Goal: Task Accomplishment & Management: Manage account settings

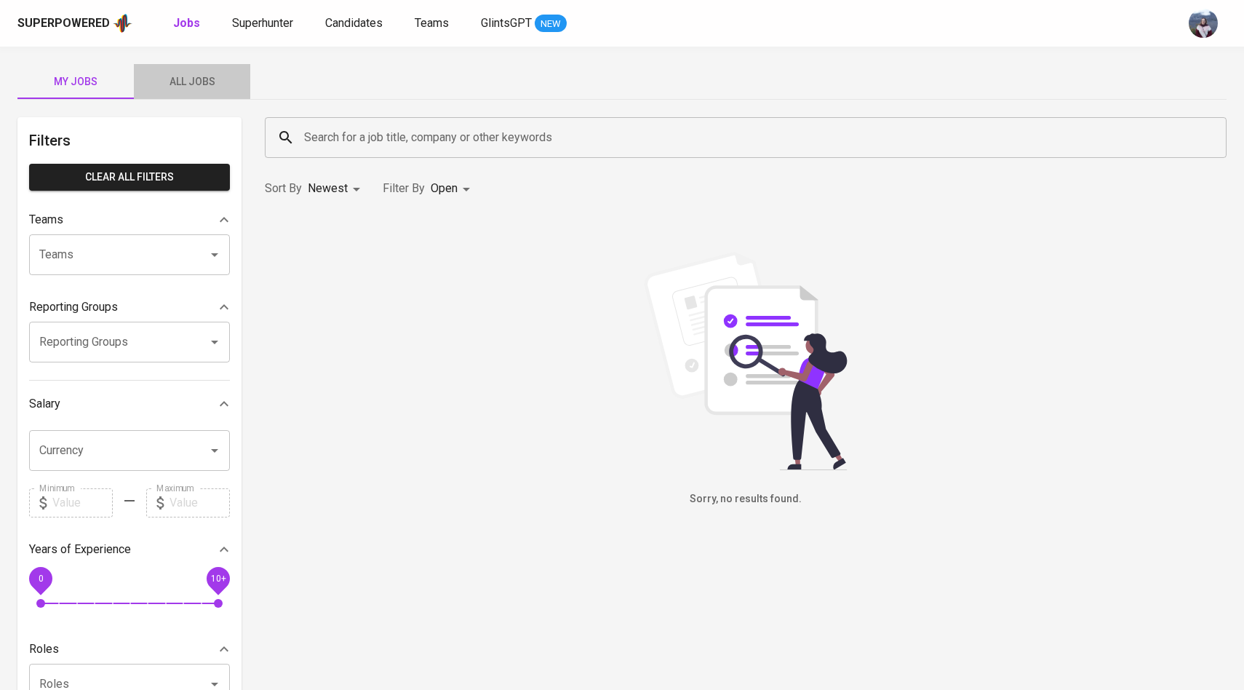
click at [207, 77] on span "All Jobs" at bounding box center [192, 82] width 99 height 18
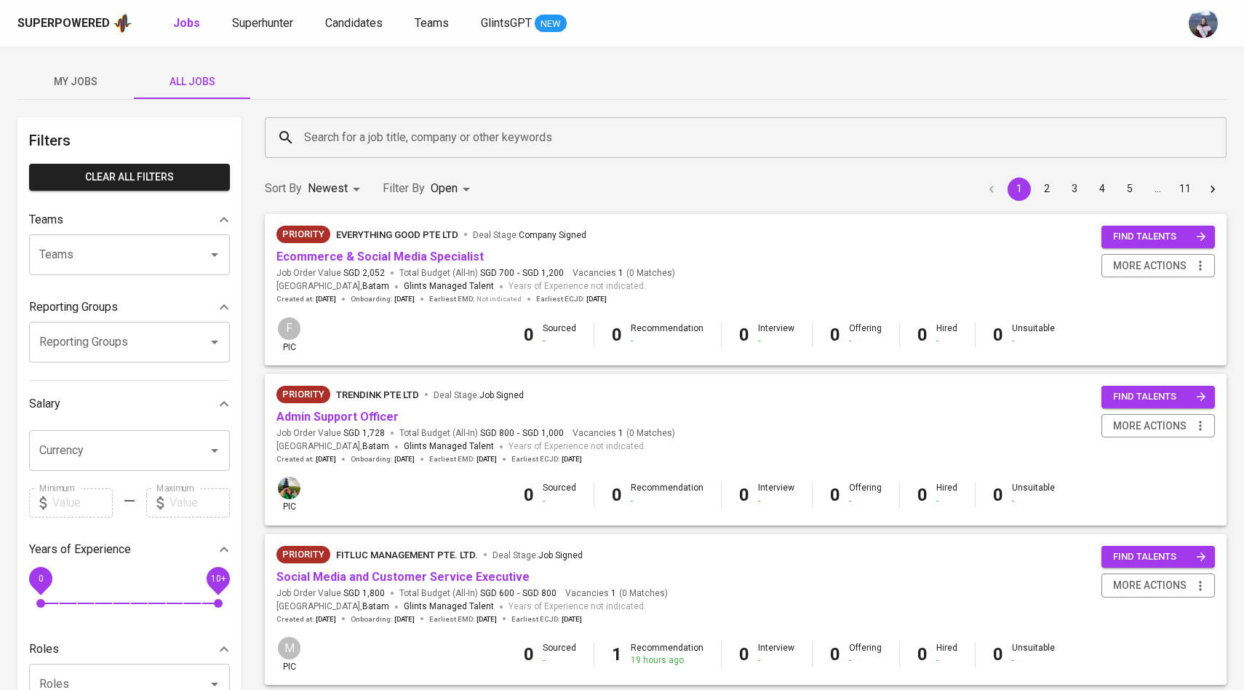
click at [325, 135] on input "Search for a job title, company or other keywords" at bounding box center [749, 138] width 898 height 28
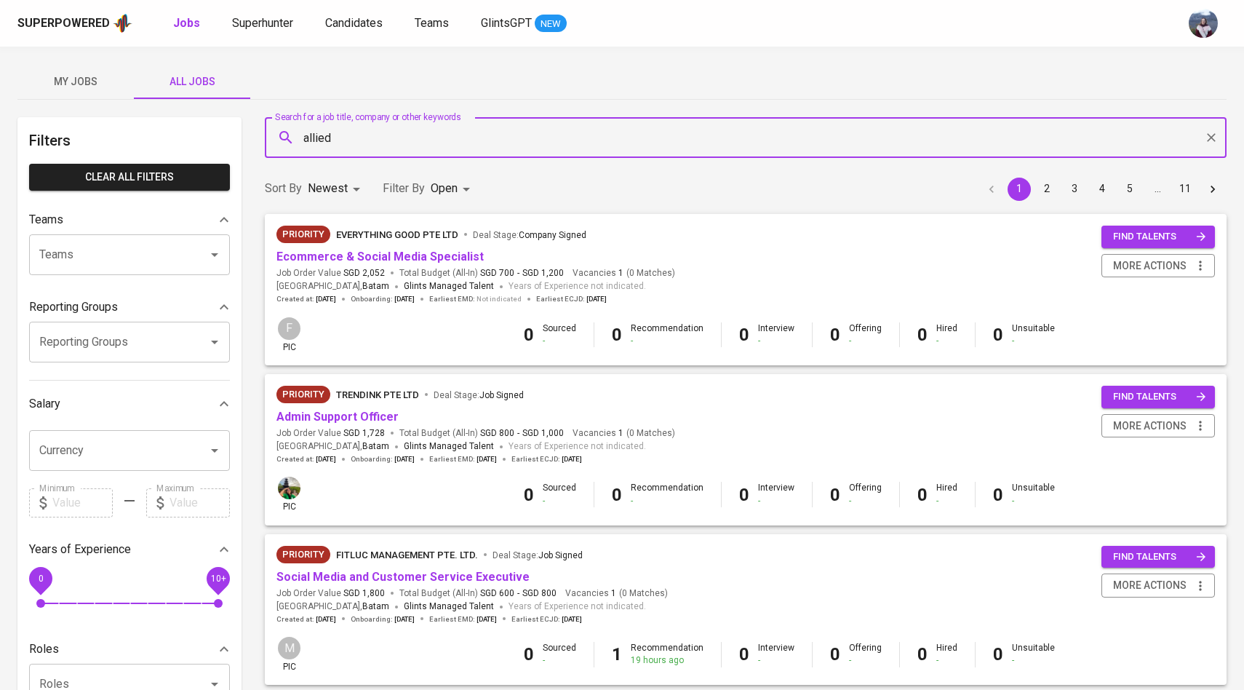
type input "allied"
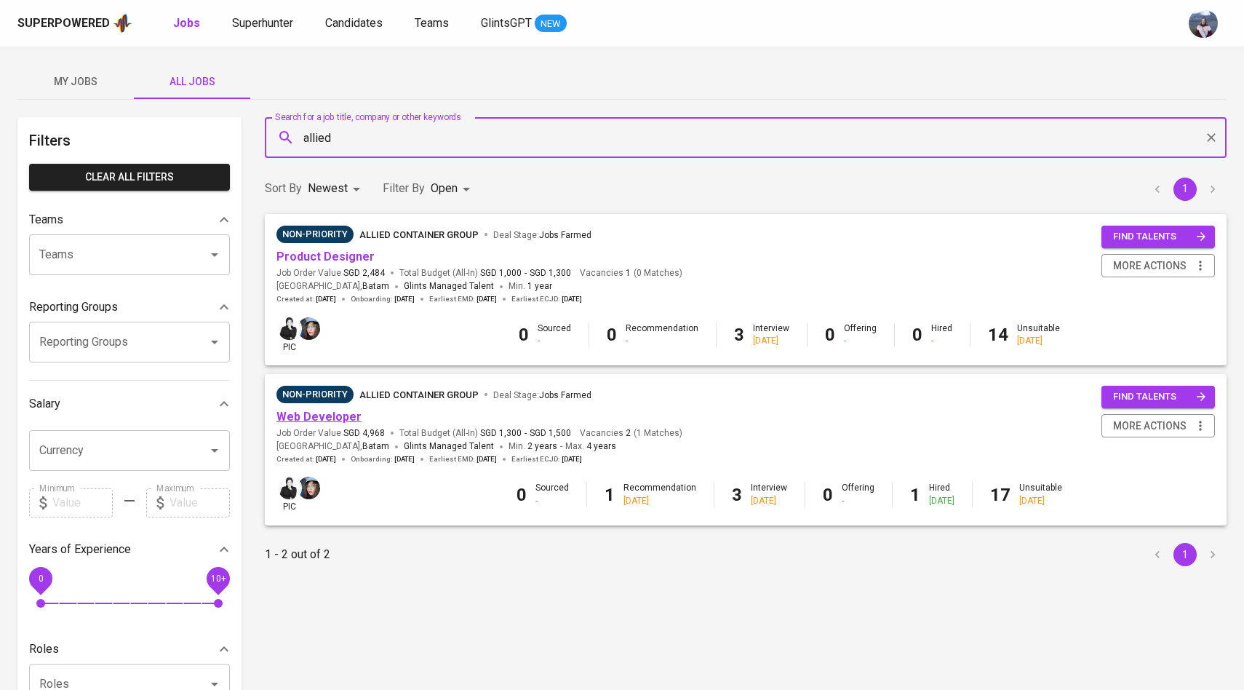
click at [308, 419] on link "Web Developer" at bounding box center [318, 417] width 85 height 14
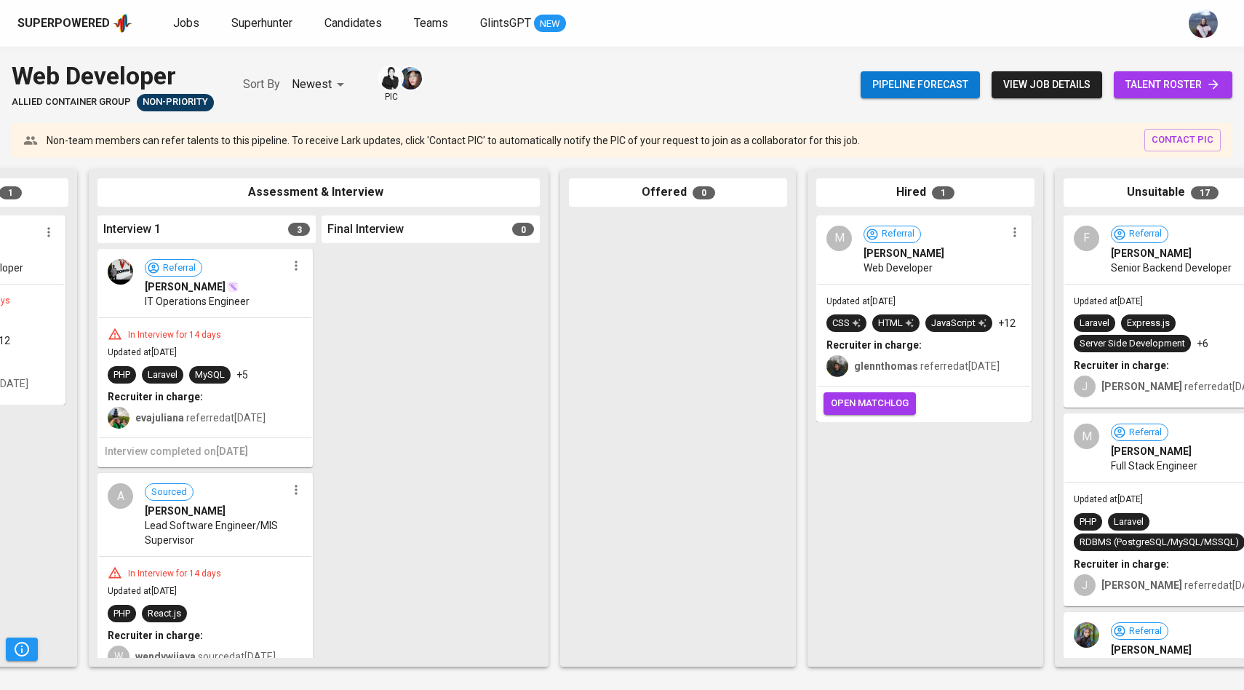
scroll to position [0, 488]
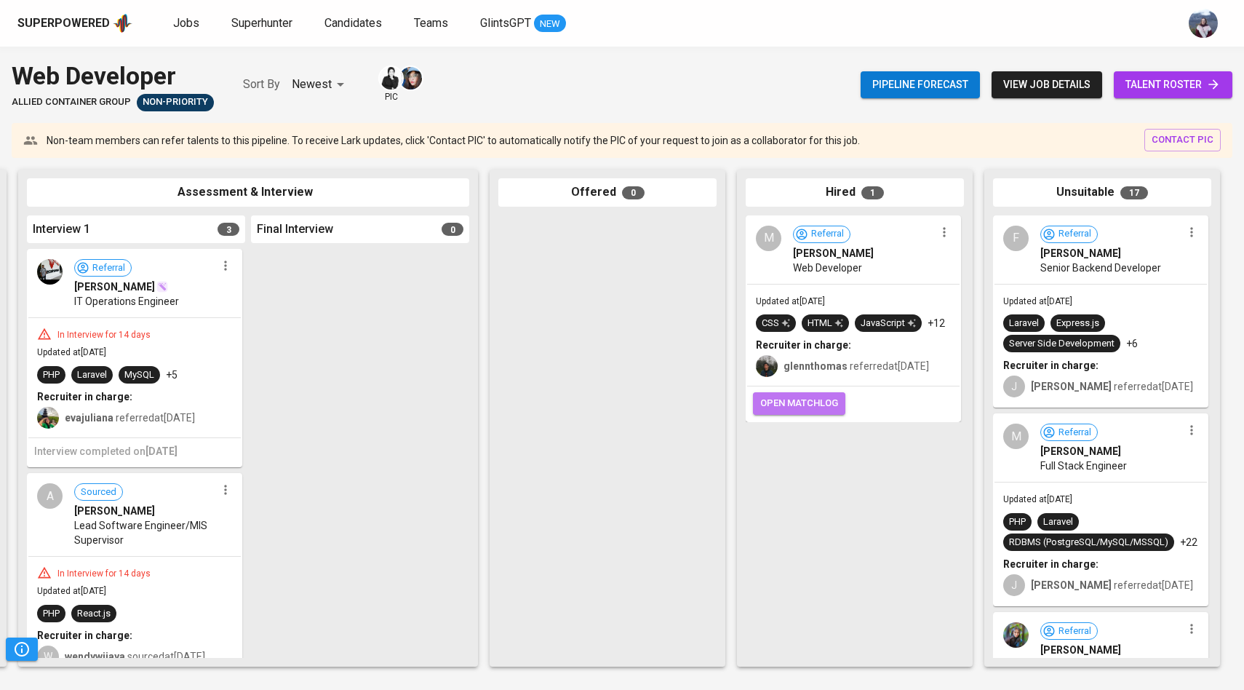
click at [776, 411] on button "open matchlog" at bounding box center [799, 403] width 92 height 23
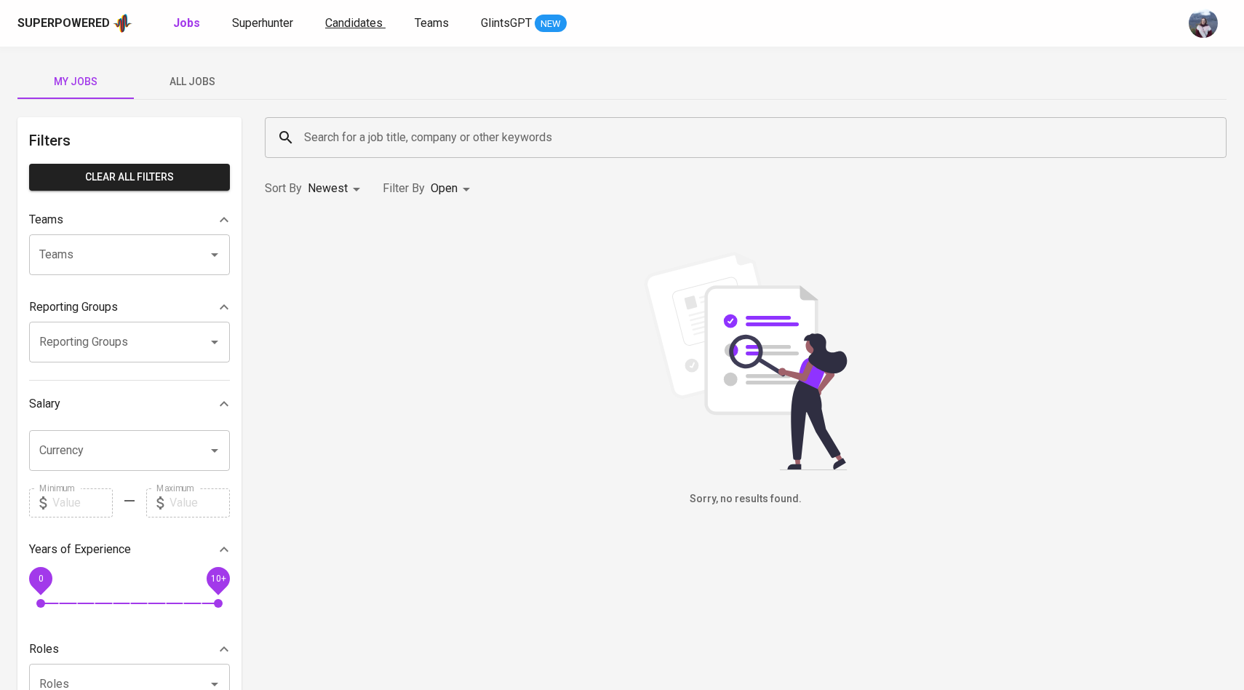
click at [329, 25] on span "Candidates" at bounding box center [353, 23] width 57 height 14
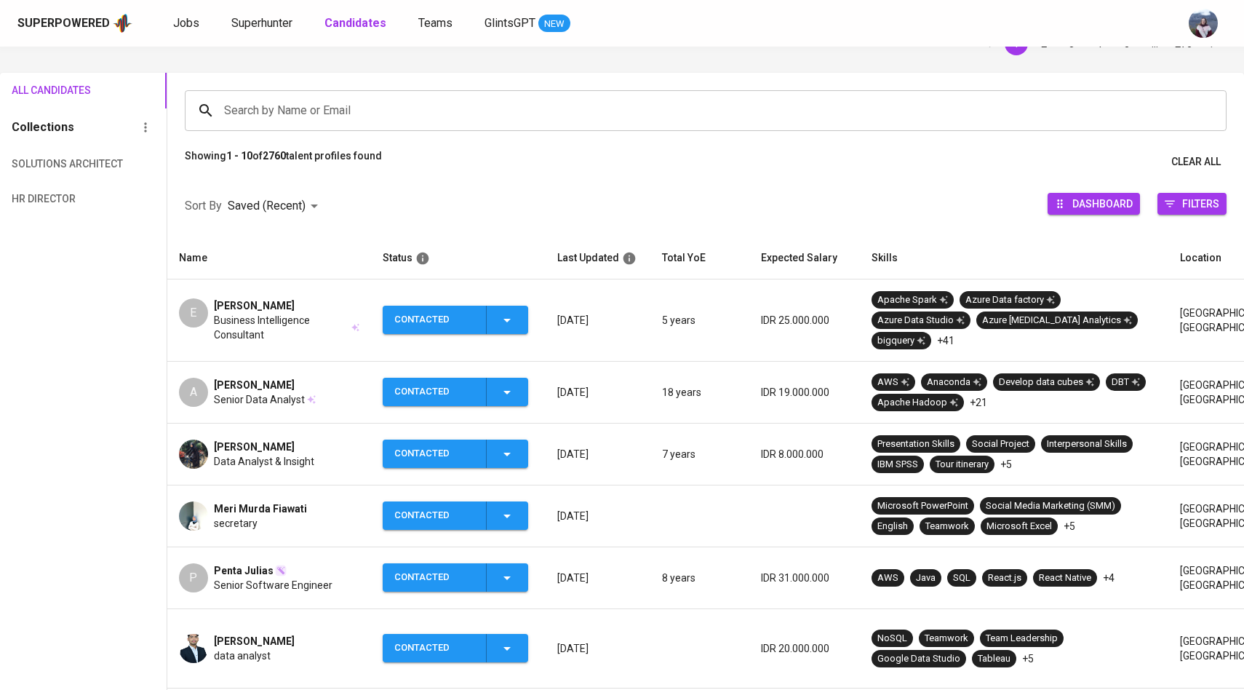
scroll to position [78, 0]
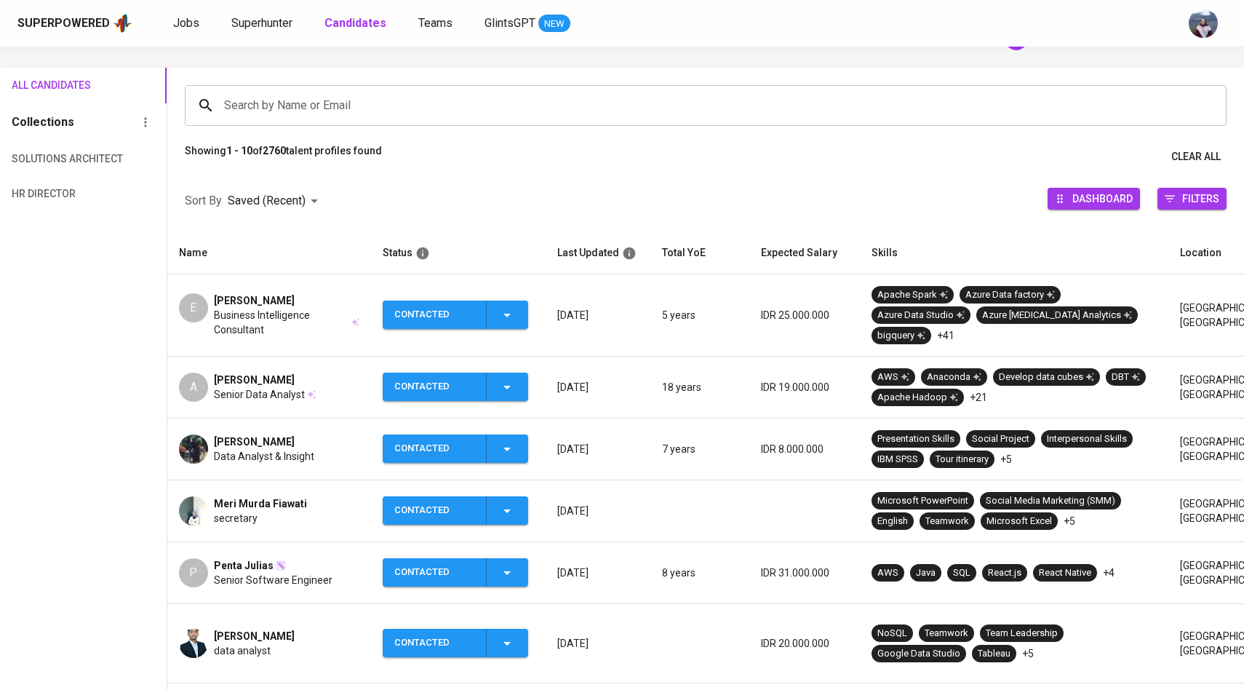
click at [199, 304] on div "E" at bounding box center [193, 307] width 29 height 29
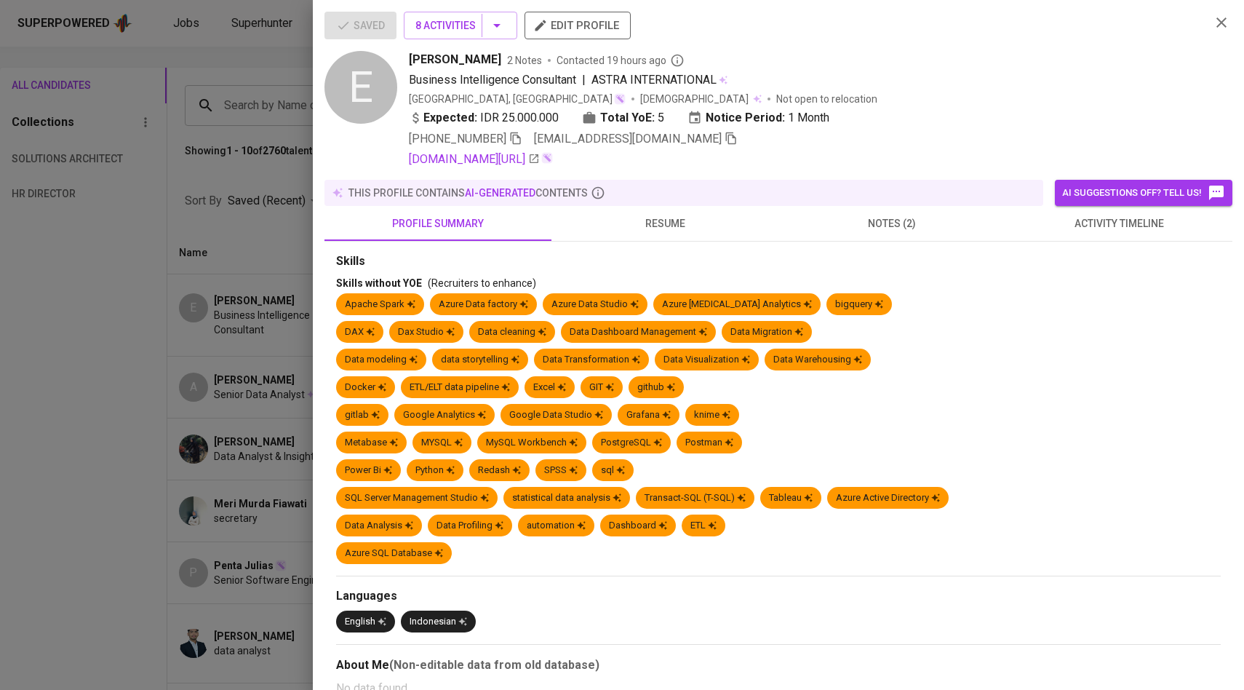
click at [724, 142] on icon "button" at bounding box center [730, 138] width 13 height 13
click at [213, 233] on div at bounding box center [622, 345] width 1244 height 690
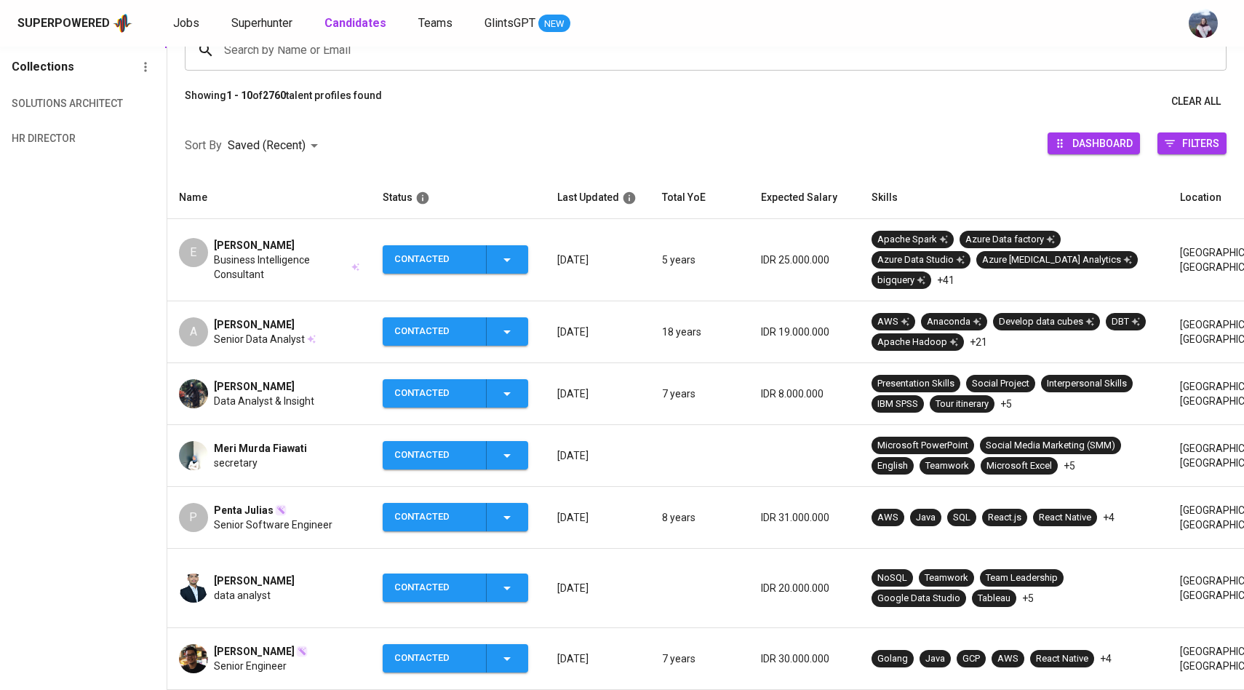
scroll to position [135, 0]
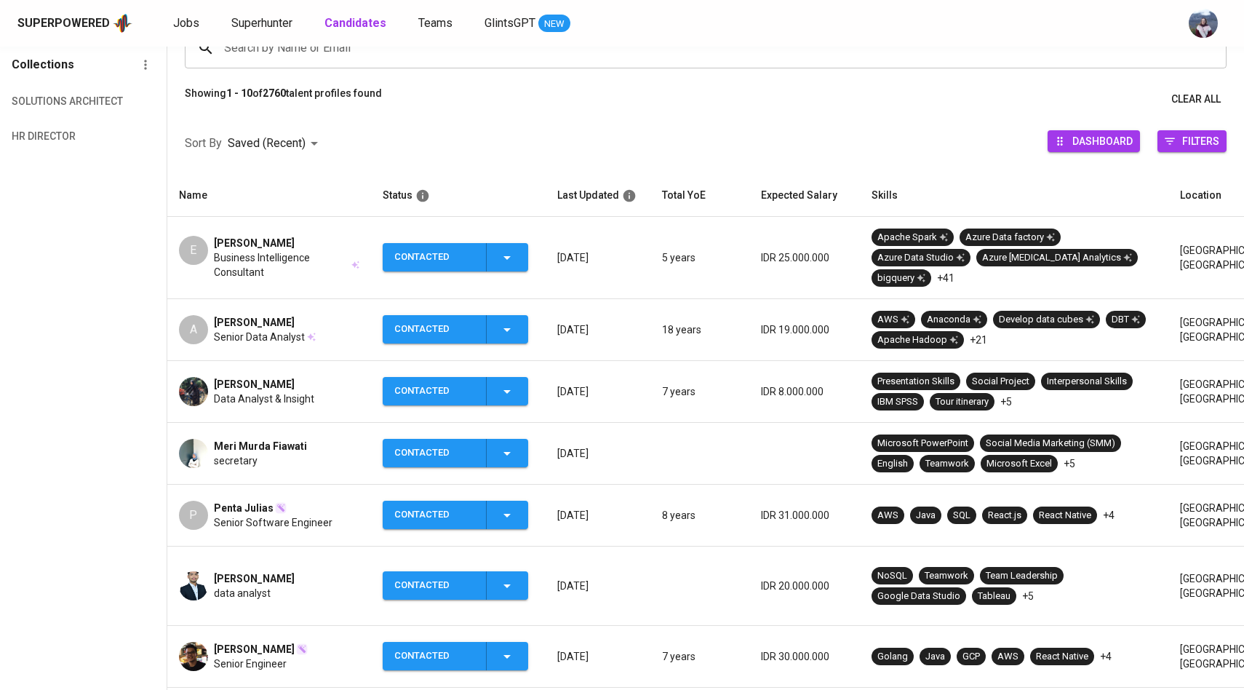
click at [201, 391] on img at bounding box center [193, 391] width 29 height 29
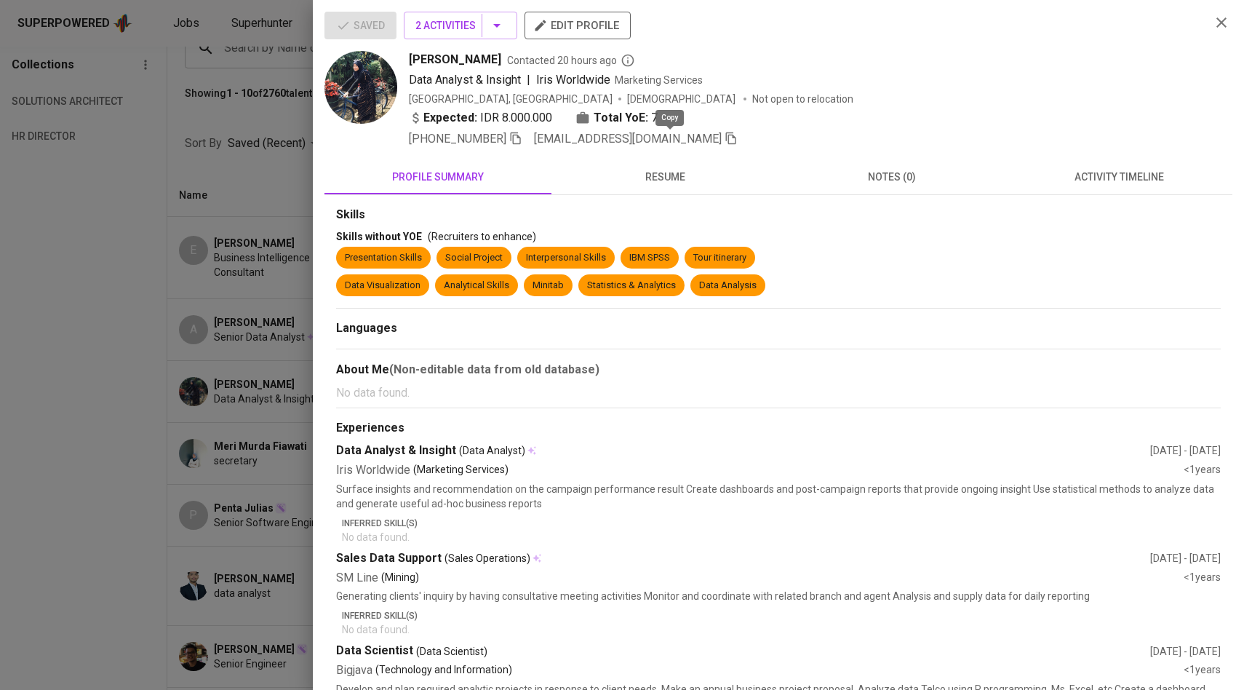
click at [724, 140] on icon "button" at bounding box center [730, 138] width 13 height 13
click at [193, 244] on div at bounding box center [622, 345] width 1244 height 690
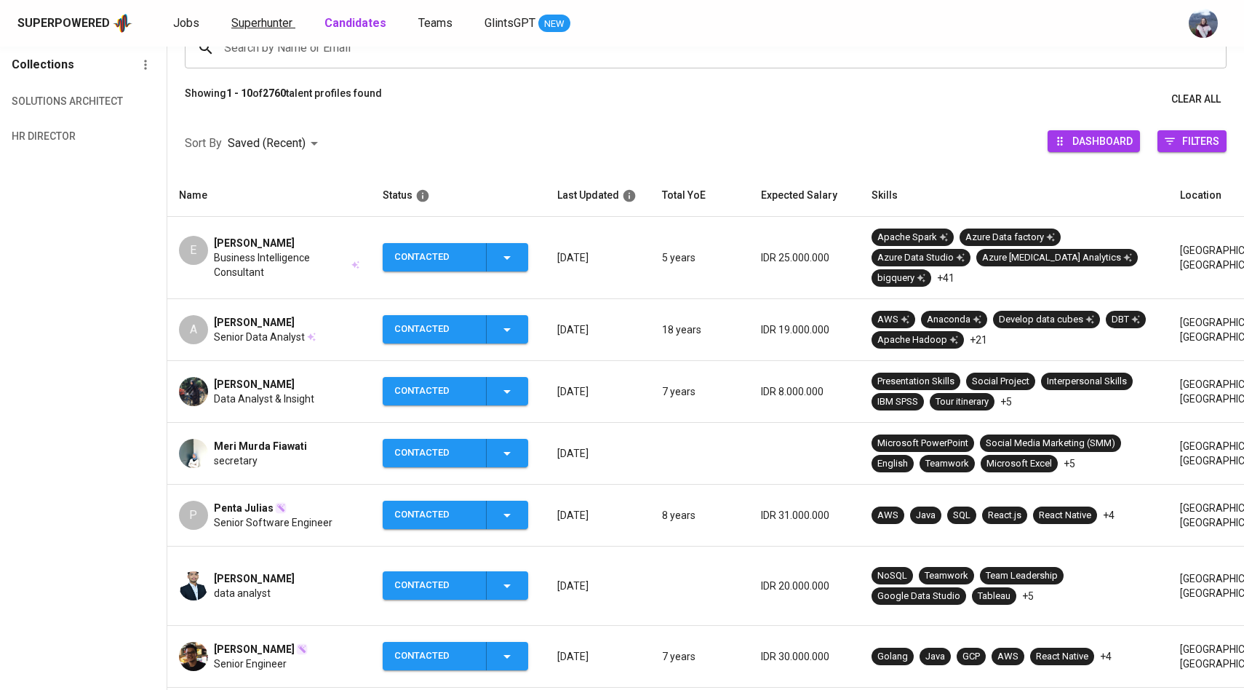
click at [274, 28] on span "Superhunter" at bounding box center [261, 23] width 61 height 14
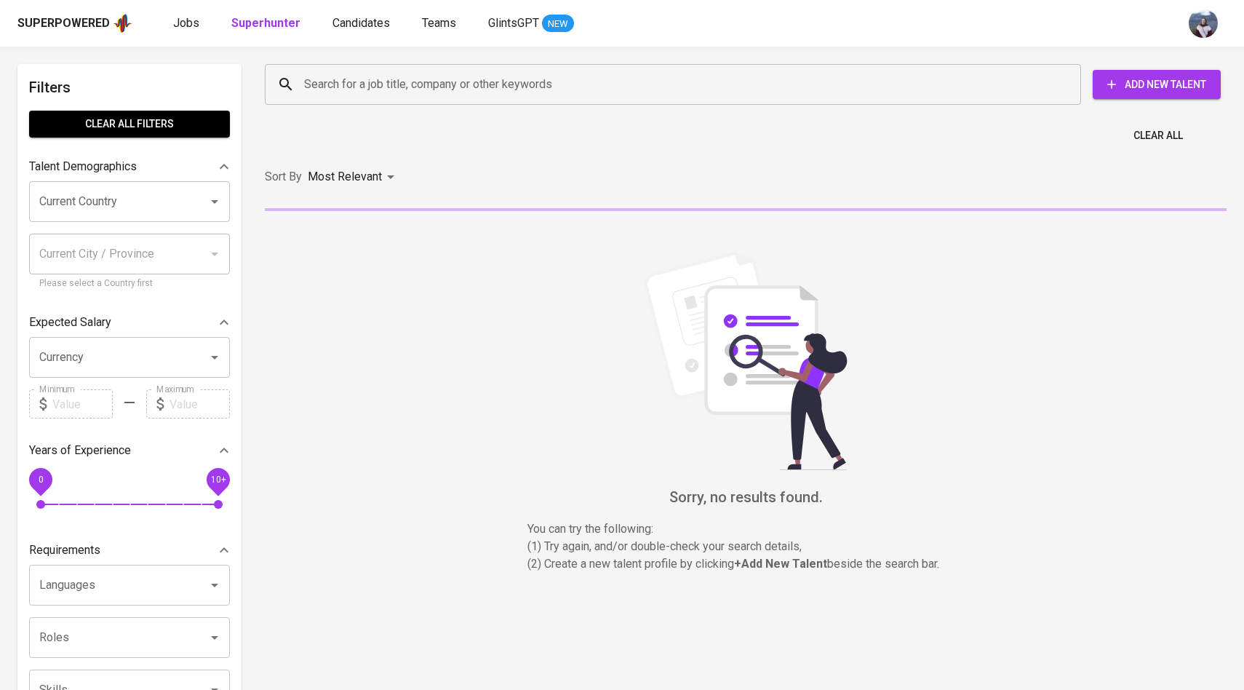
click at [331, 95] on input "Search for a job title, company or other keywords" at bounding box center [676, 85] width 752 height 28
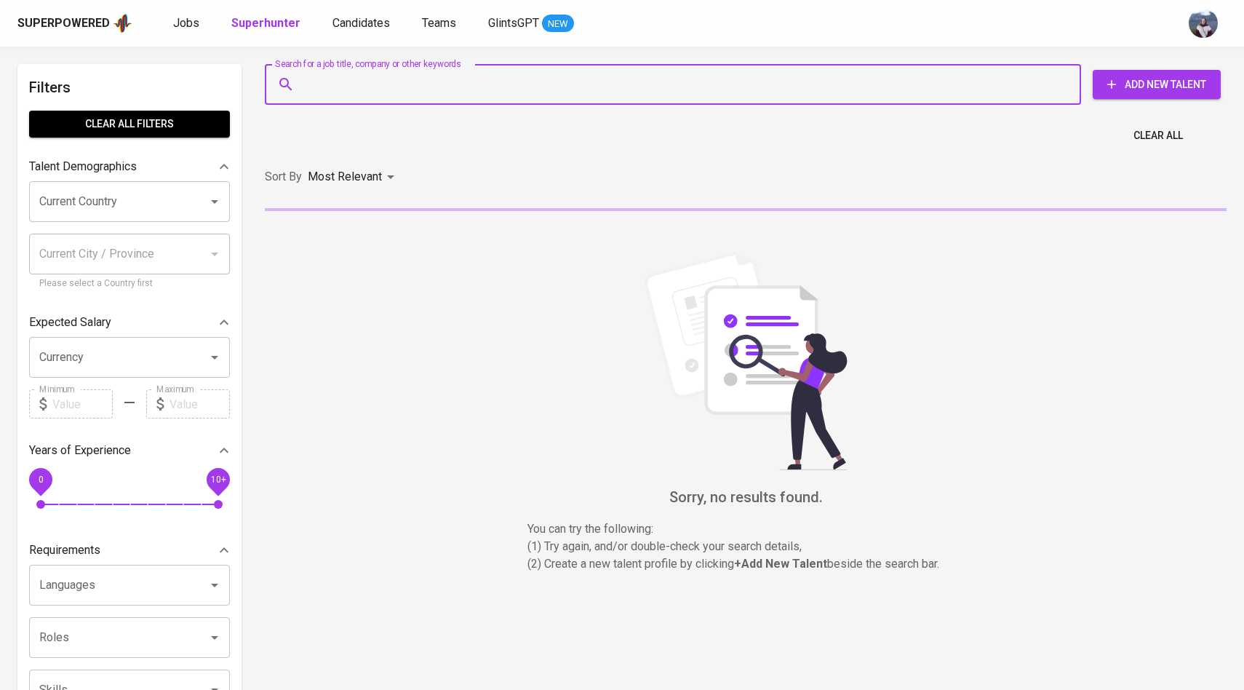
paste input "deasetiono@gmail.com"
type input "deasetiono@gmail.com"
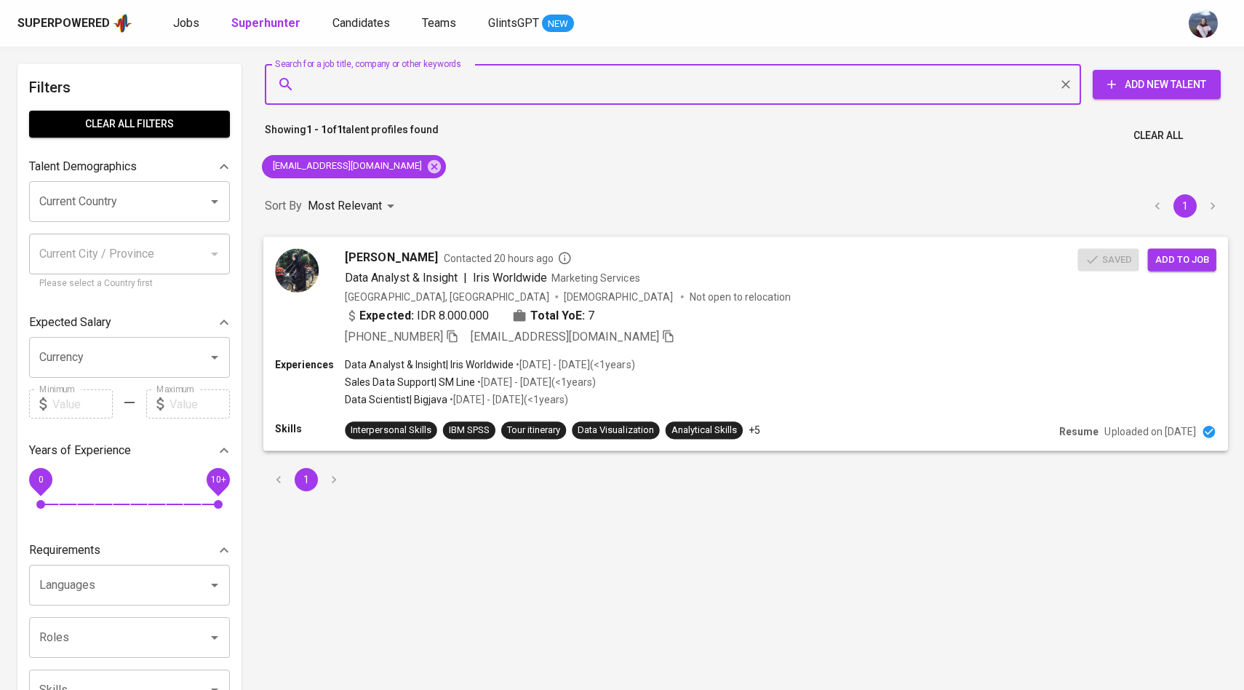
click at [1164, 252] on span "Add to job" at bounding box center [1182, 259] width 54 height 17
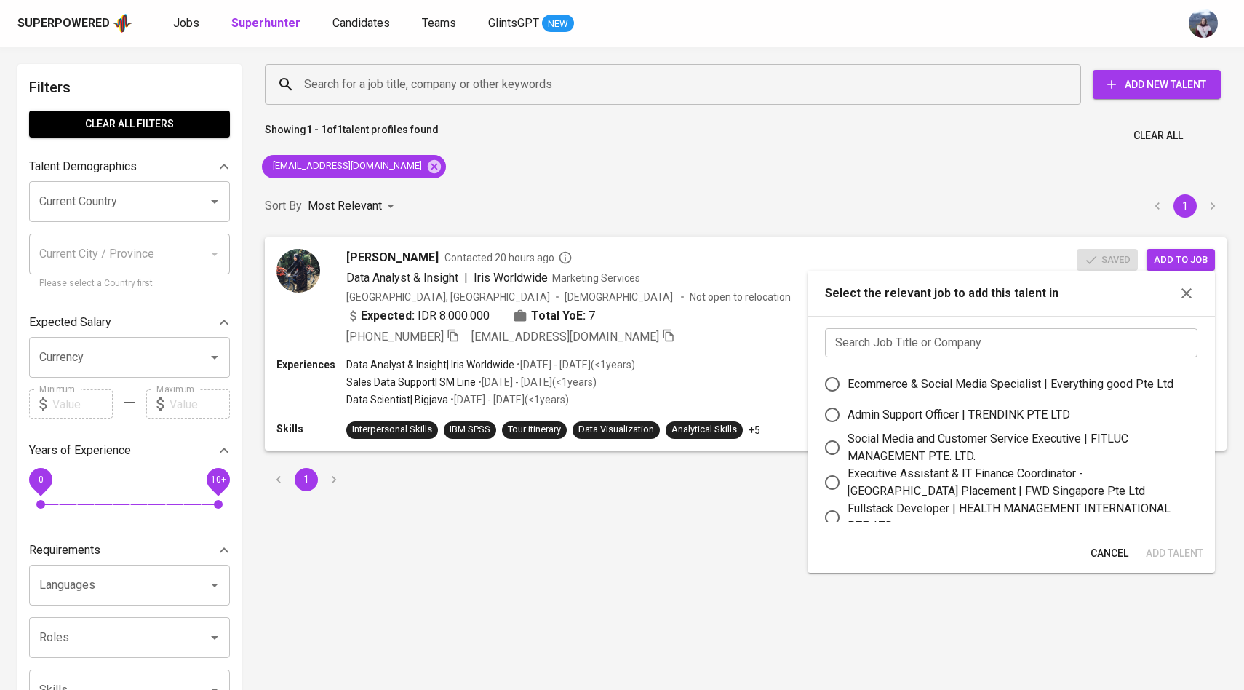
click at [994, 350] on input "text" at bounding box center [1011, 342] width 372 height 29
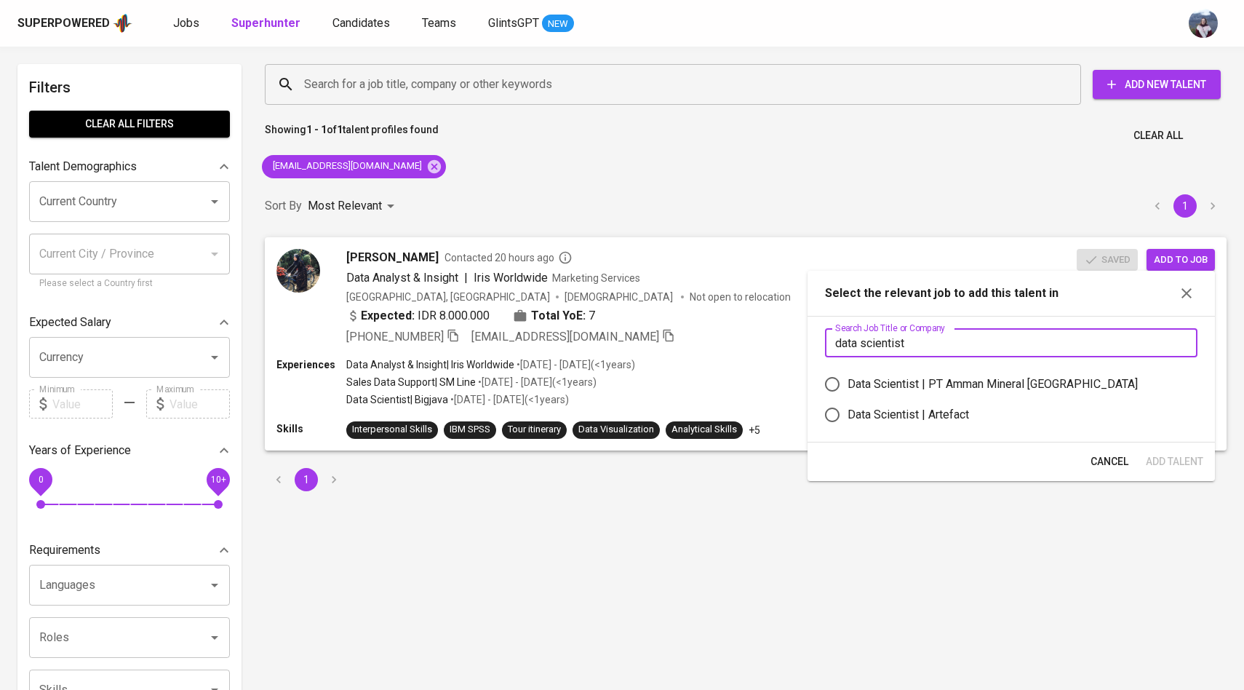
type input "data scientist"
click at [834, 380] on input "Data Scientist | PT Amman Mineral Nusa Tenggara" at bounding box center [832, 384] width 31 height 31
radio input "true"
click at [1173, 465] on span "Add Talent" at bounding box center [1174, 461] width 57 height 18
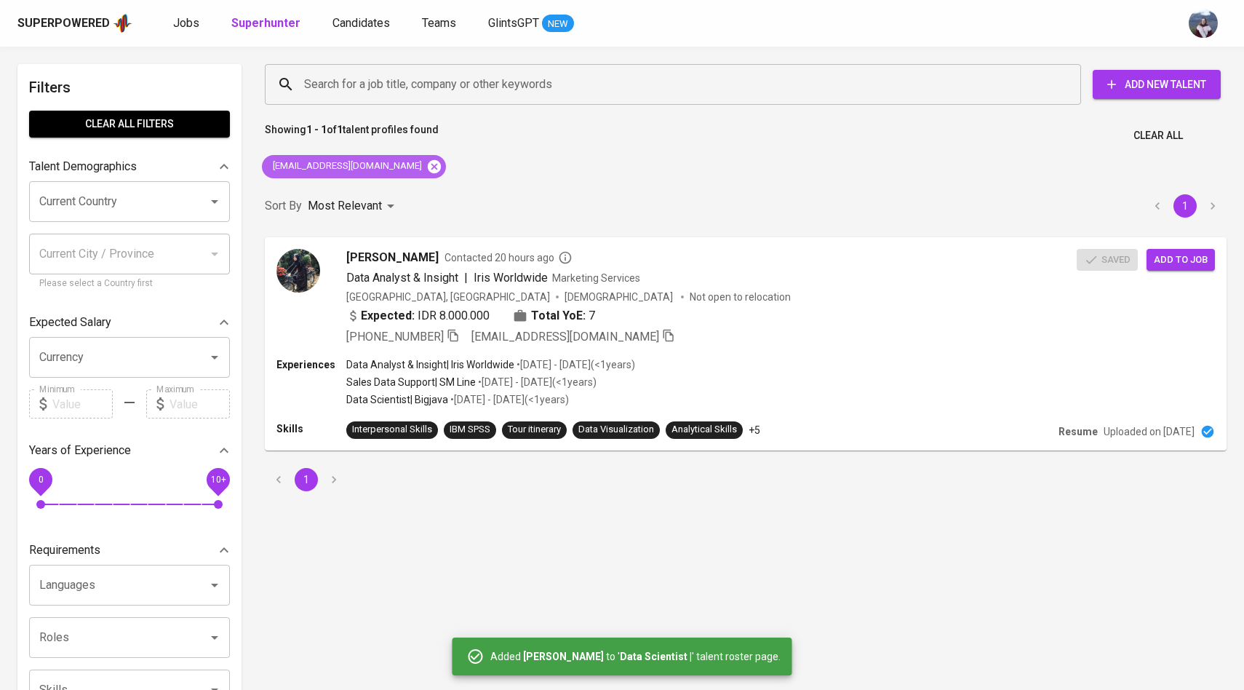
click at [426, 159] on icon at bounding box center [434, 167] width 16 height 16
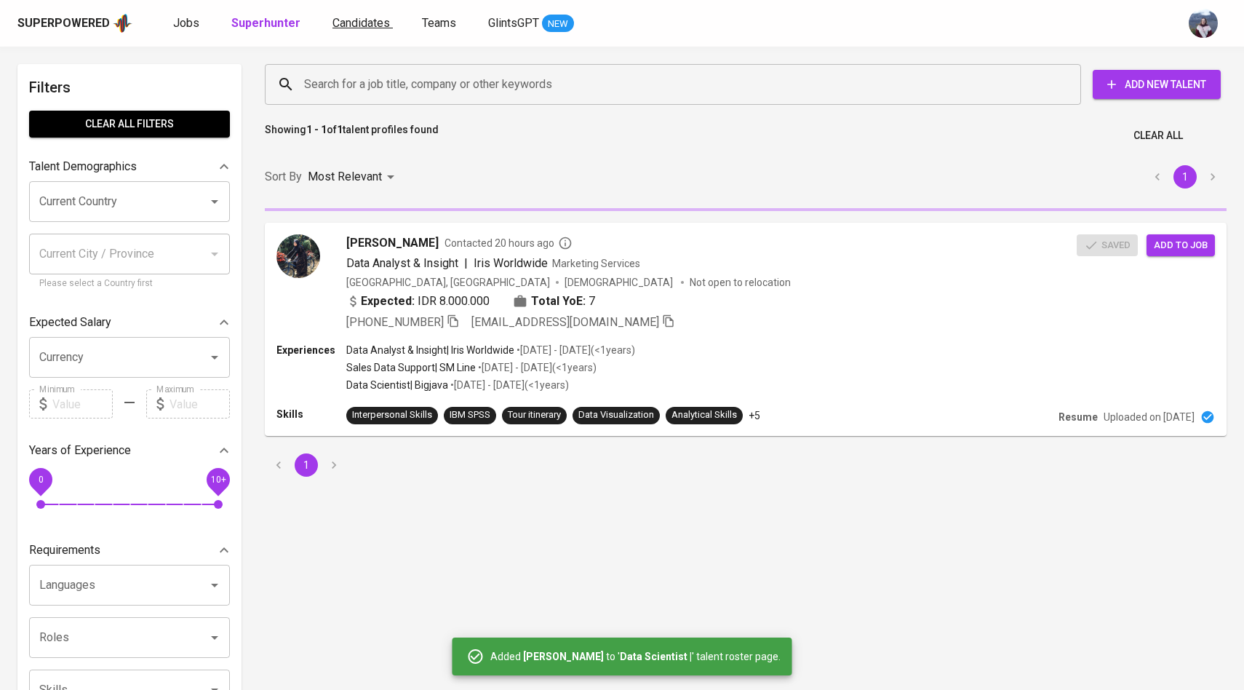
click at [356, 26] on span "Candidates" at bounding box center [360, 23] width 57 height 14
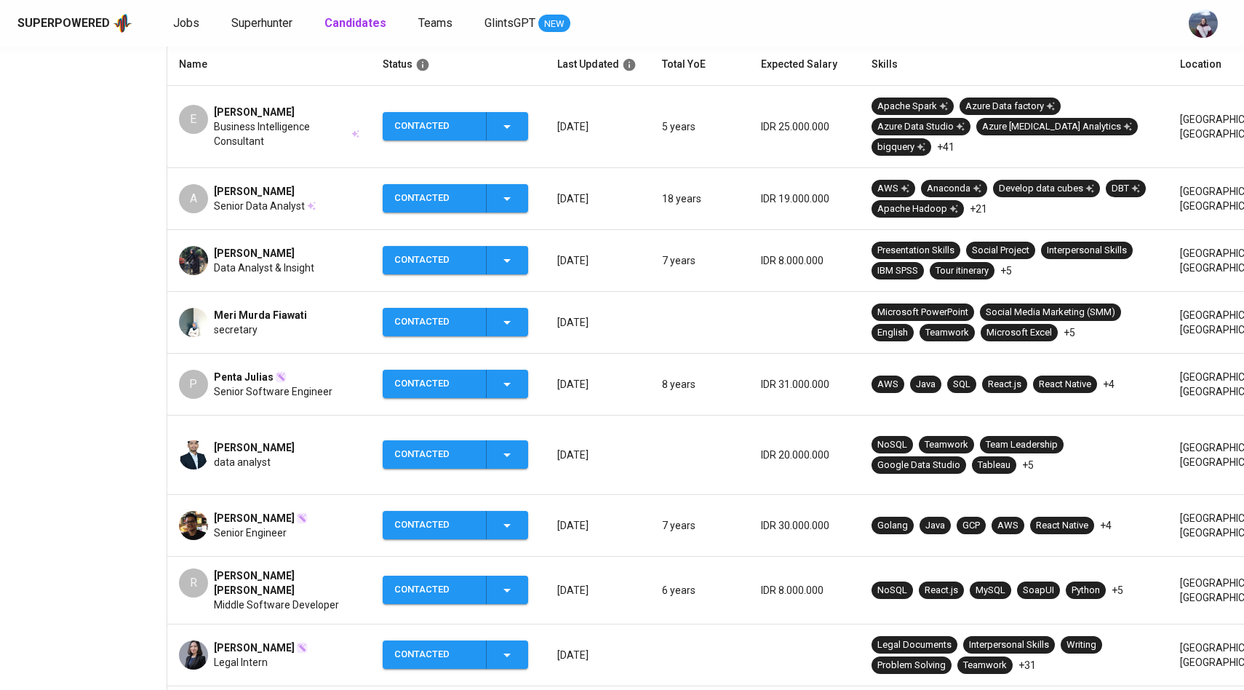
scroll to position [300, 0]
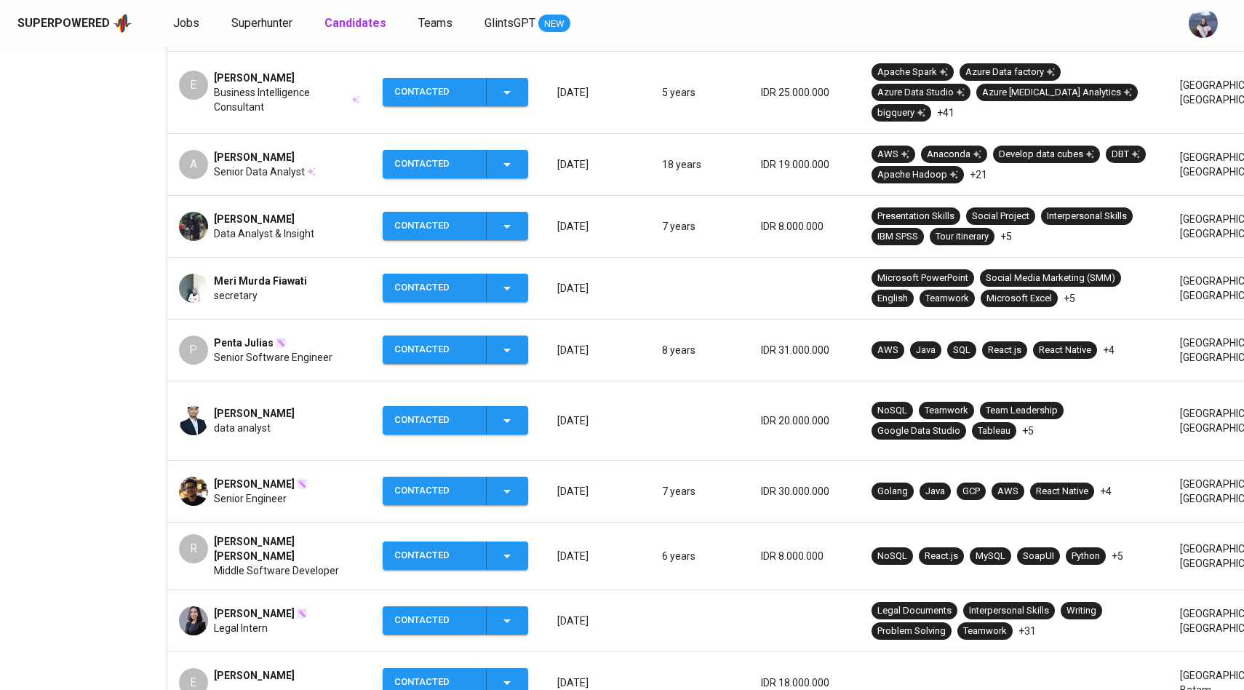
click at [206, 406] on img at bounding box center [193, 420] width 29 height 29
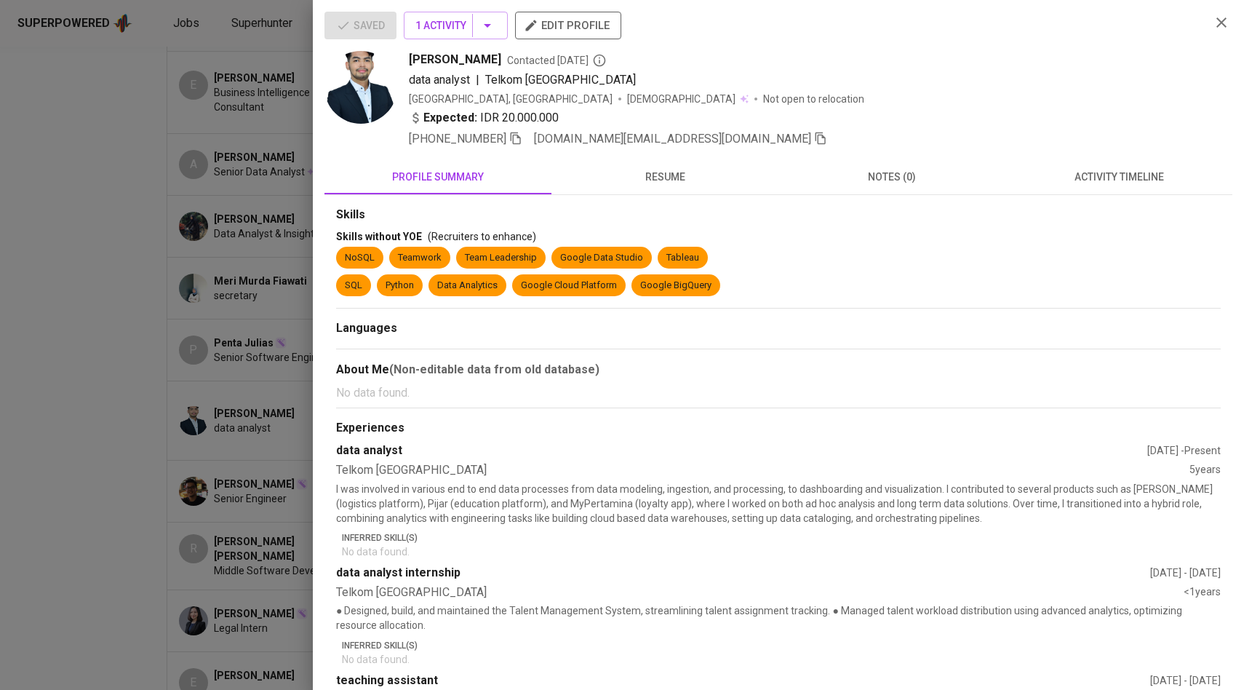
click at [814, 140] on icon "button" at bounding box center [820, 138] width 13 height 13
click at [295, 257] on div at bounding box center [622, 345] width 1244 height 690
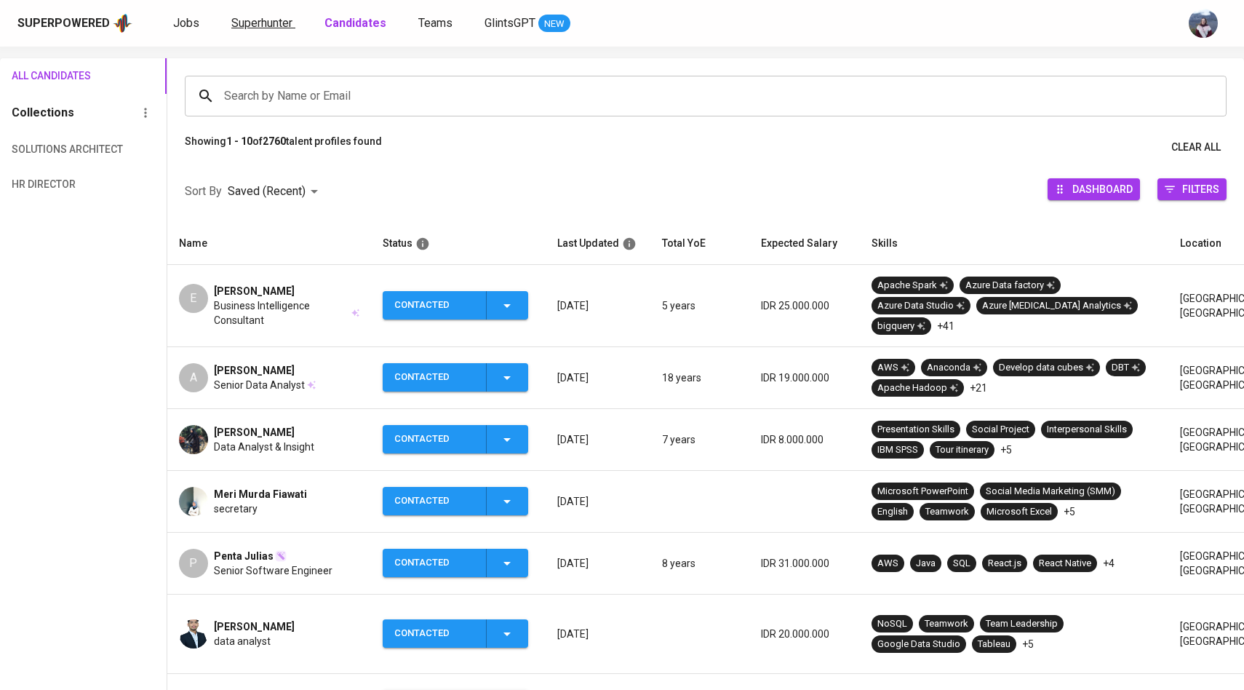
scroll to position [0, 0]
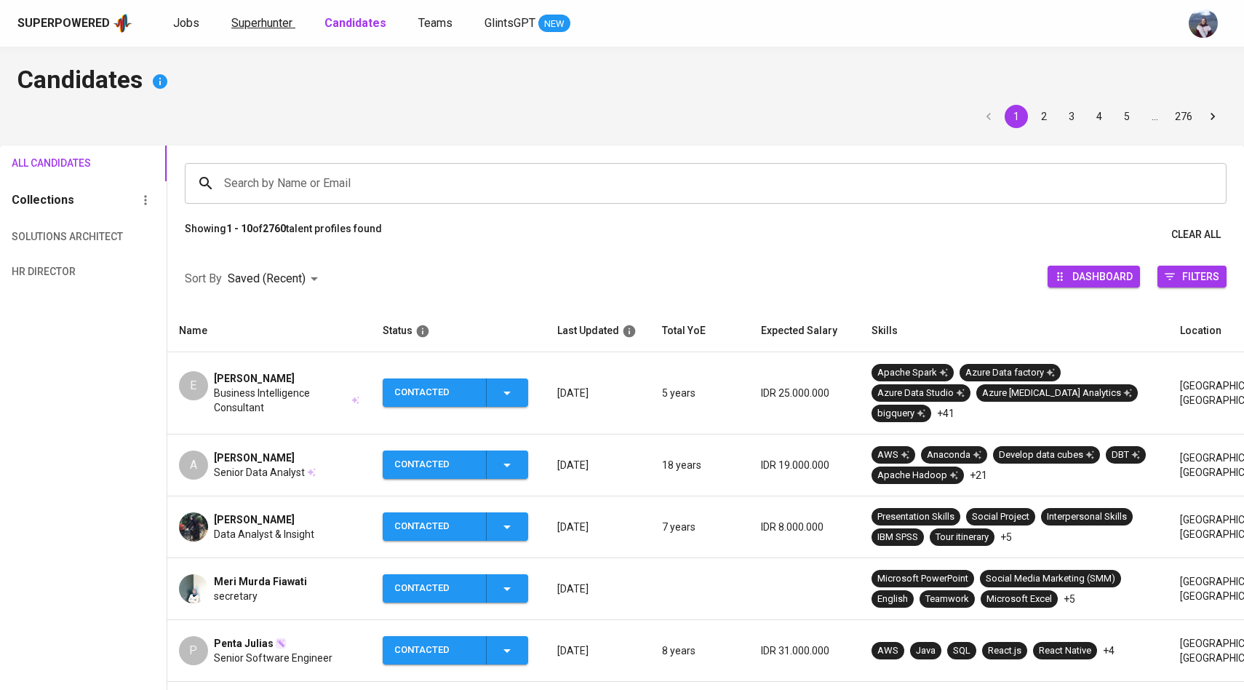
click at [258, 20] on span "Superhunter" at bounding box center [261, 23] width 61 height 14
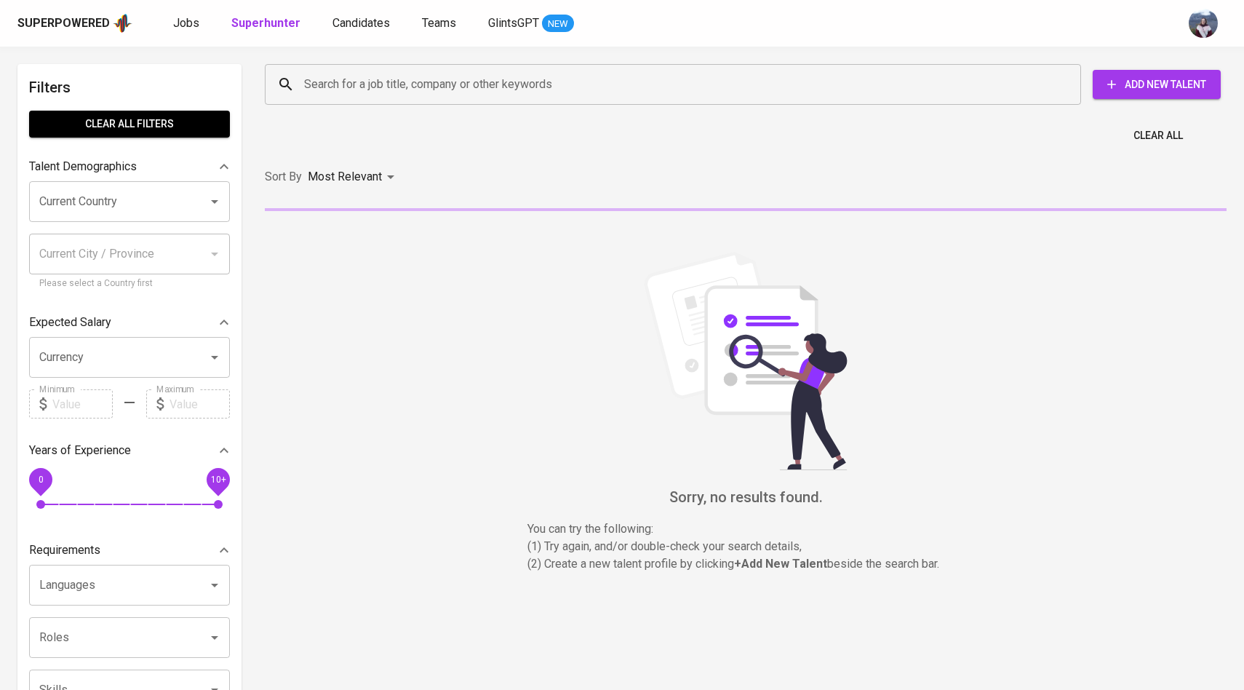
click at [333, 100] on div "Search for a job title, company or other keywords" at bounding box center [673, 84] width 816 height 41
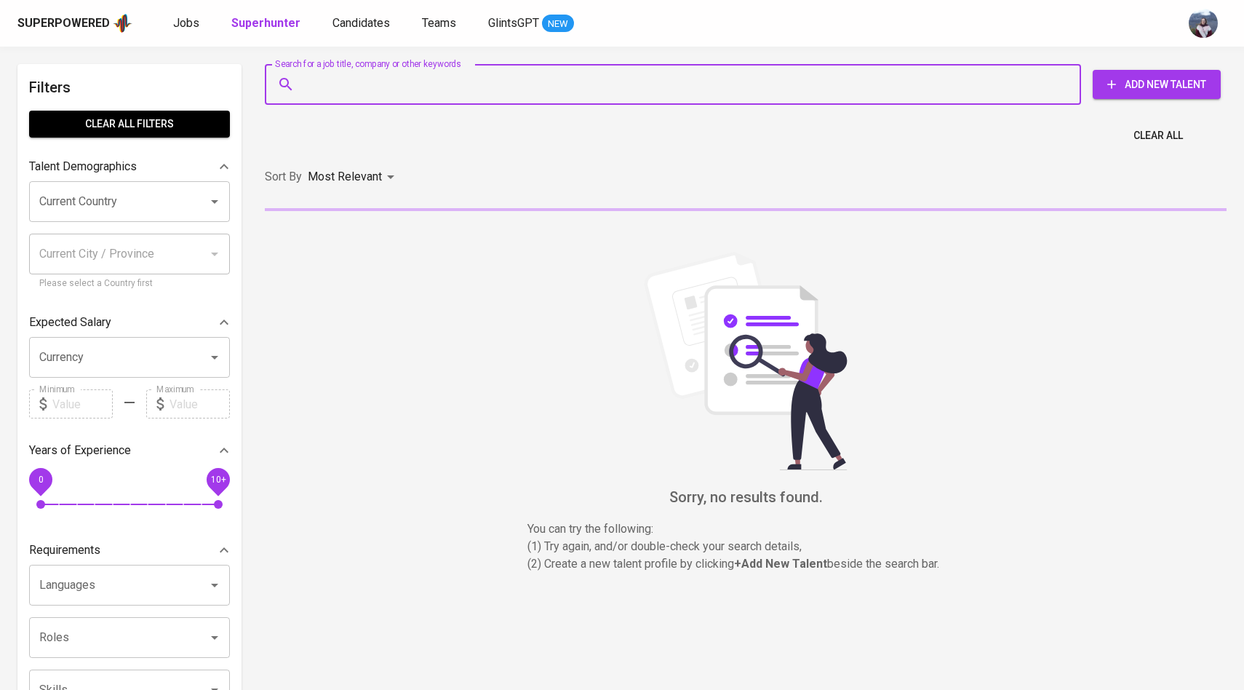
paste input "fikrihaykal.work@gmail.com"
type input "fikrihaykal.work@gmail.com"
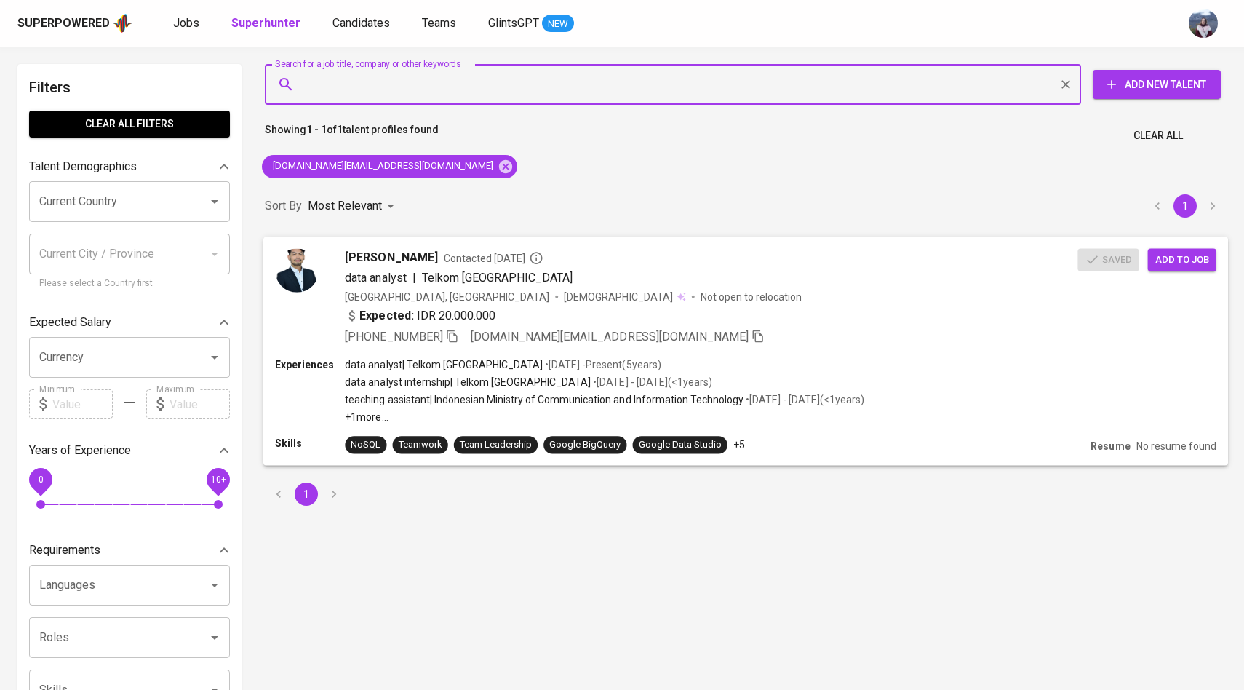
click at [1197, 260] on span "Add to job" at bounding box center [1182, 259] width 54 height 17
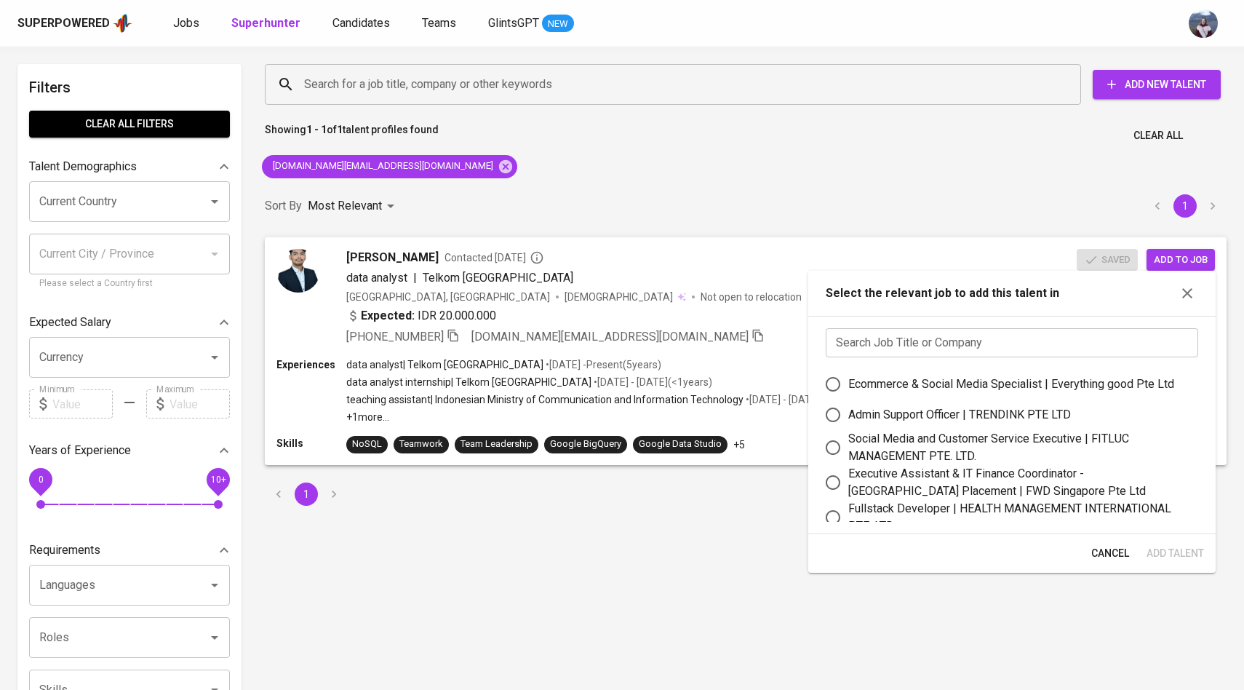
click at [977, 342] on input "text" at bounding box center [1012, 342] width 372 height 29
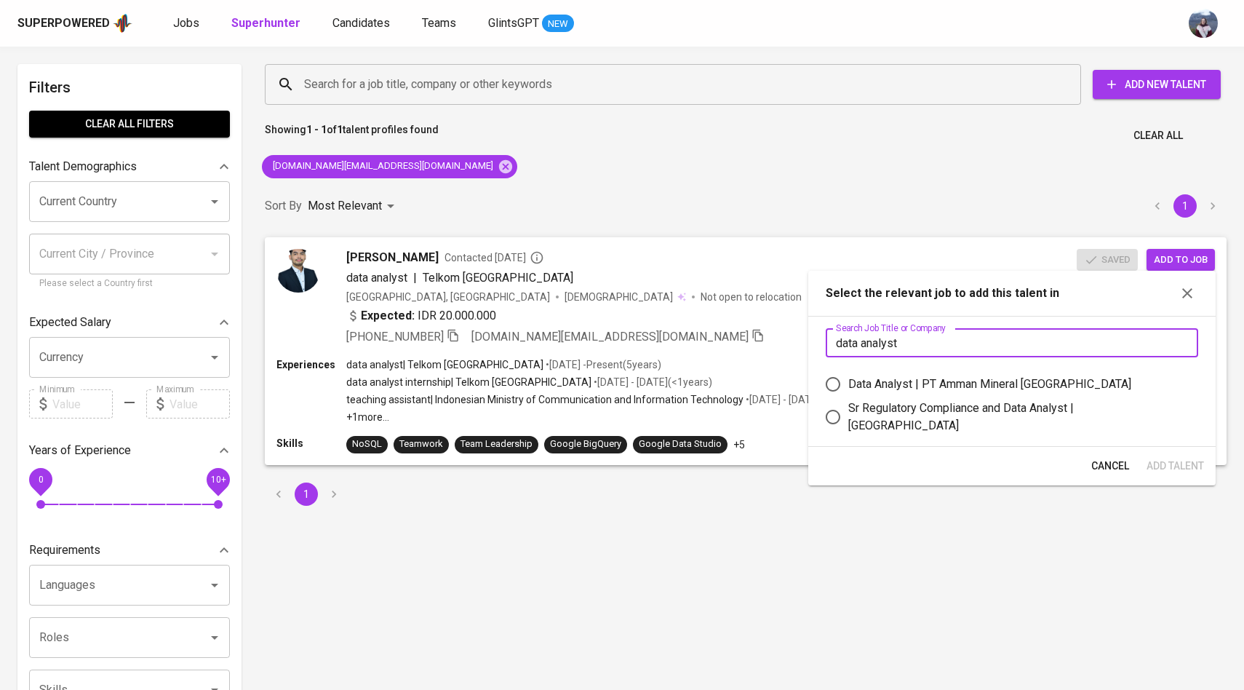
type input "data analyst"
click at [837, 380] on input "Data Analyst | PT Amman Mineral Nusa Tenggara" at bounding box center [833, 384] width 31 height 31
radio input "true"
click at [1201, 466] on span "Add Talent" at bounding box center [1174, 466] width 57 height 18
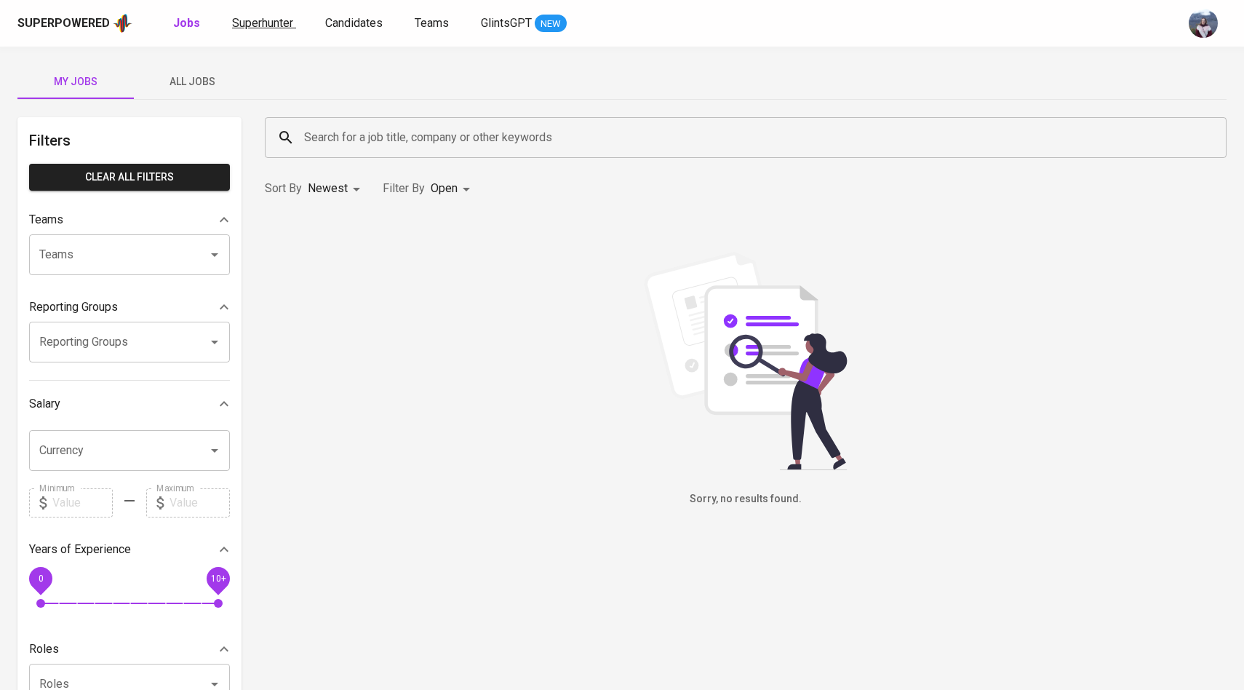
click at [271, 25] on span "Superhunter" at bounding box center [262, 23] width 61 height 14
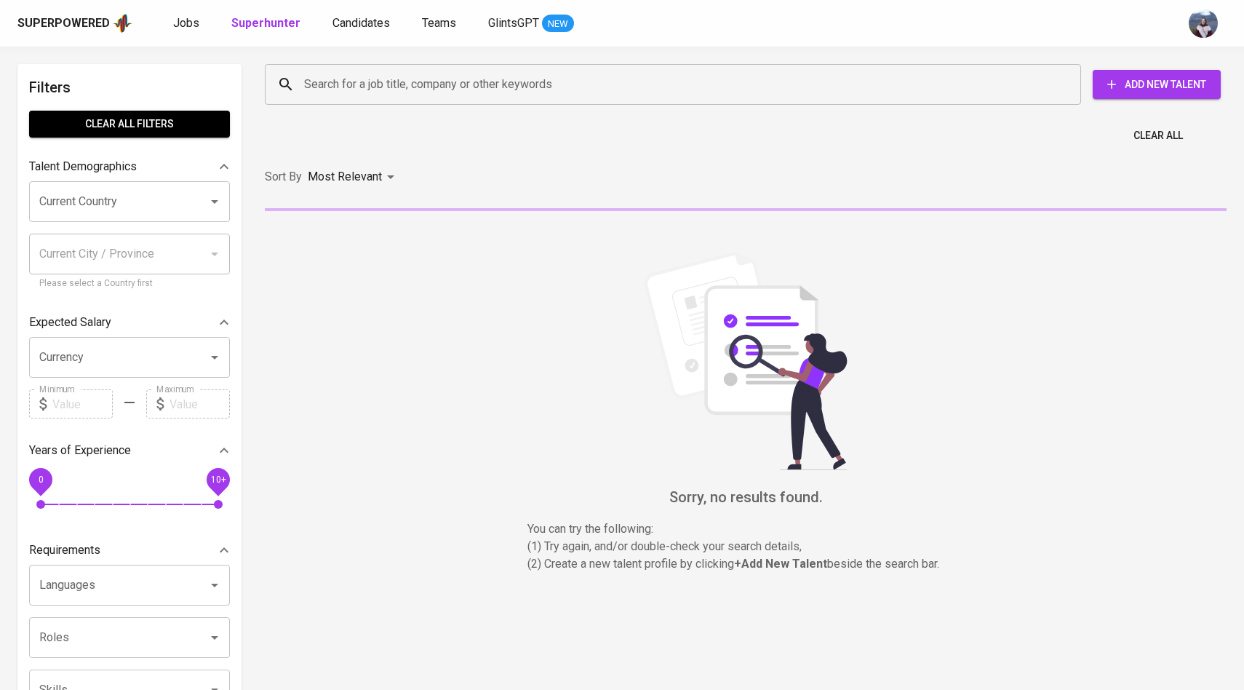
click at [345, 95] on input "Search for a job title, company or other keywords" at bounding box center [676, 85] width 752 height 28
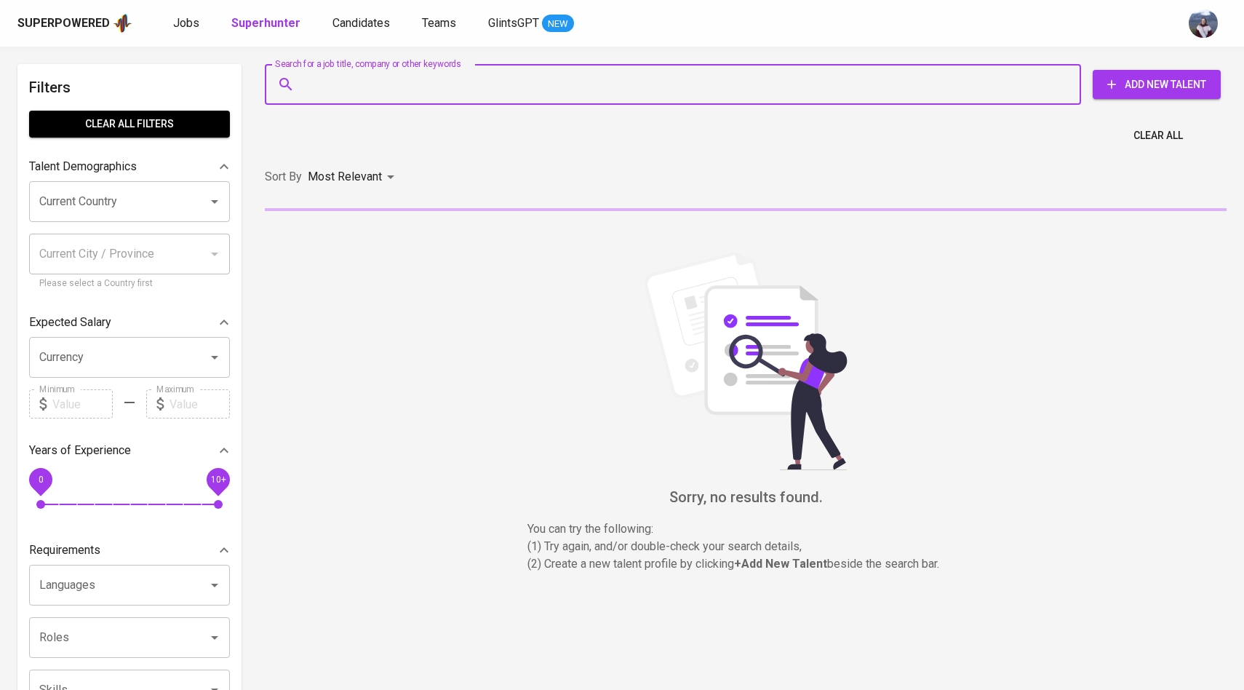
paste input "[EMAIL_ADDRESS][DOMAIN_NAME]"
type input "[EMAIL_ADDRESS][DOMAIN_NAME]"
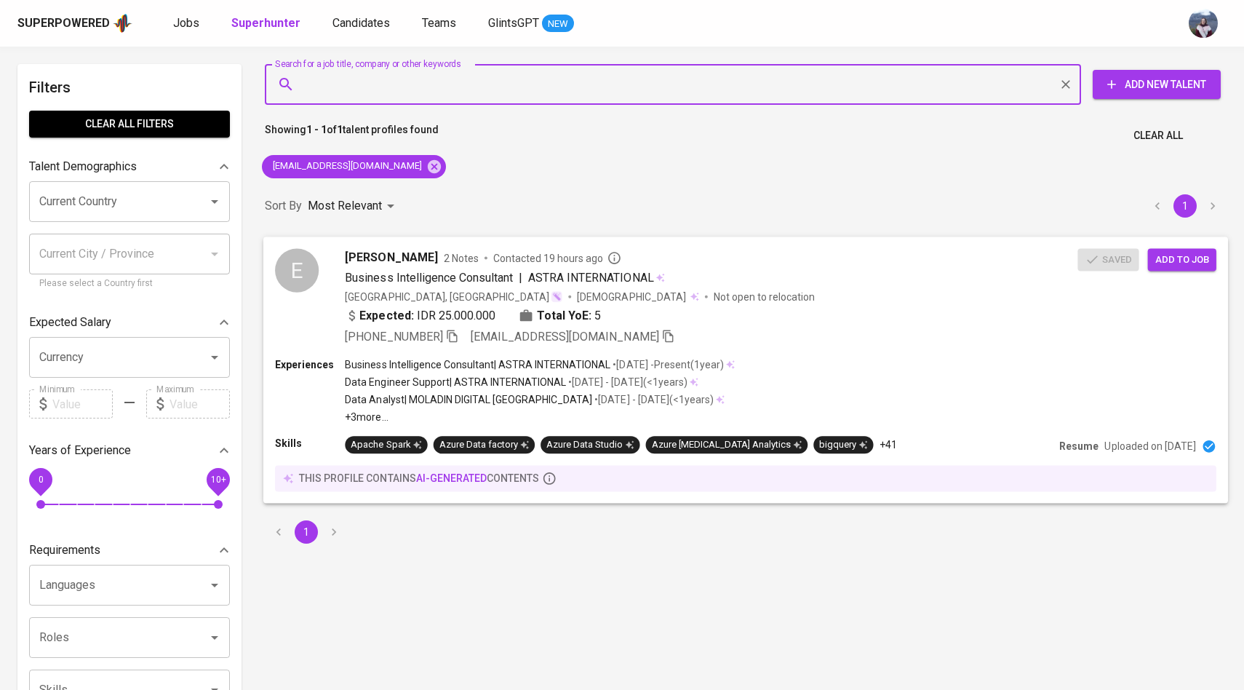
click at [1159, 261] on span "Add to job" at bounding box center [1182, 259] width 54 height 17
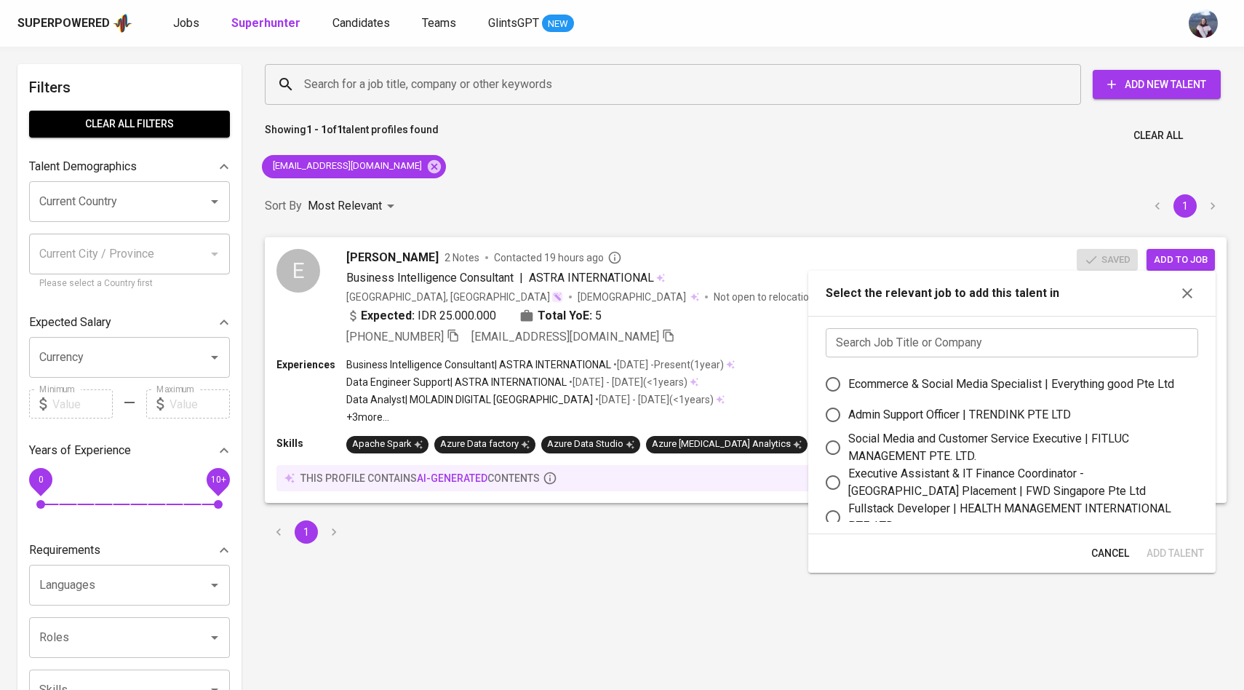
click at [1001, 345] on input "text" at bounding box center [1012, 342] width 372 height 29
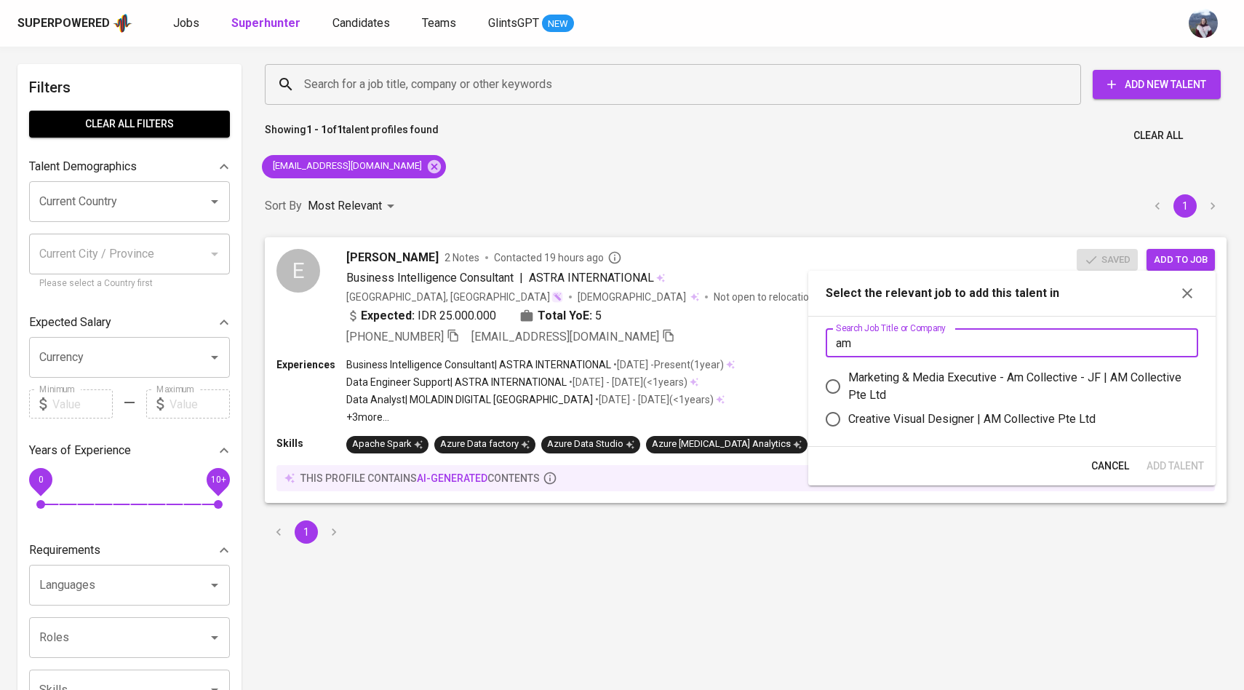
type input "a"
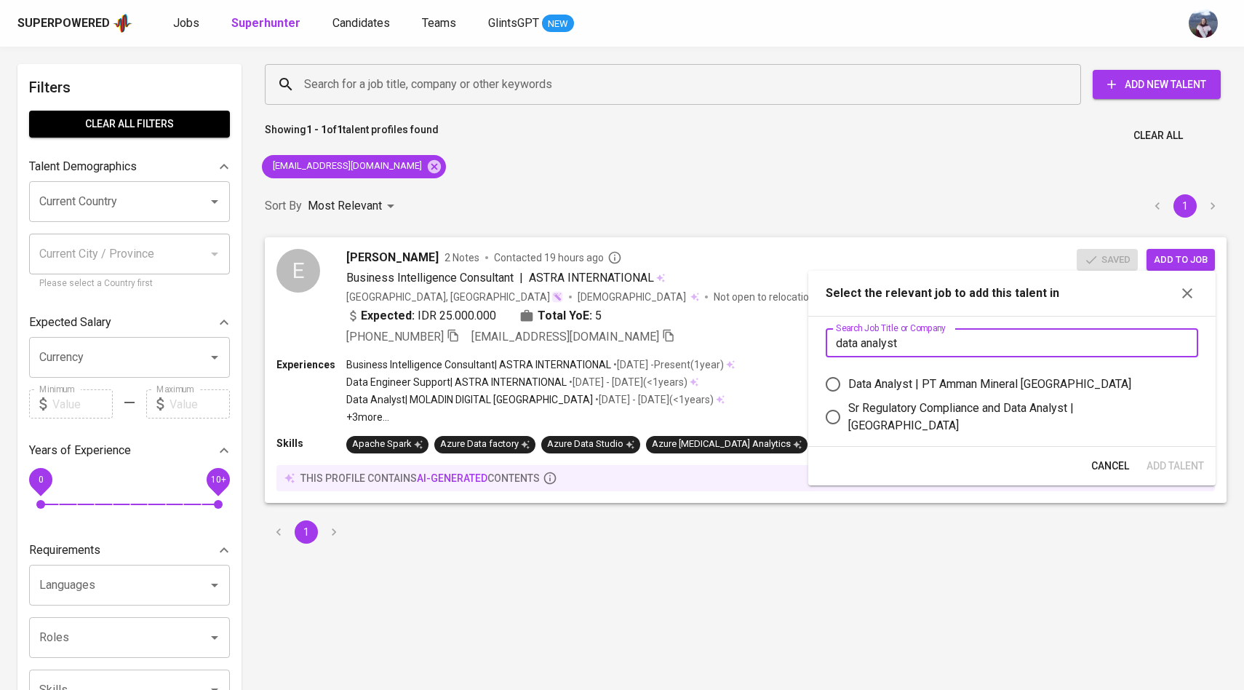
type input "data analyst"
click at [838, 384] on input "Data Analyst | PT Amman Mineral [GEOGRAPHIC_DATA]" at bounding box center [833, 384] width 31 height 31
radio input "true"
click at [1185, 468] on span "Add Talent" at bounding box center [1174, 466] width 57 height 18
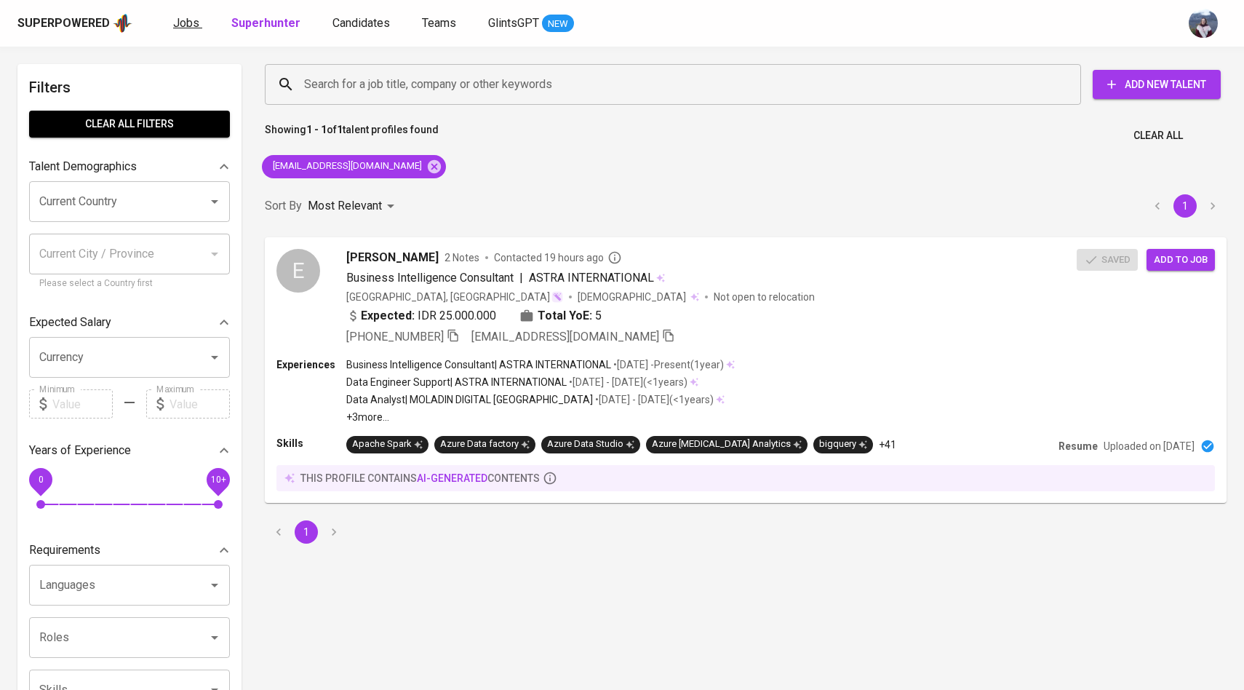
click at [189, 22] on span "Jobs" at bounding box center [186, 23] width 26 height 14
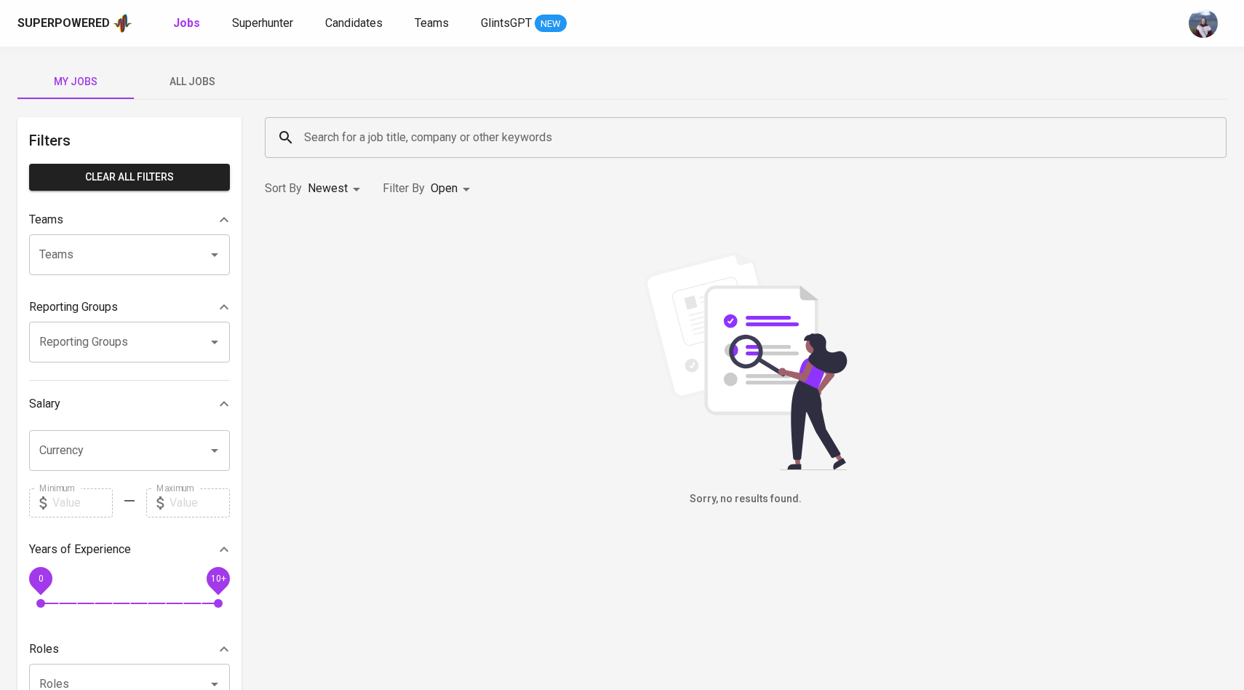
click at [199, 79] on span "All Jobs" at bounding box center [192, 82] width 99 height 18
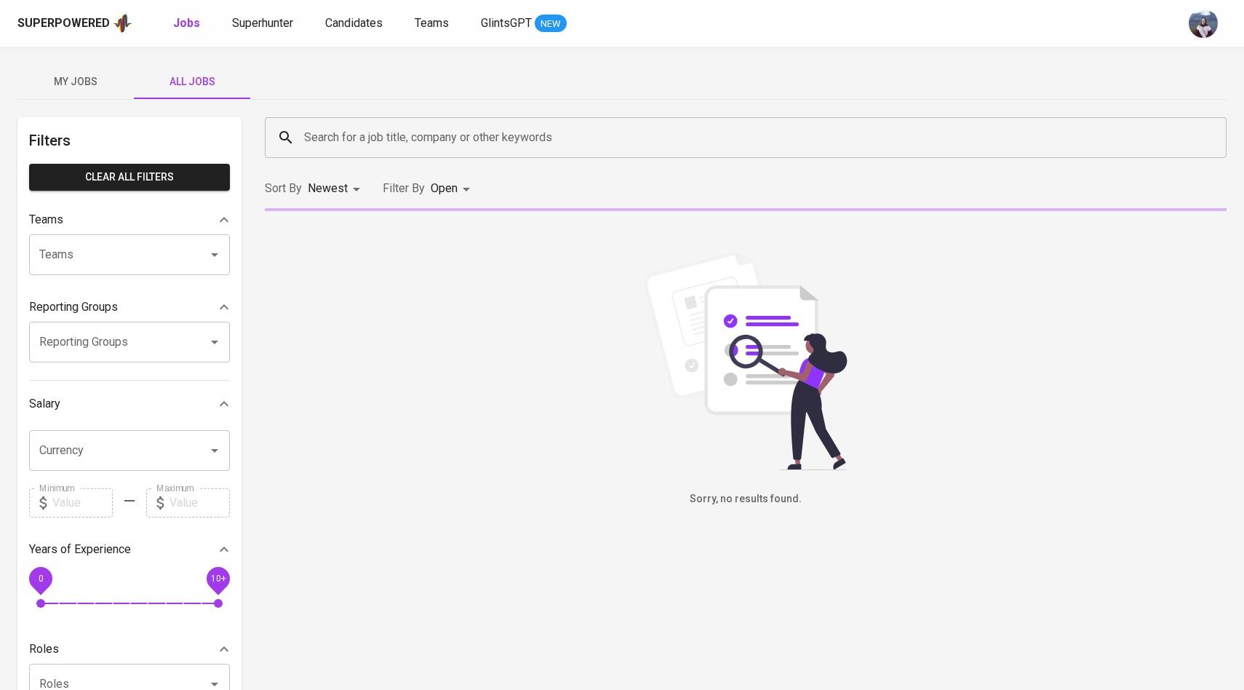
click at [379, 146] on input "Search for a job title, company or other keywords" at bounding box center [749, 138] width 898 height 28
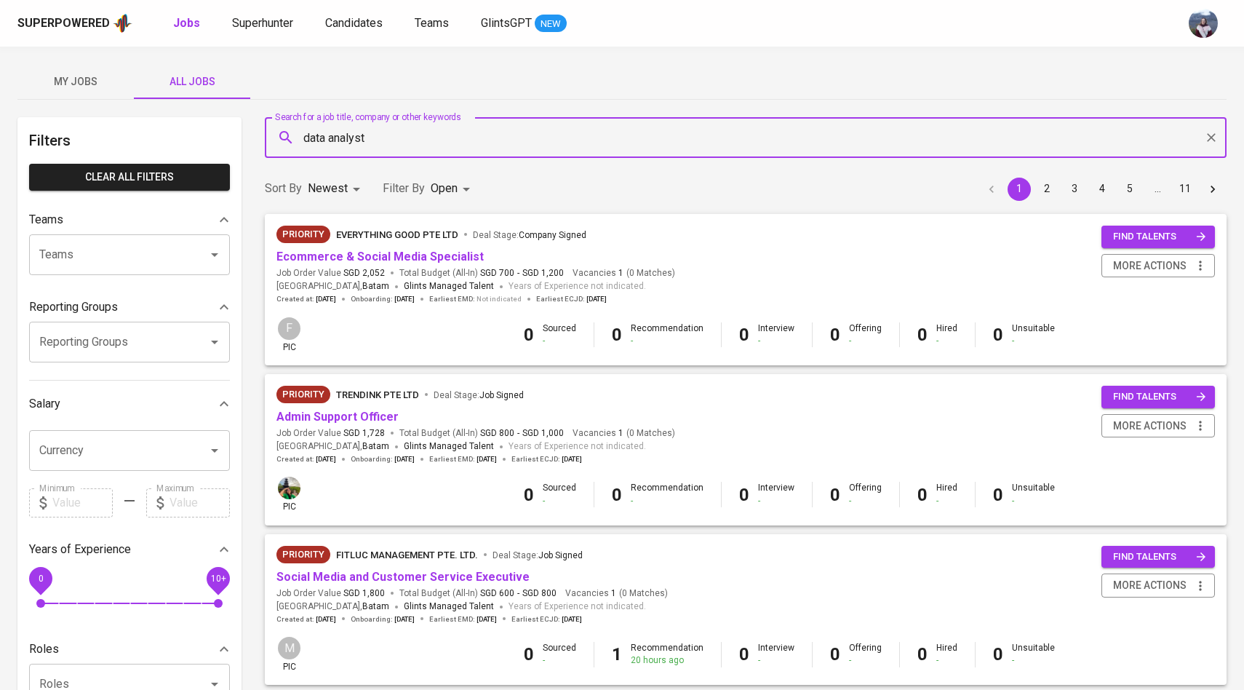
type input "data analyst"
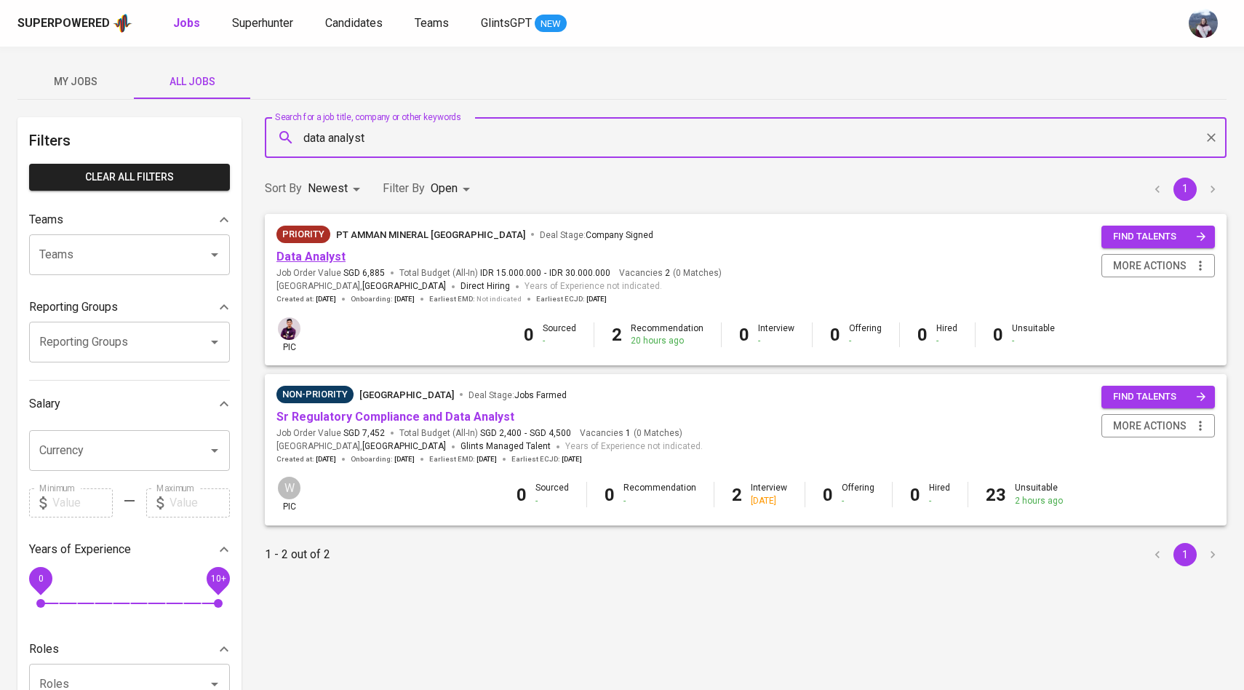
click at [327, 255] on link "Data Analyst" at bounding box center [310, 256] width 69 height 14
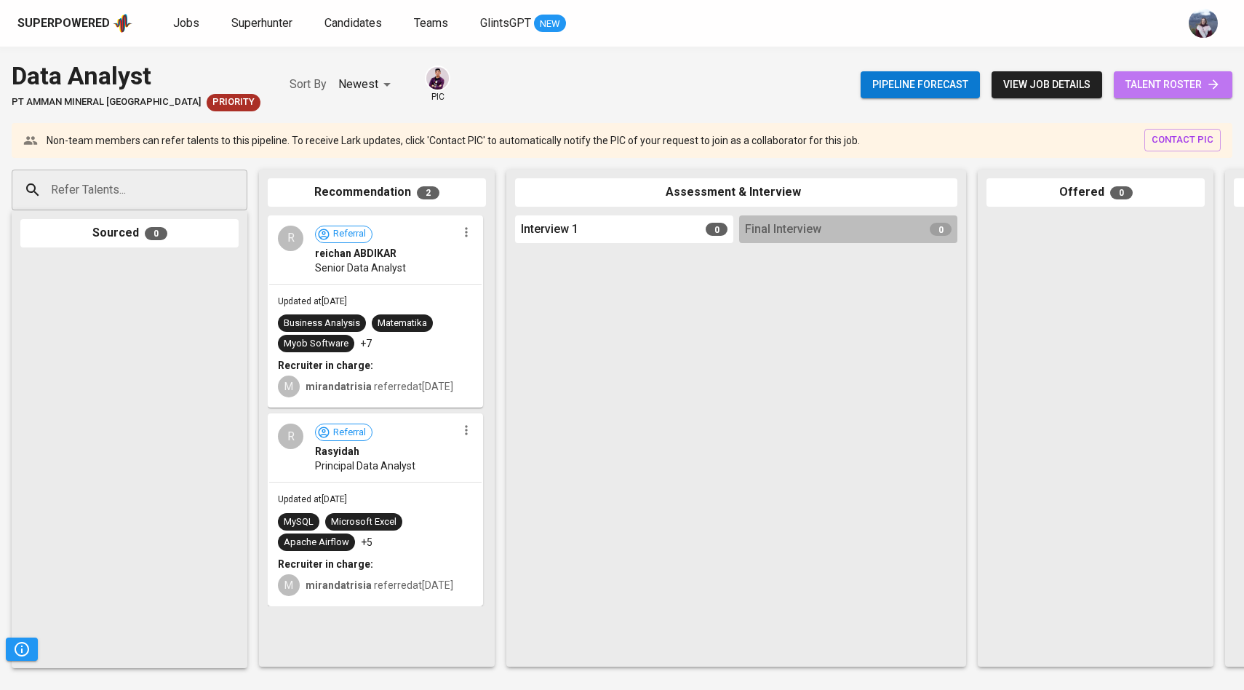
click at [1180, 87] on span "talent roster" at bounding box center [1172, 85] width 95 height 18
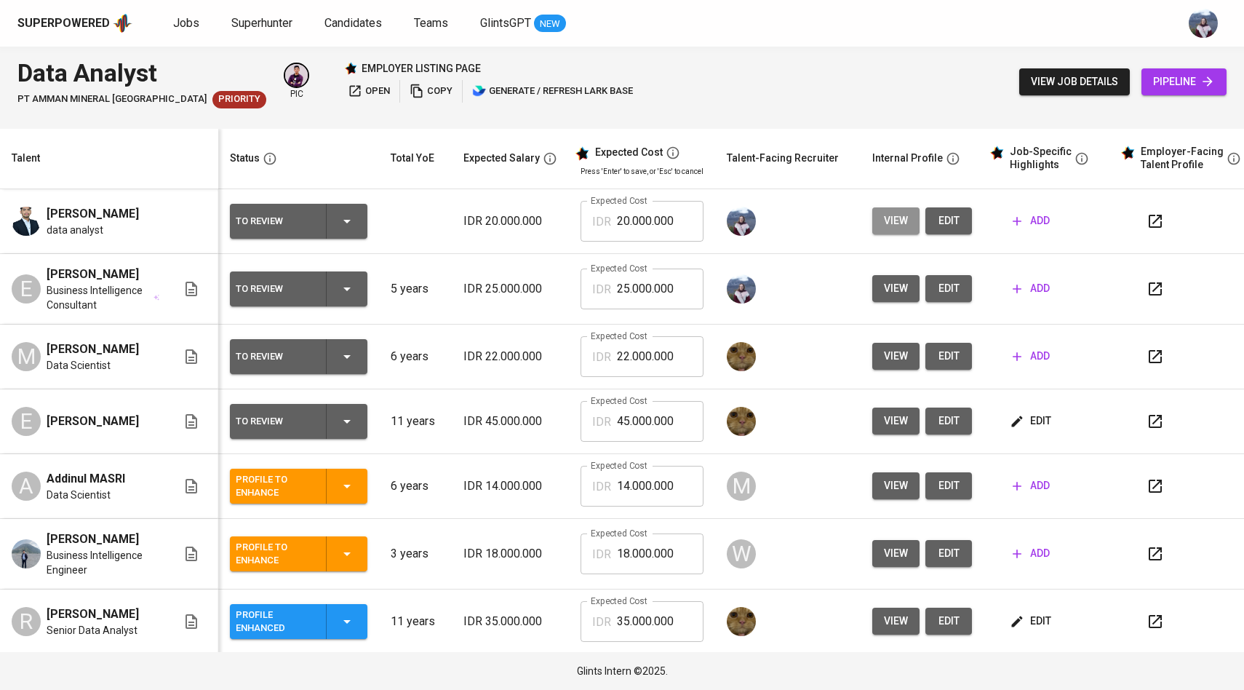
click at [896, 228] on span "view" at bounding box center [896, 221] width 24 height 18
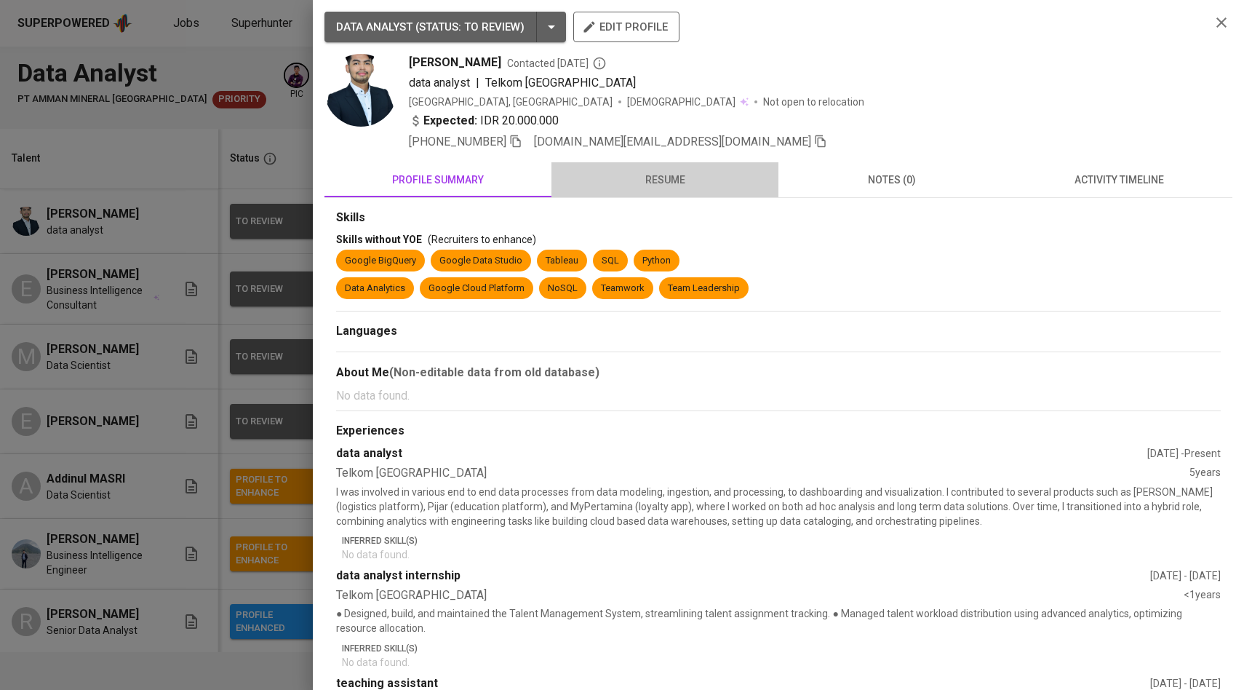
click at [674, 172] on span "resume" at bounding box center [664, 180] width 209 height 18
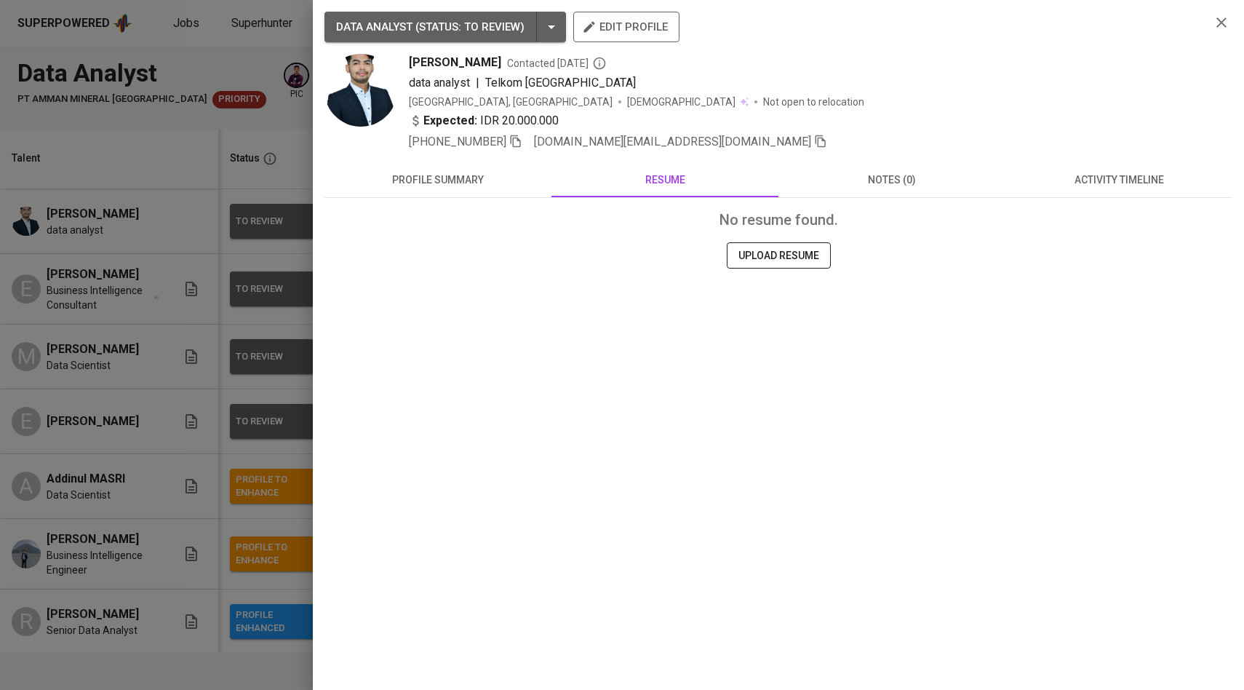
click at [750, 257] on span "UPLOAD RESUME" at bounding box center [778, 256] width 81 height 18
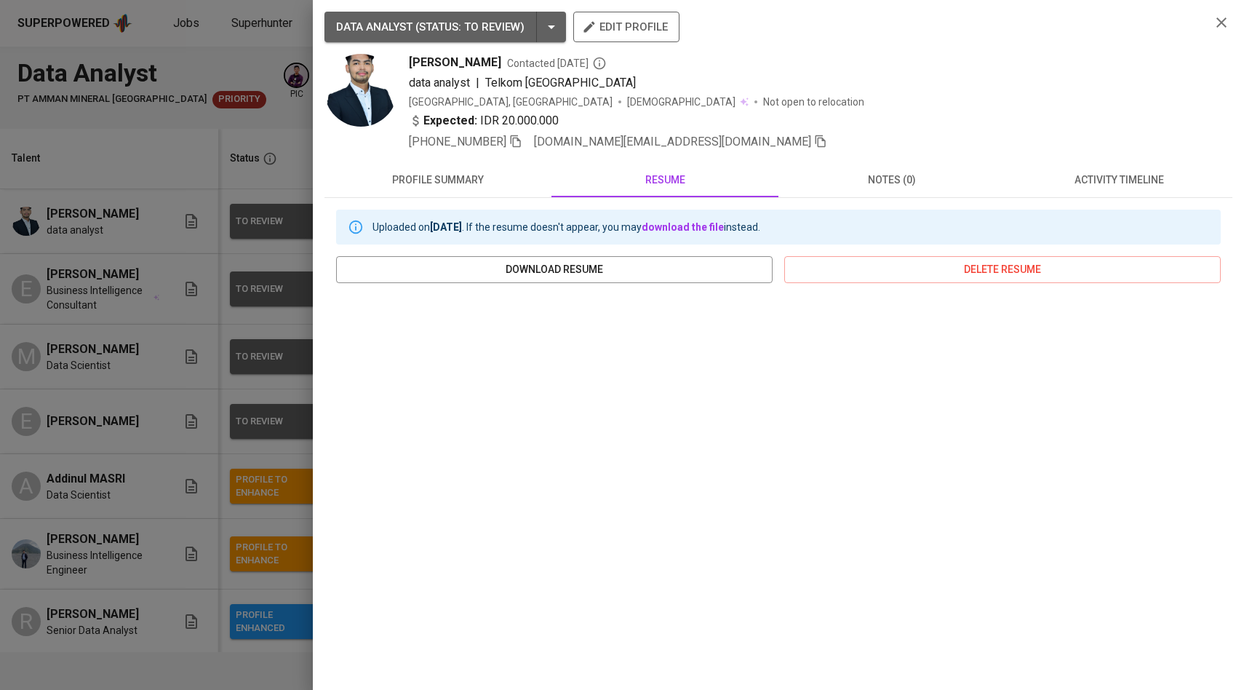
click at [631, 38] on button "edit profile" at bounding box center [626, 27] width 106 height 31
click at [226, 311] on div at bounding box center [622, 345] width 1244 height 690
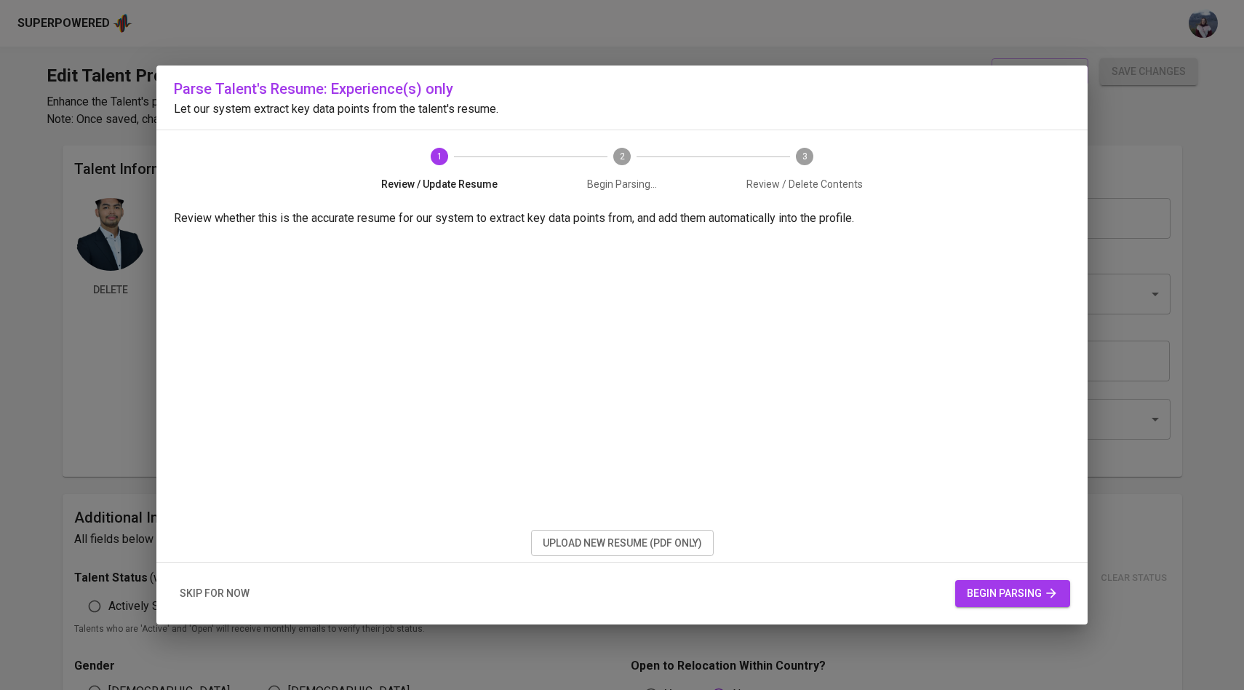
click at [974, 584] on span "begin parsing" at bounding box center [1013, 593] width 92 height 18
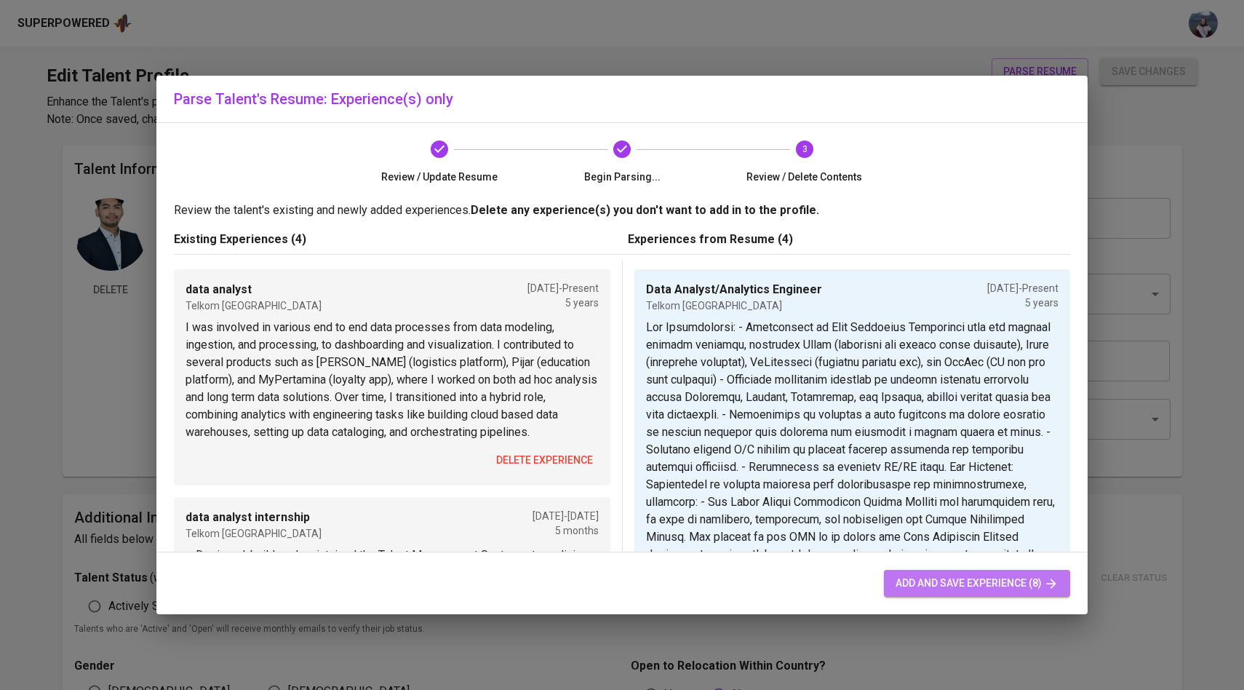
click at [919, 581] on span "add and save experience (8)" at bounding box center [976, 583] width 163 height 18
type input "Data Analyst/Analytics Engineer"
checkbox input "true"
type input "09/01/2020"
type textarea "Key Contribution: - Contributed in Data Scientist Management team and several d…"
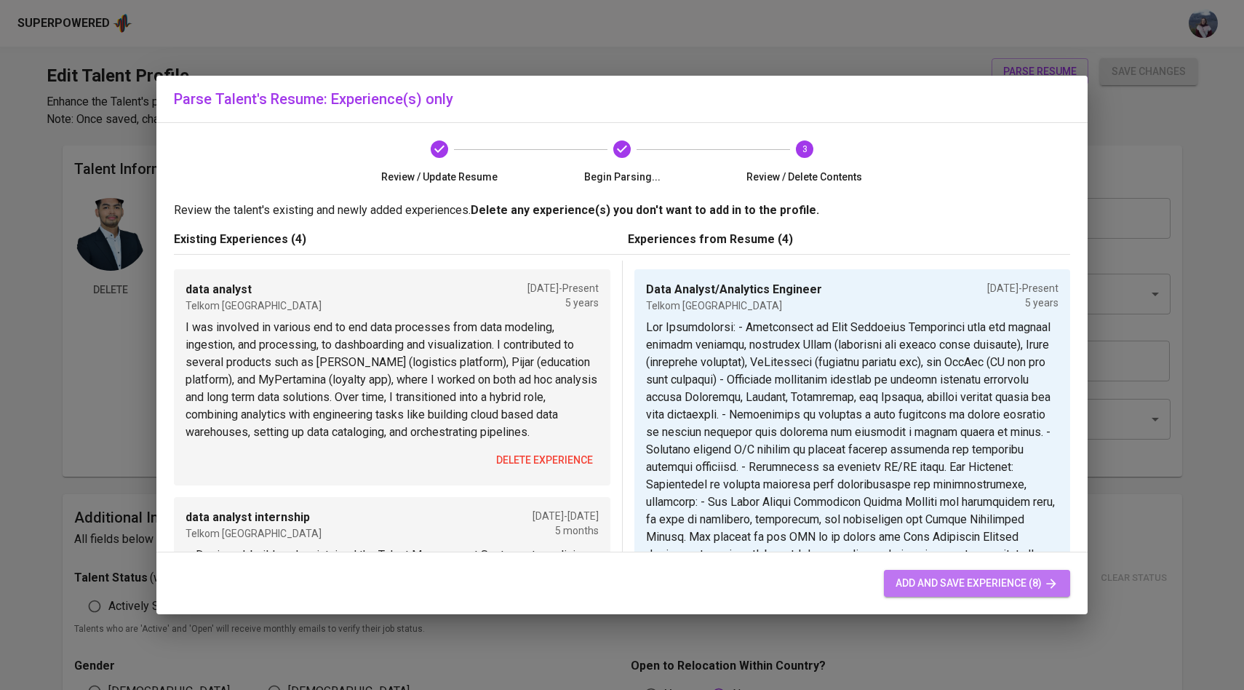
type input "data analyst internship"
type input "Telkom [GEOGRAPHIC_DATA]"
type input "01/01/2020"
type input "07/01/2020"
type textarea "● Designed, build, and maintained the Talent Management System, streamlining ta…"
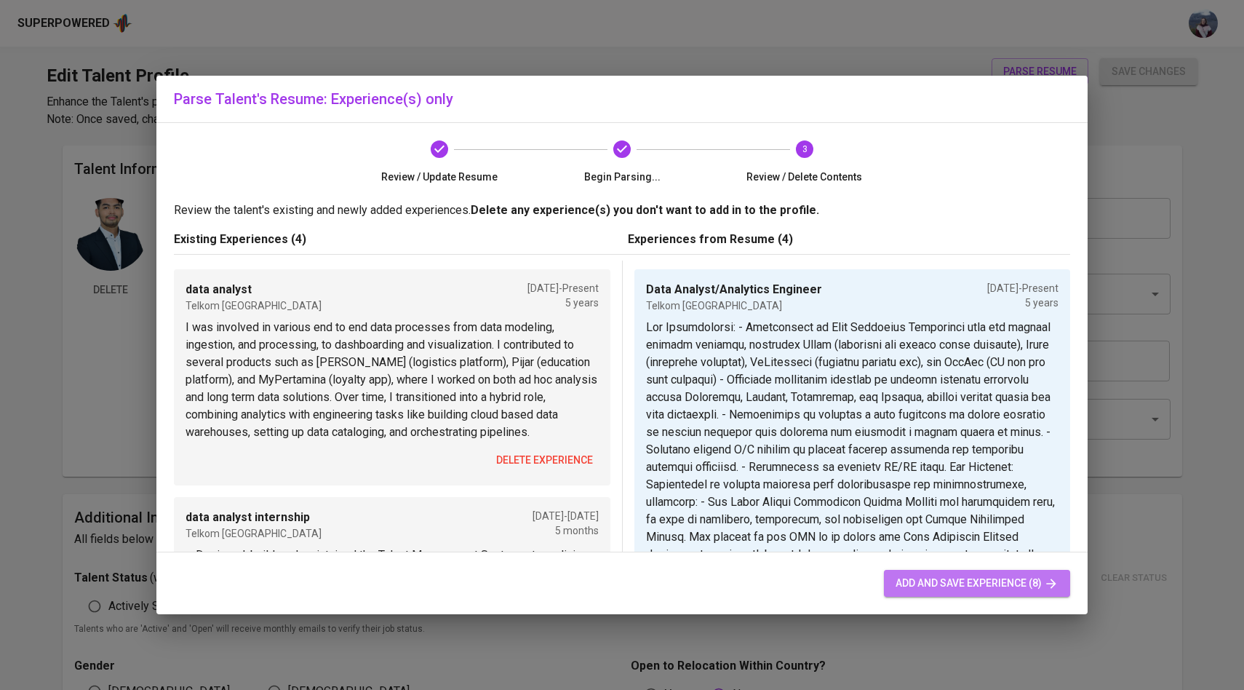
type input "Intern, Data Analyst"
type input "Telkom [GEOGRAPHIC_DATA]"
type input "01/01/2020"
type input "06/01/2020"
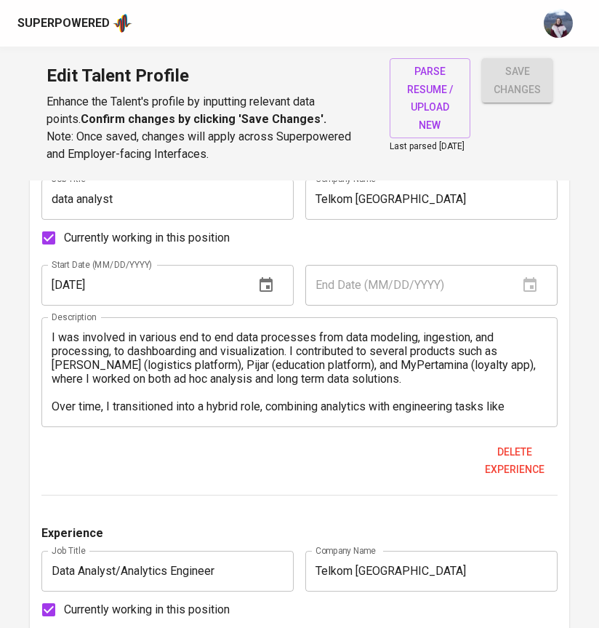
scroll to position [14, 0]
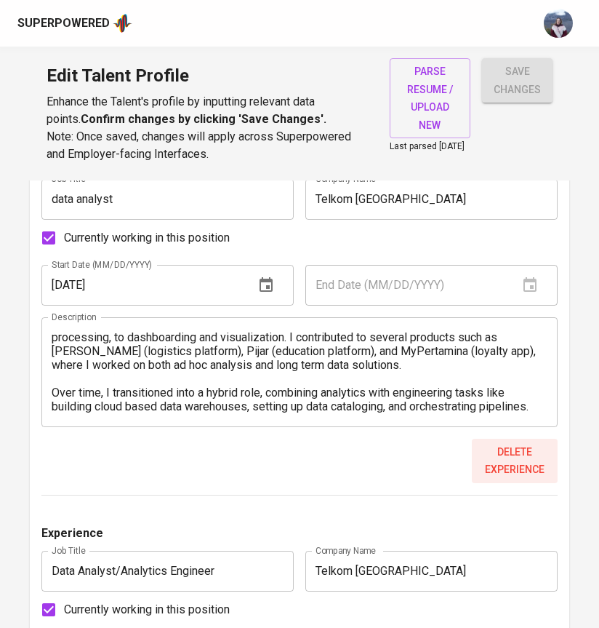
click at [522, 469] on span "Delete experience" at bounding box center [515, 461] width 74 height 36
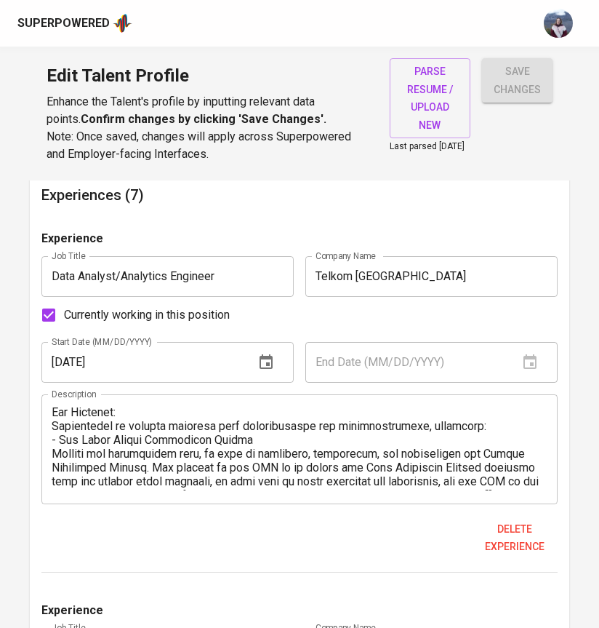
scroll to position [145, 0]
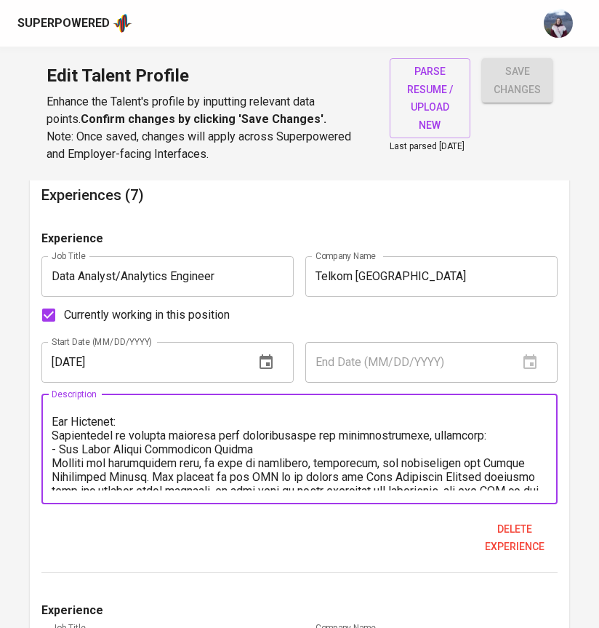
click at [311, 453] on textarea at bounding box center [300, 448] width 496 height 83
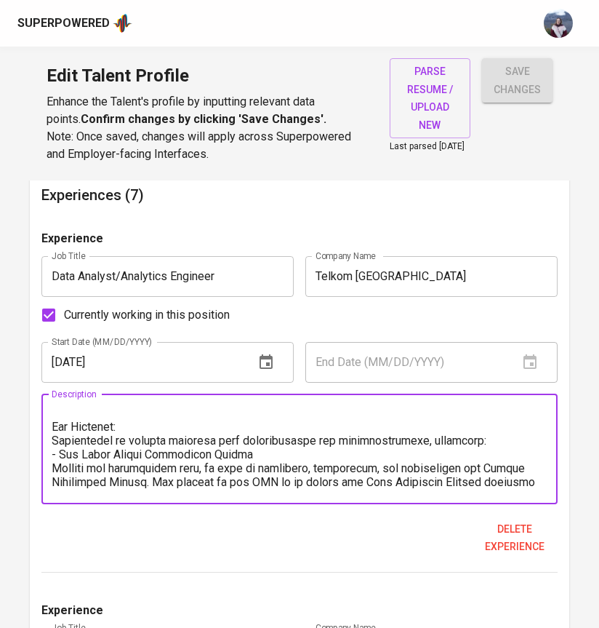
scroll to position [138, 0]
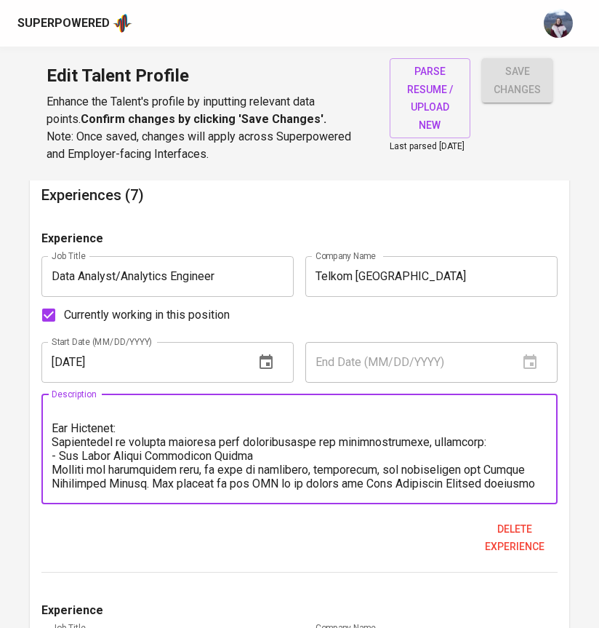
click at [479, 442] on textarea at bounding box center [300, 448] width 496 height 83
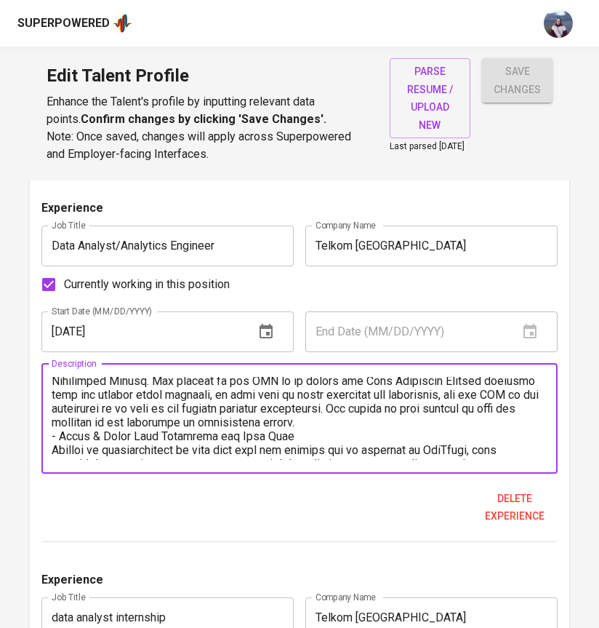
scroll to position [233, 0]
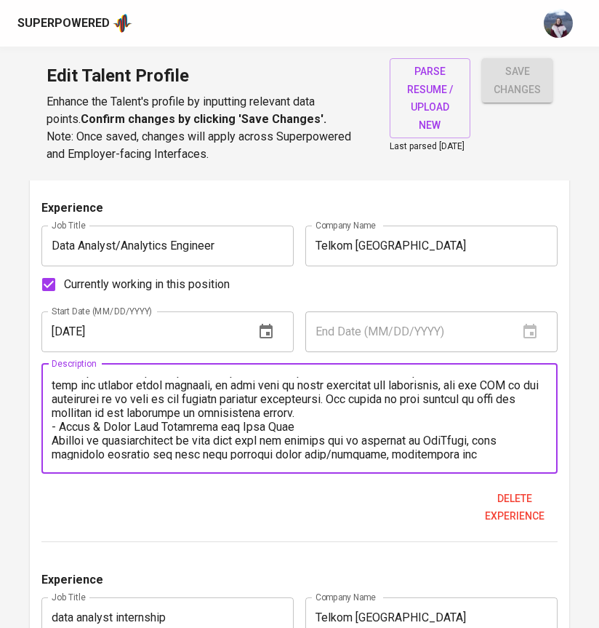
click at [332, 425] on textarea at bounding box center [300, 418] width 496 height 83
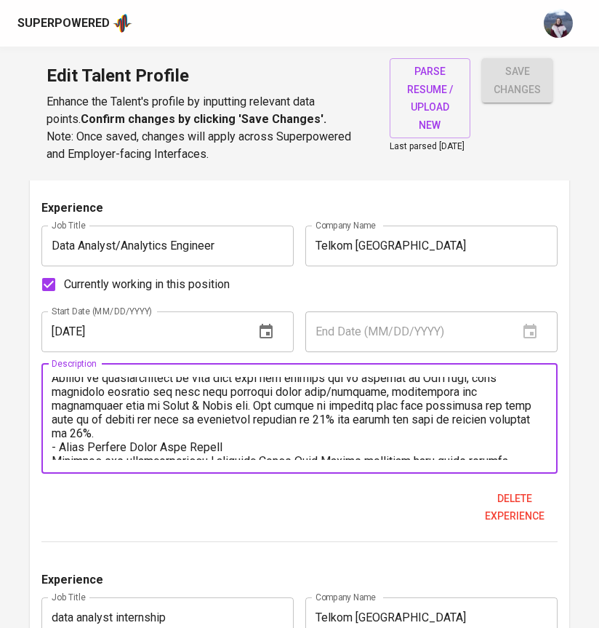
scroll to position [318, 0]
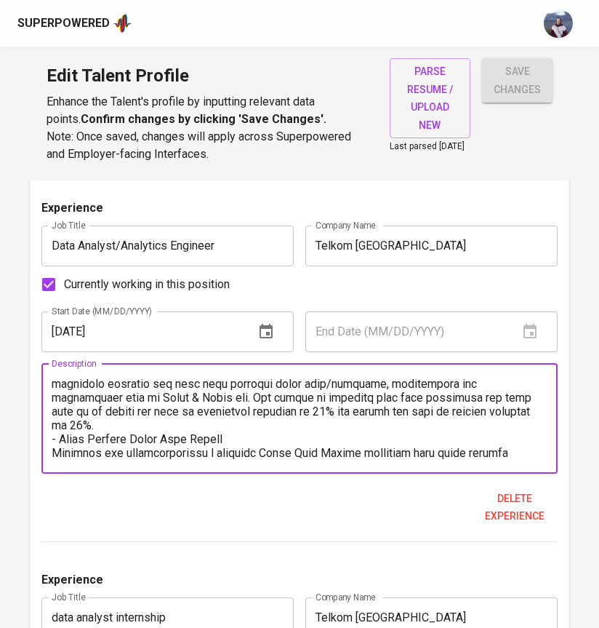
click at [512, 418] on textarea at bounding box center [300, 418] width 496 height 83
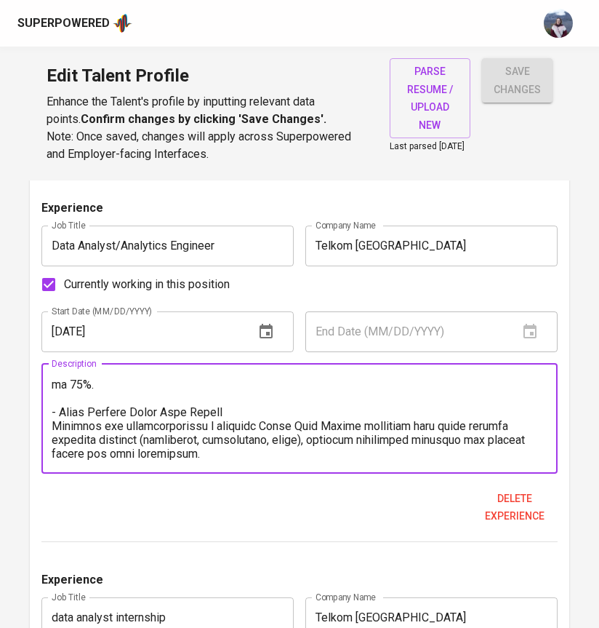
scroll to position [391, 0]
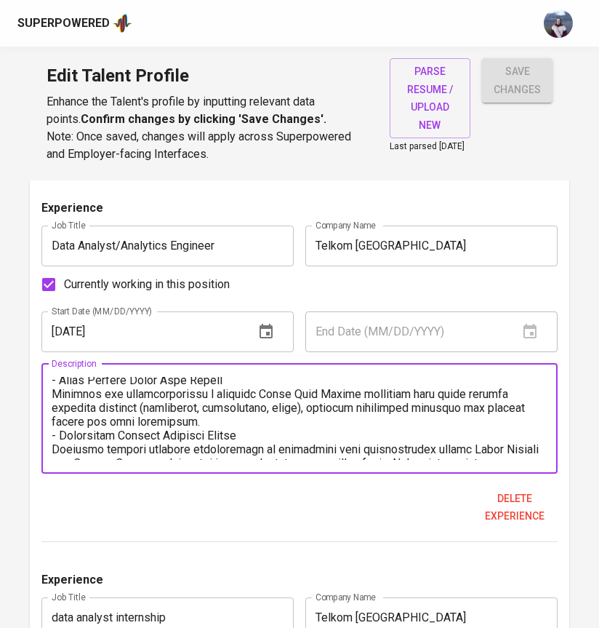
click at [273, 412] on textarea at bounding box center [300, 418] width 496 height 83
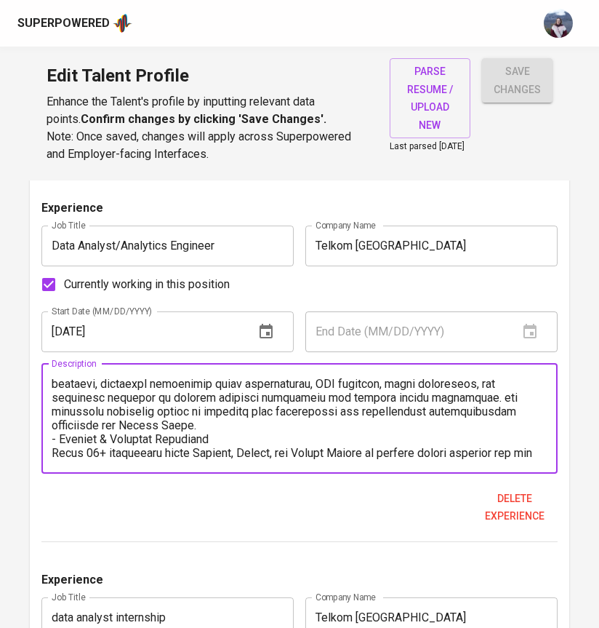
scroll to position [550, 0]
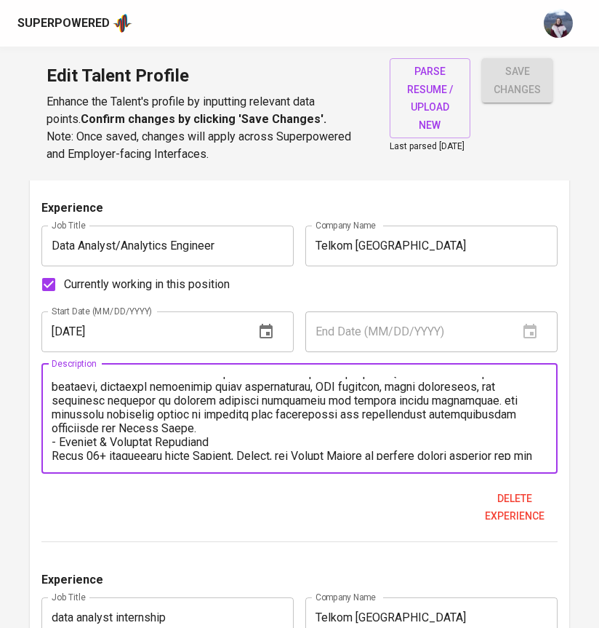
click at [194, 423] on textarea at bounding box center [300, 418] width 496 height 83
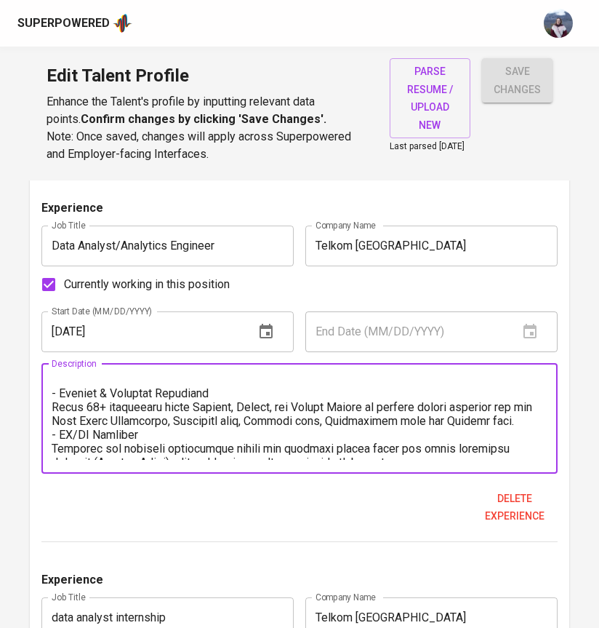
scroll to position [622, 0]
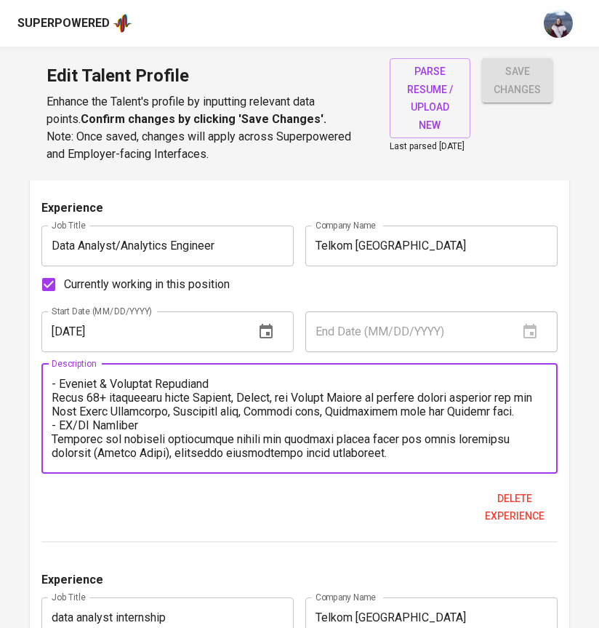
click at [173, 429] on textarea at bounding box center [300, 418] width 496 height 83
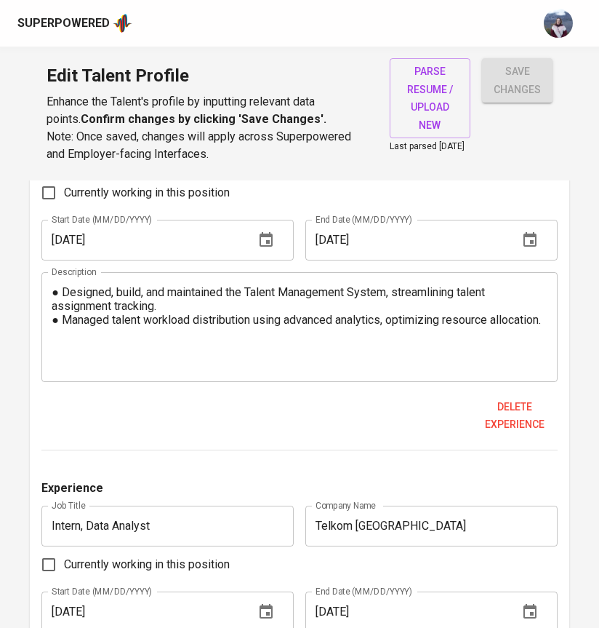
scroll to position [1896, 0]
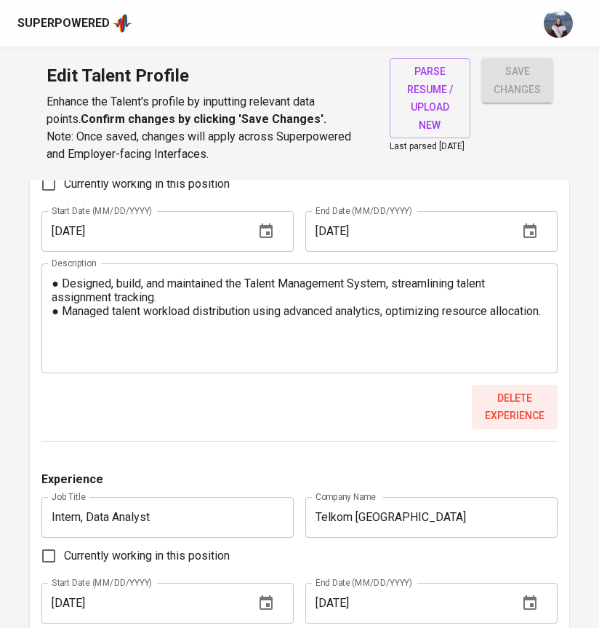
type textarea "Key Contribution: - Contributed in Data Scientist Management team and several d…"
click at [511, 418] on span "Delete experience" at bounding box center [515, 407] width 74 height 36
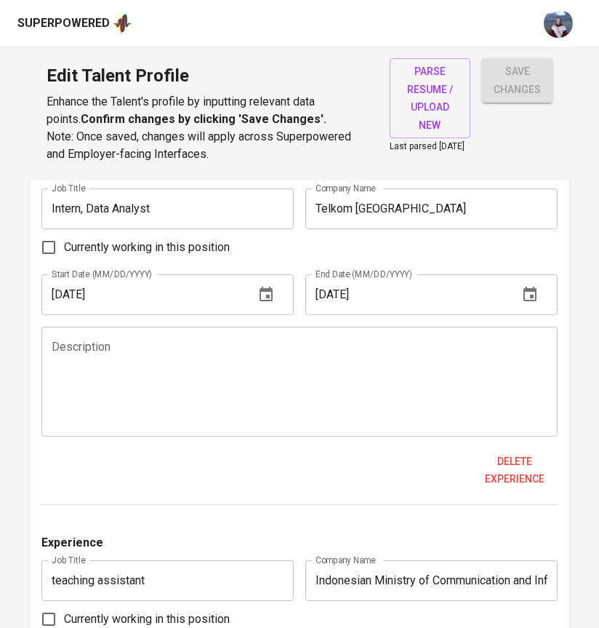
scroll to position [1828, 0]
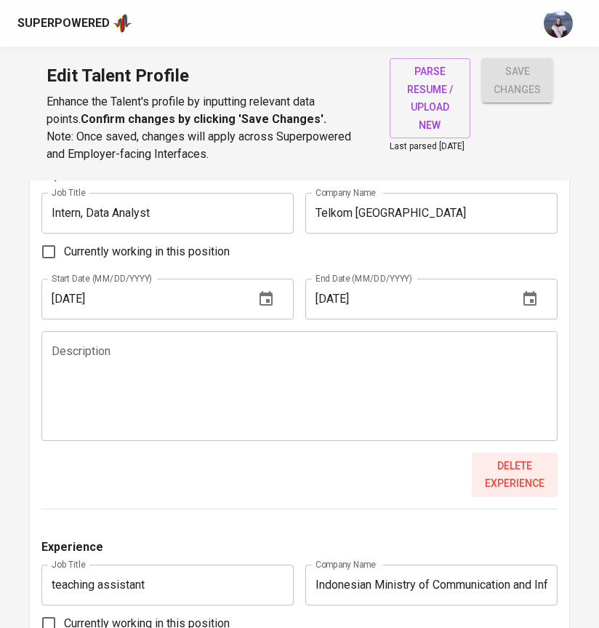
click at [508, 484] on span "Delete experience" at bounding box center [515, 475] width 74 height 36
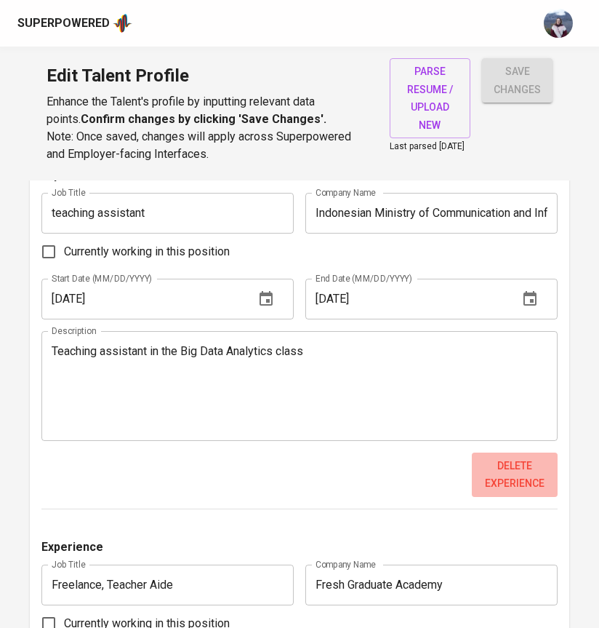
click at [519, 492] on span "Delete experience" at bounding box center [515, 475] width 74 height 36
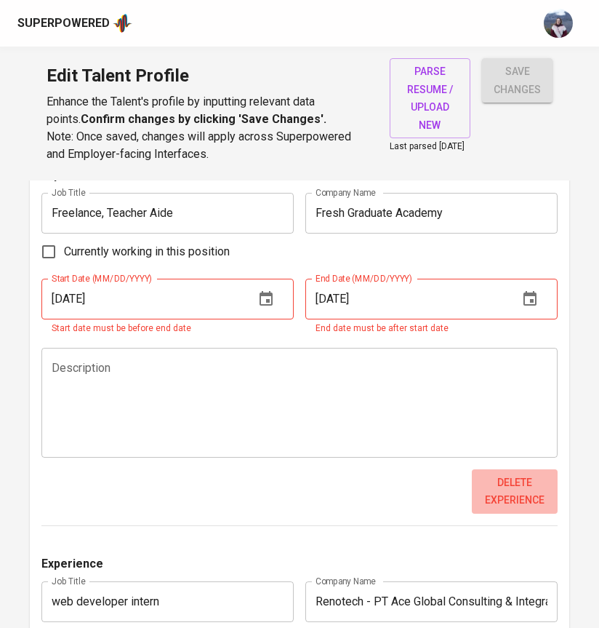
click at [505, 495] on span "Delete experience" at bounding box center [515, 492] width 74 height 36
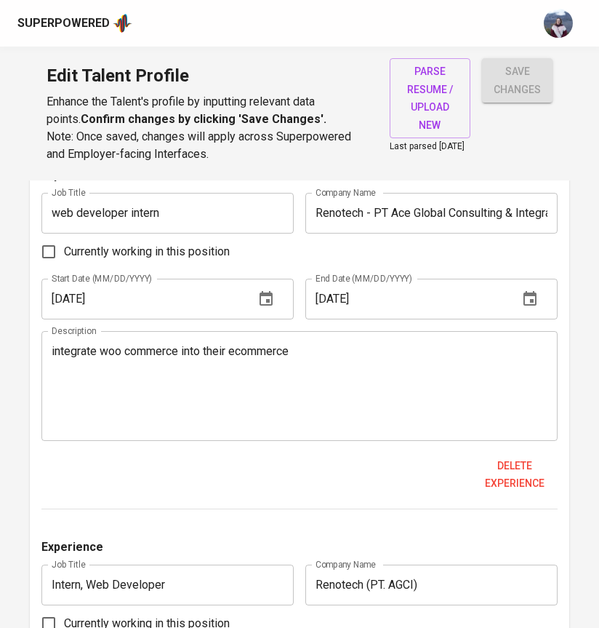
scroll to position [1805, 0]
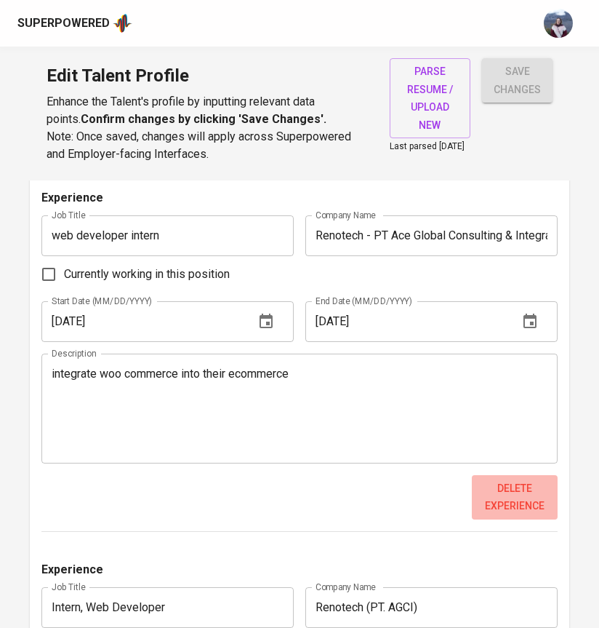
click at [494, 511] on span "Delete experience" at bounding box center [515, 497] width 74 height 36
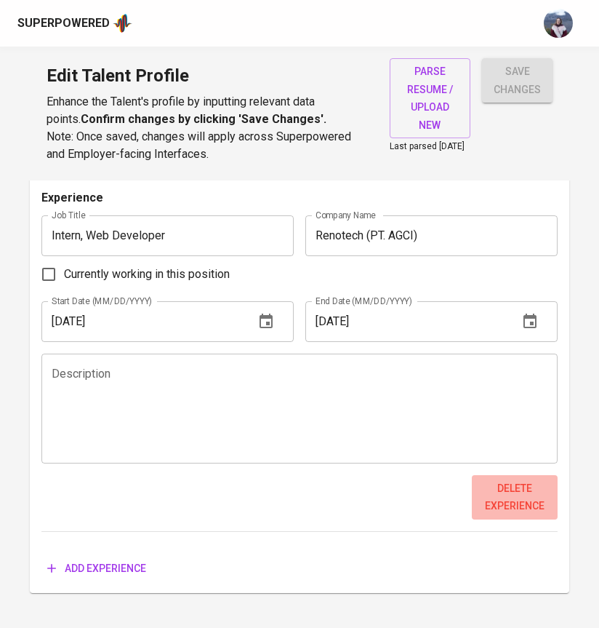
click at [499, 511] on span "Delete experience" at bounding box center [515, 497] width 74 height 36
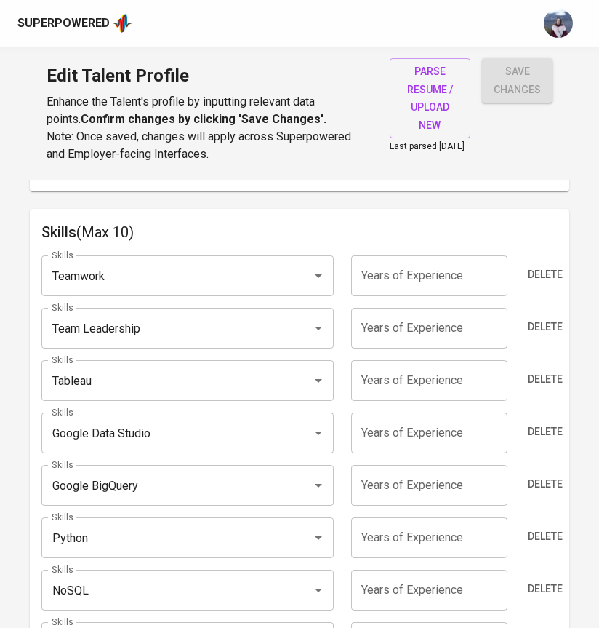
scroll to position [757, 0]
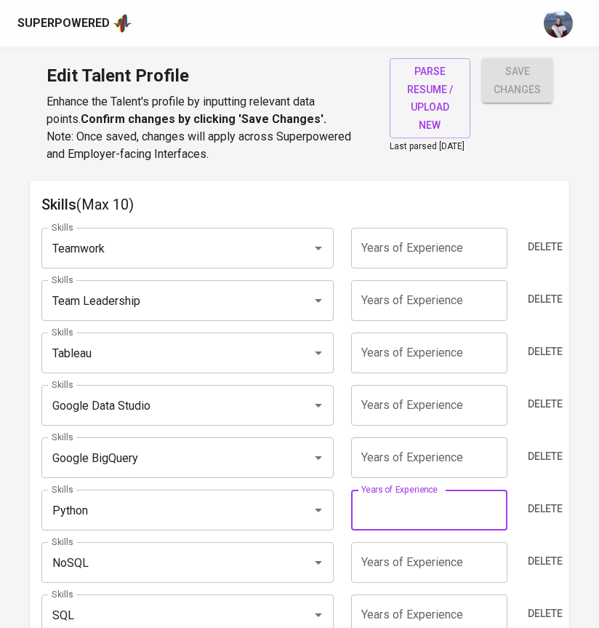
click at [386, 519] on input "number" at bounding box center [429, 510] width 156 height 41
type input "5"
click at [341, 548] on div "Skills NoSQL Skills" at bounding box center [191, 562] width 301 height 41
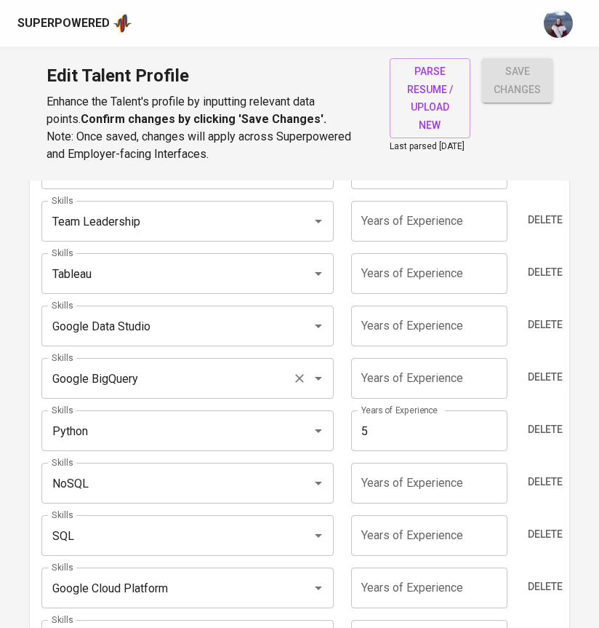
scroll to position [860, 0]
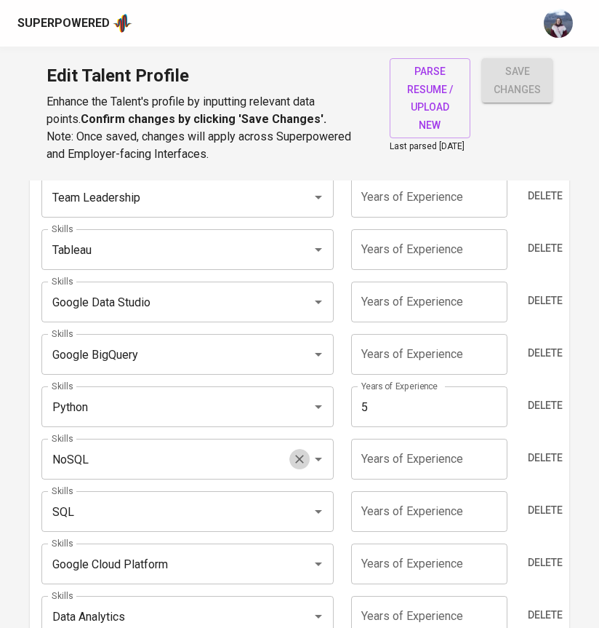
click at [297, 462] on icon "Clear" at bounding box center [299, 459] width 9 height 9
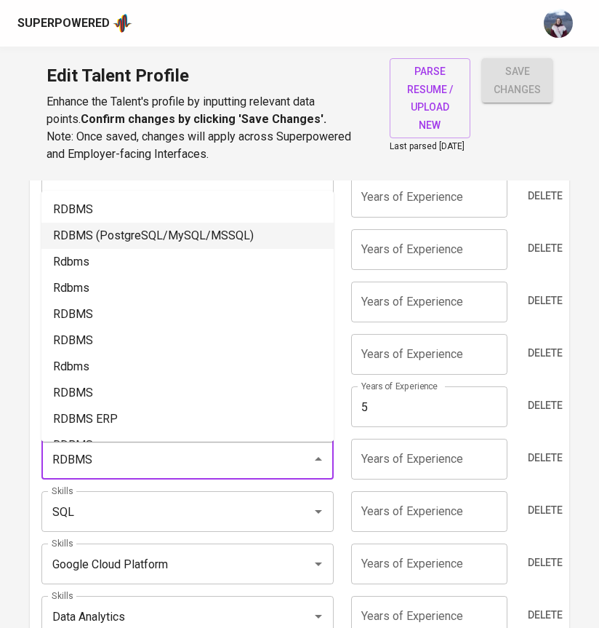
click at [165, 230] on li "RDBMS (PostgreSQL/MySQL/MSSQL)" at bounding box center [187, 236] width 292 height 26
type input "RDBMS (PostgreSQL/MySQL/MSSQL)"
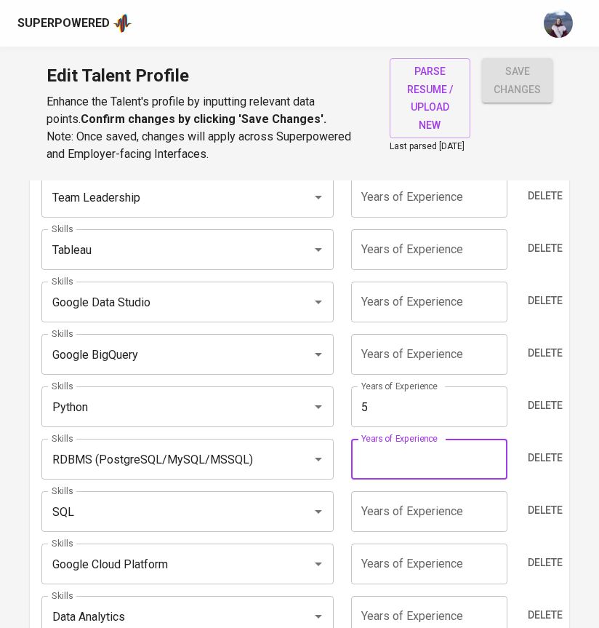
click at [394, 474] on input "number" at bounding box center [429, 459] width 156 height 41
type input "5"
click at [404, 518] on input "number" at bounding box center [429, 511] width 156 height 41
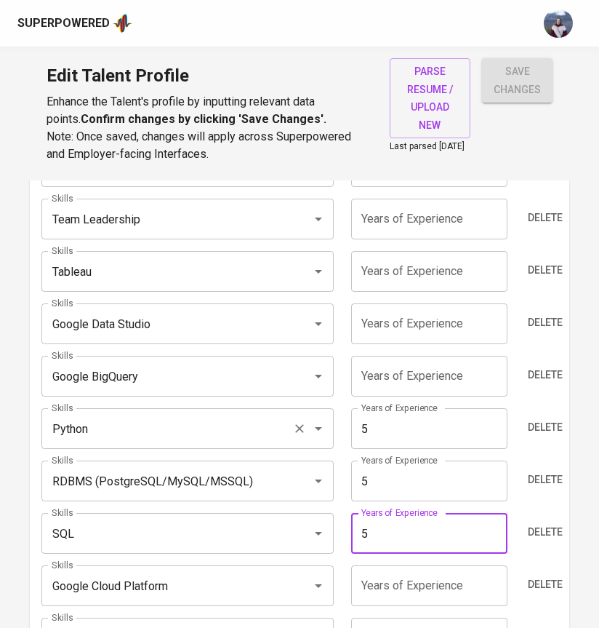
scroll to position [833, 0]
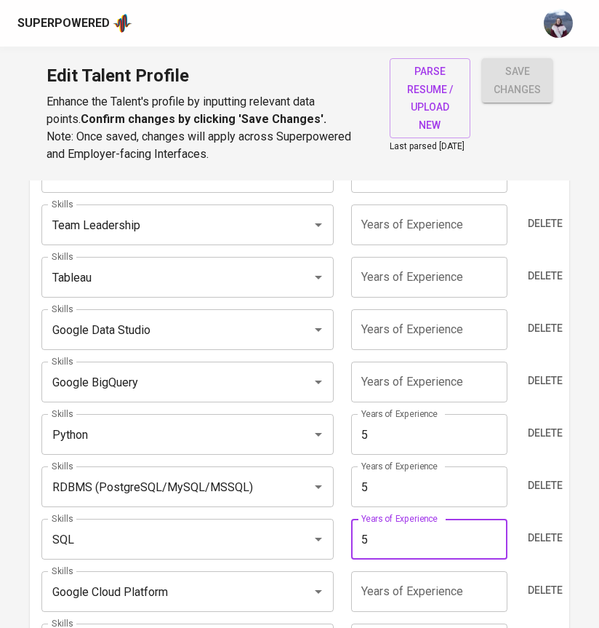
type input "5"
click at [383, 376] on input "number" at bounding box center [429, 382] width 156 height 41
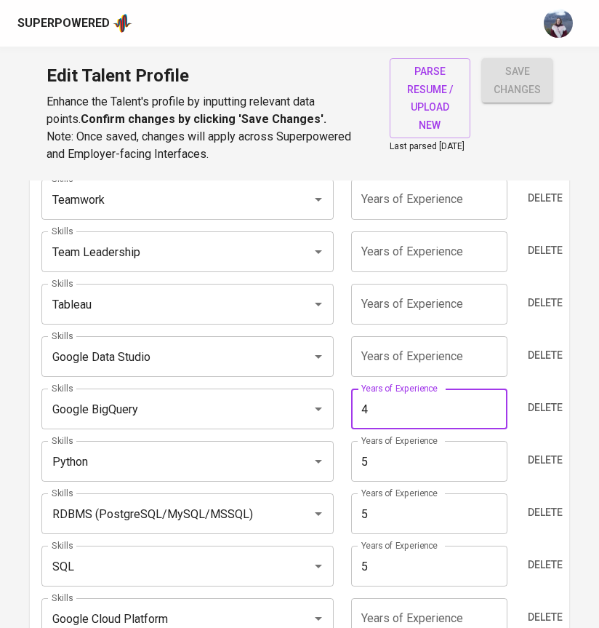
scroll to position [796, 0]
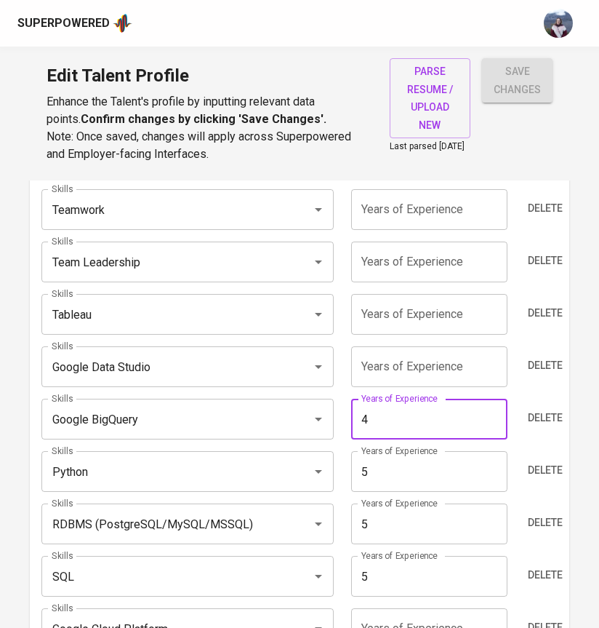
type input "4"
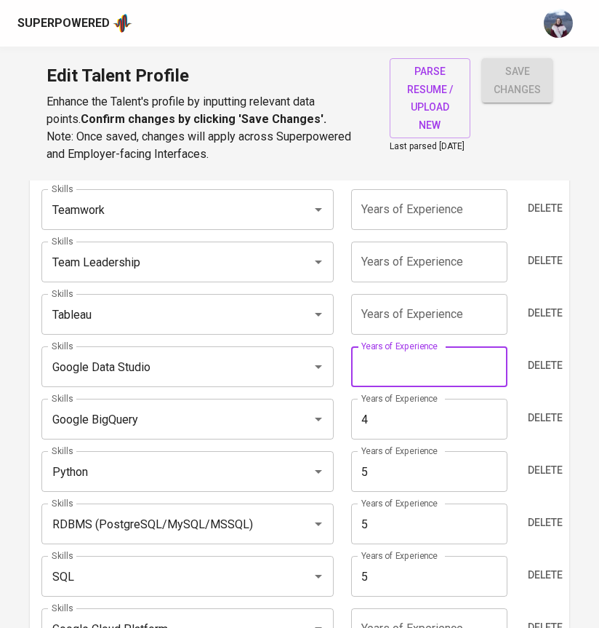
click at [396, 370] on input "number" at bounding box center [429, 366] width 156 height 41
type input "5"
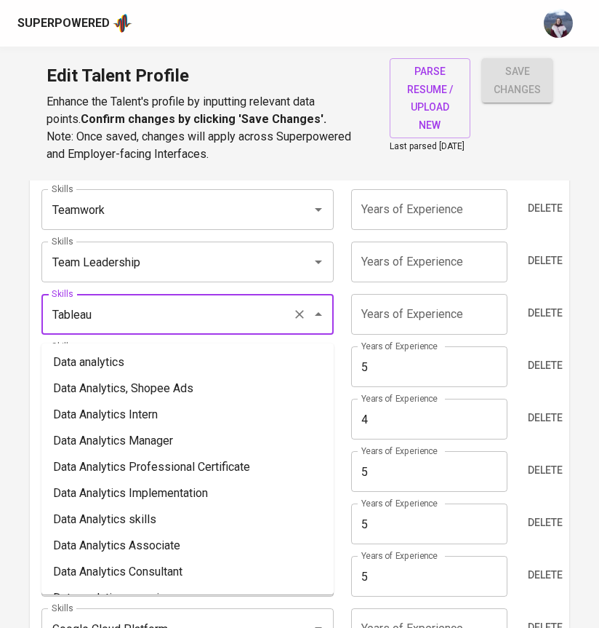
click at [249, 324] on input "Tableau" at bounding box center [167, 314] width 239 height 28
click at [414, 315] on input "number" at bounding box center [429, 314] width 156 height 41
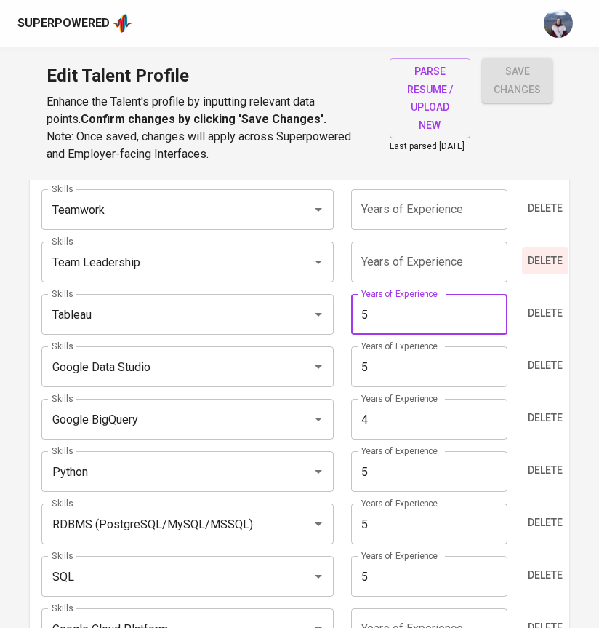
type input "5"
click at [538, 263] on span "Delete" at bounding box center [545, 261] width 35 height 18
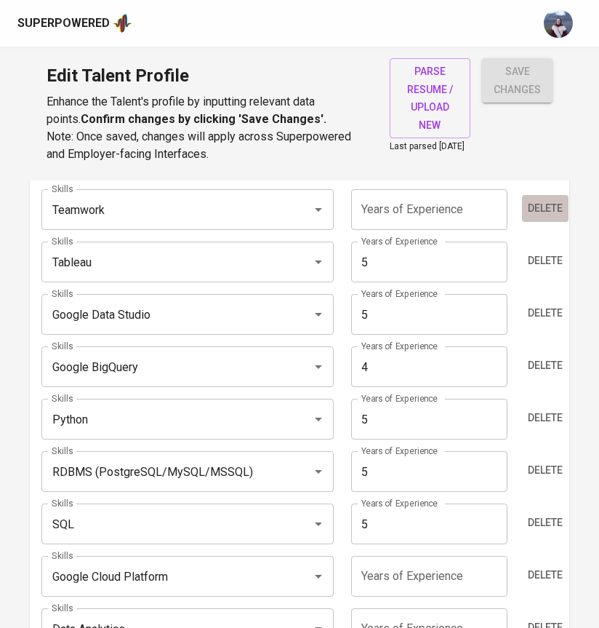
click at [540, 209] on span "Delete" at bounding box center [545, 208] width 35 height 18
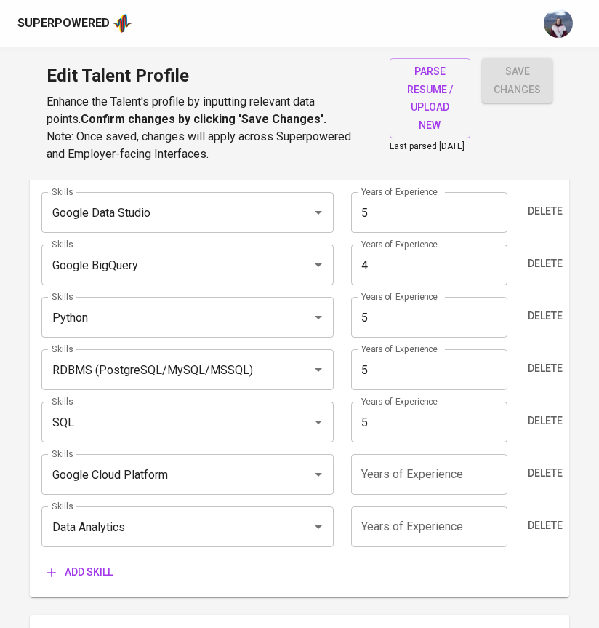
scroll to position [844, 0]
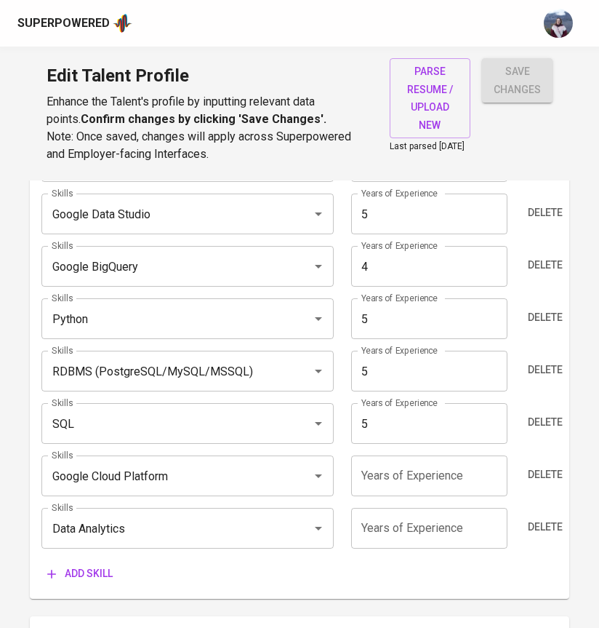
click at [431, 530] on input "number" at bounding box center [429, 528] width 156 height 41
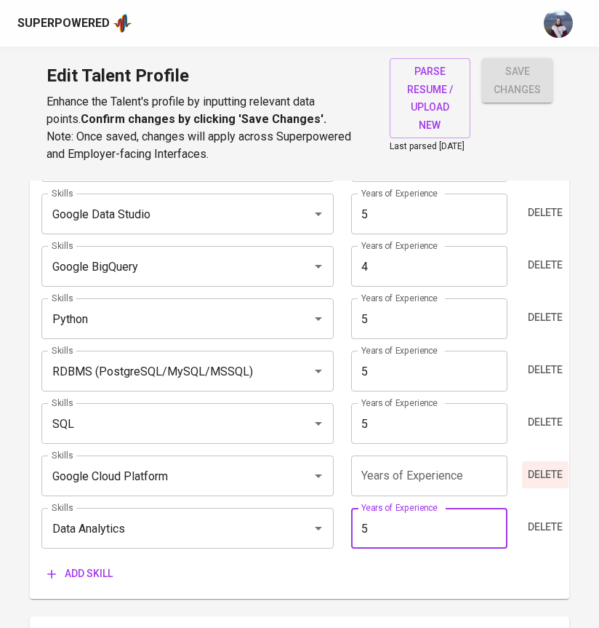
type input "5"
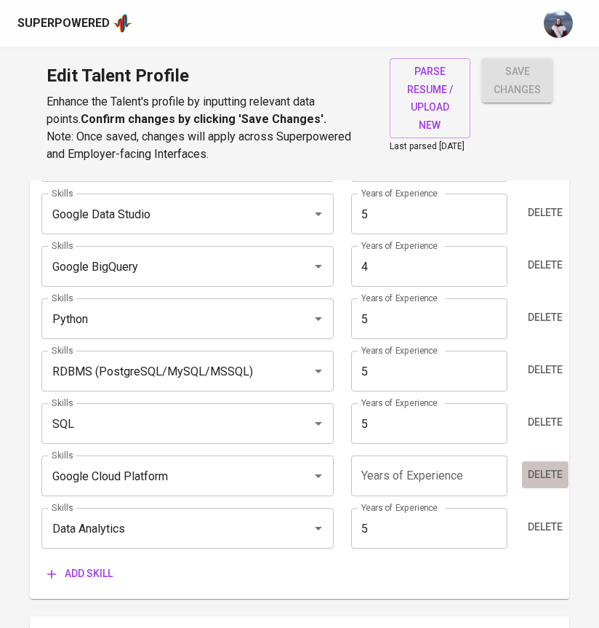
click at [538, 484] on span "Delete" at bounding box center [545, 475] width 35 height 18
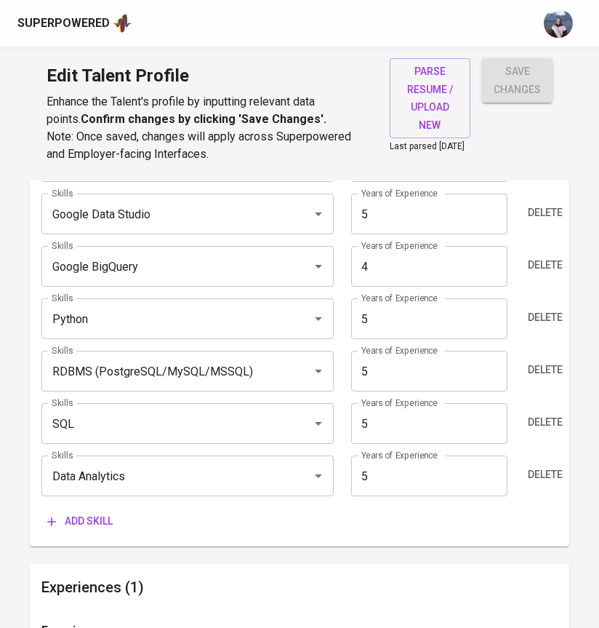
click at [91, 516] on button "Add skill" at bounding box center [79, 521] width 77 height 27
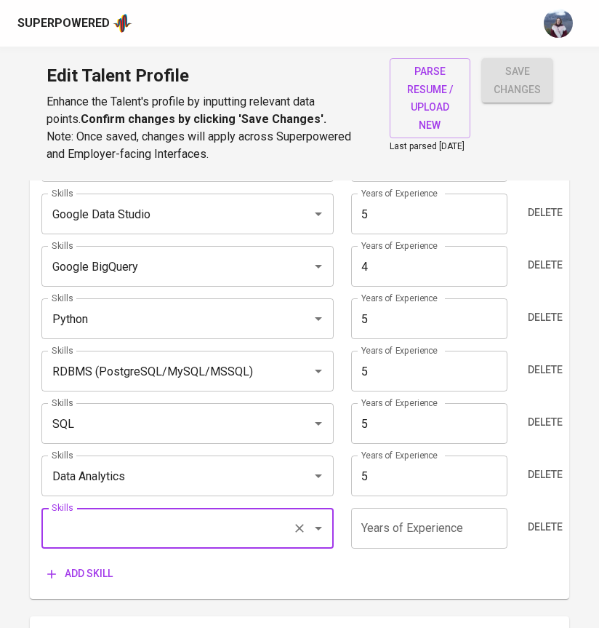
type input "P"
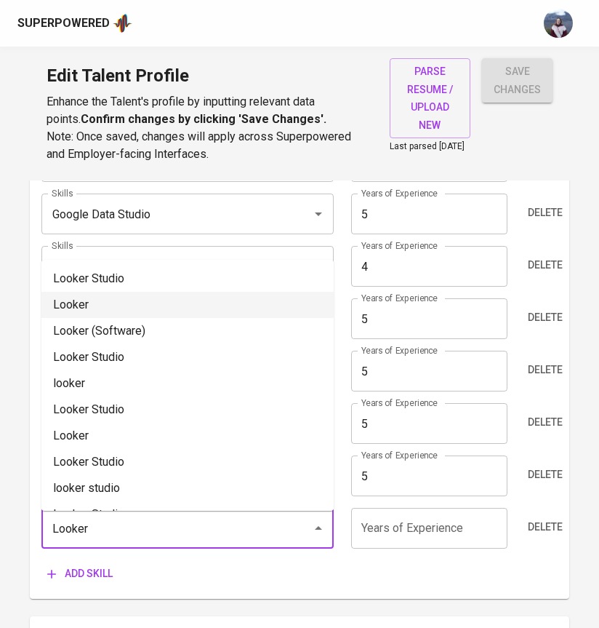
click at [110, 297] on li "Looker" at bounding box center [187, 305] width 292 height 26
type input "Looker"
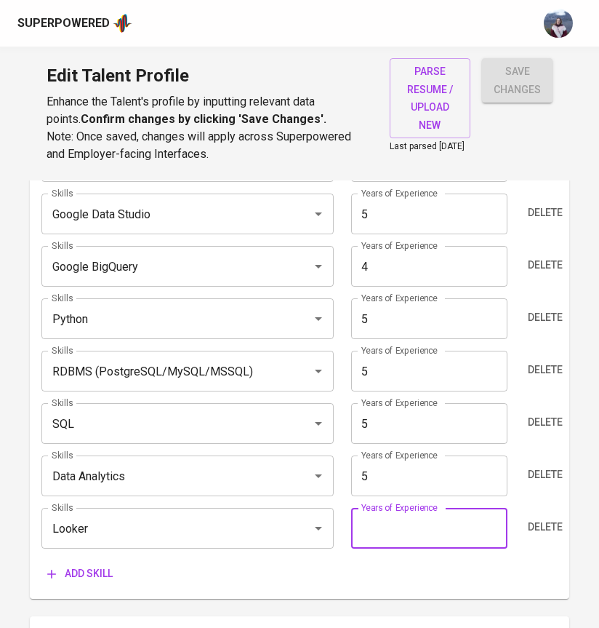
click at [386, 535] on input "number" at bounding box center [429, 528] width 156 height 41
type input "4"
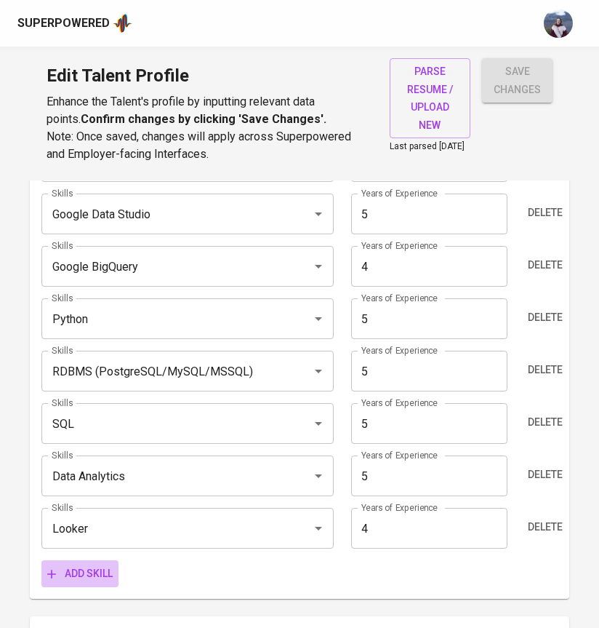
click at [73, 578] on span "Add skill" at bounding box center [79, 573] width 65 height 18
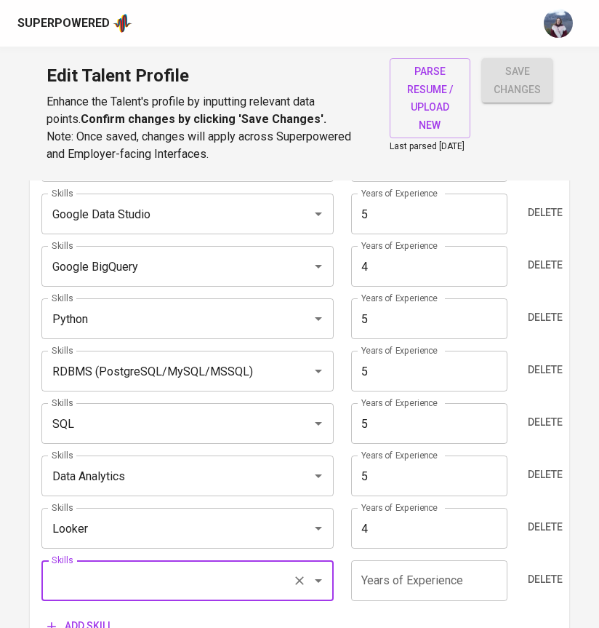
type input "p"
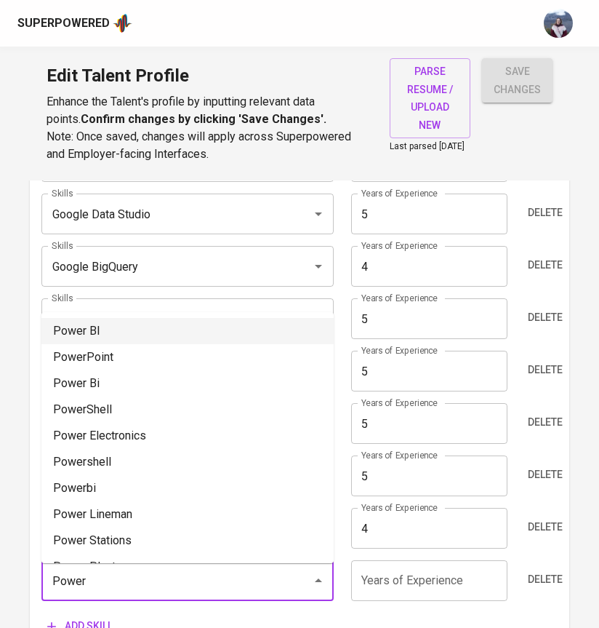
click at [107, 337] on li "Power BI" at bounding box center [187, 331] width 292 height 26
type input "Power BI"
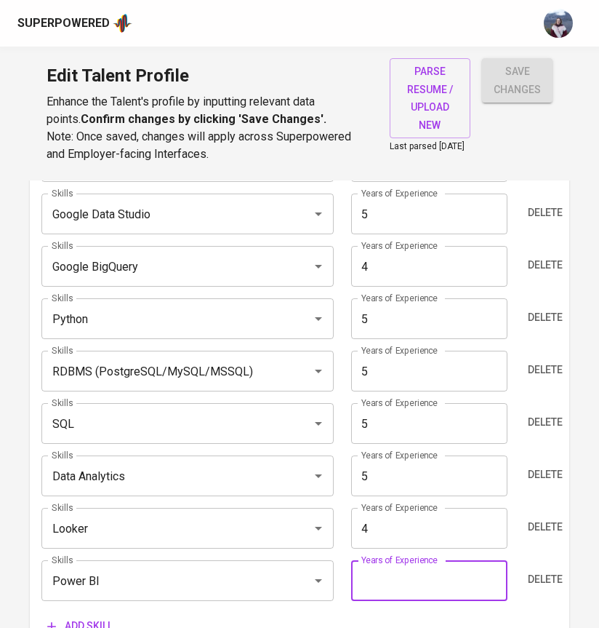
click at [437, 591] on input "number" at bounding box center [429, 580] width 156 height 41
type input "4"
click at [347, 608] on div "Skills Tableau Skills Years of Experience 5 Years of Experience Delete Skills G…" at bounding box center [299, 384] width 516 height 510
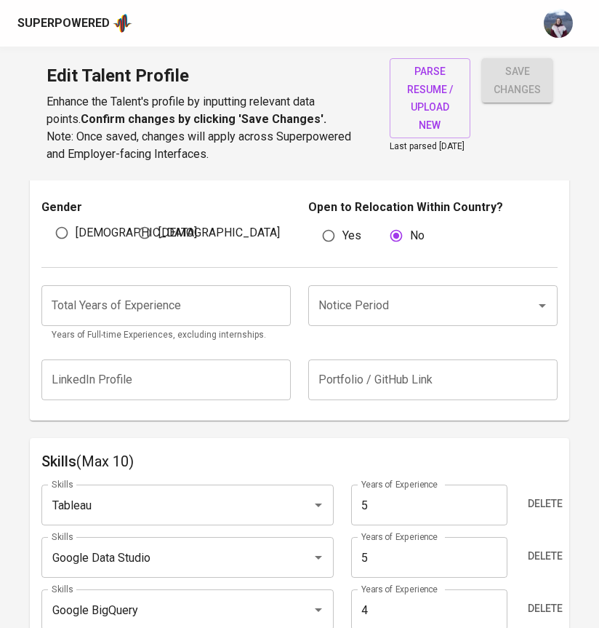
scroll to position [499, 0]
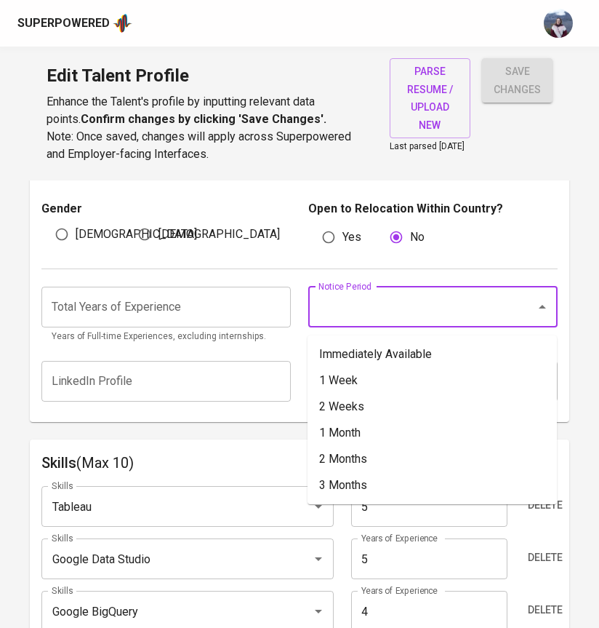
click at [387, 315] on input "Notice Period" at bounding box center [413, 307] width 196 height 28
click at [383, 345] on li "Immediately Available" at bounding box center [432, 354] width 249 height 26
type input "Immediately Available"
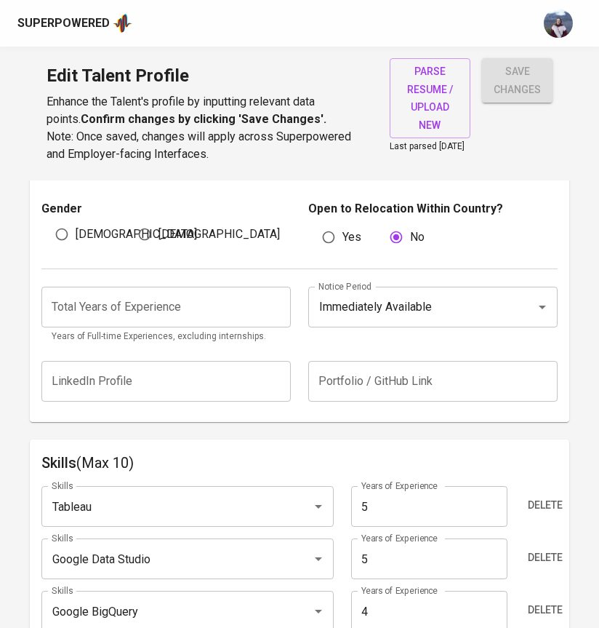
click at [254, 316] on input "number" at bounding box center [165, 307] width 249 height 41
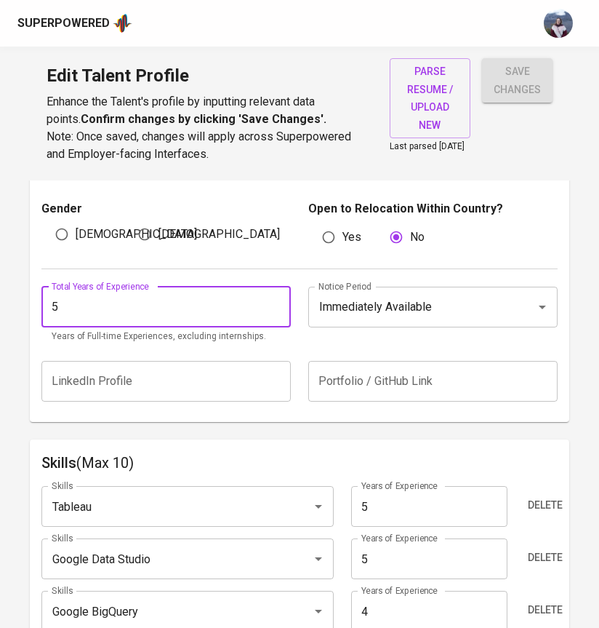
type input "5"
click at [322, 353] on div "Total Years of Experience 5 Total Years of Experience Years of Full-time Experi…" at bounding box center [299, 311] width 516 height 84
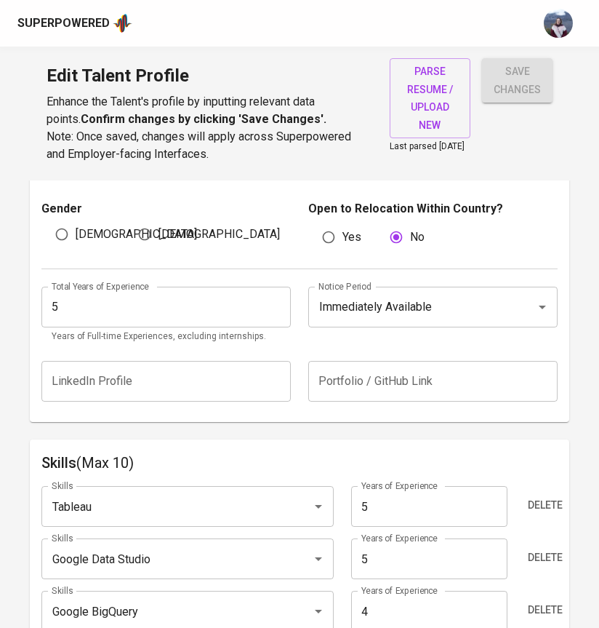
click at [505, 92] on span "save changes" at bounding box center [517, 81] width 47 height 36
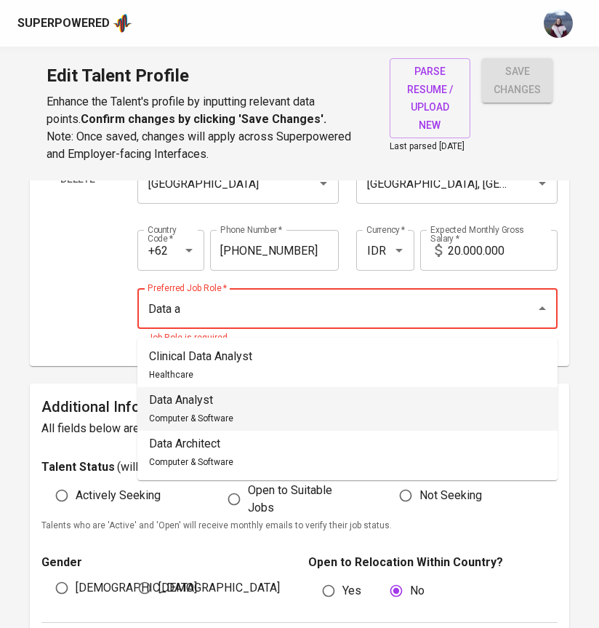
click at [337, 396] on li "Data Analyst Computer & Software" at bounding box center [347, 409] width 420 height 44
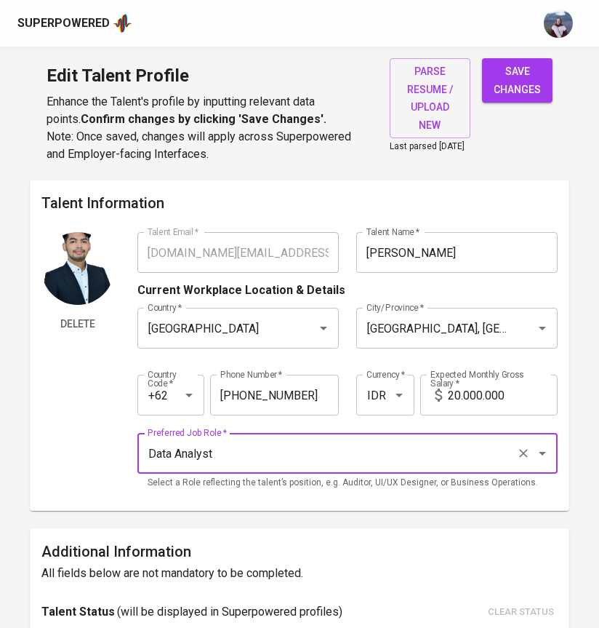
scroll to position [1, 0]
type input "Data Analyst"
click at [457, 399] on input "20.000.000" at bounding box center [503, 395] width 110 height 41
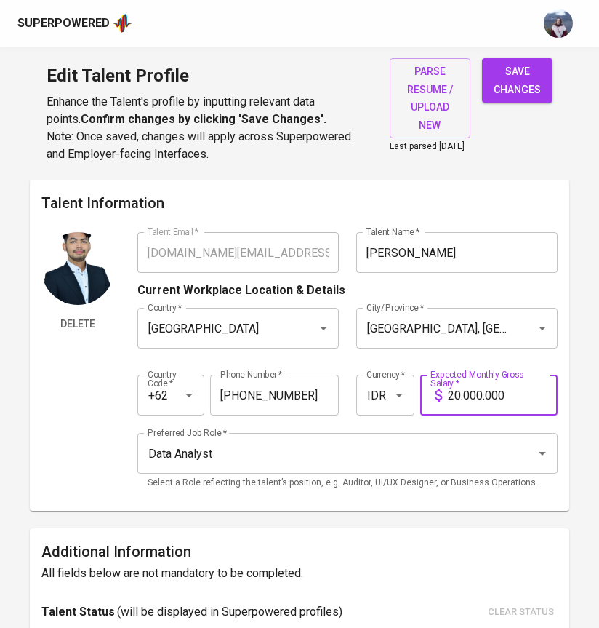
click at [461, 401] on input "20.000.000" at bounding box center [503, 395] width 110 height 41
type input "16.000.000"
click at [532, 422] on div "Country Code   * +62 Country Code * Phone Number   * 822-1664-6005 Phone Number…" at bounding box center [347, 390] width 420 height 67
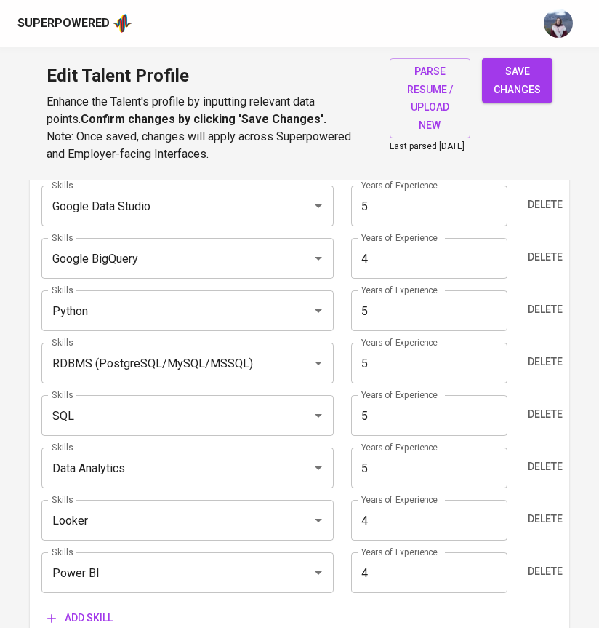
scroll to position [730, 0]
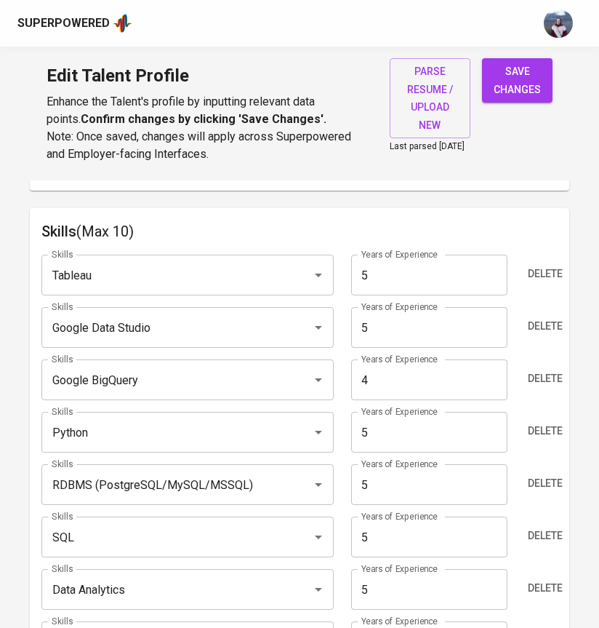
click at [525, 86] on span "save changes" at bounding box center [517, 81] width 47 height 36
type input "RDBMS (PostgreSQL/MySQL/MSSQL)"
type input "Python"
type input "5"
type input "Google Data Studio"
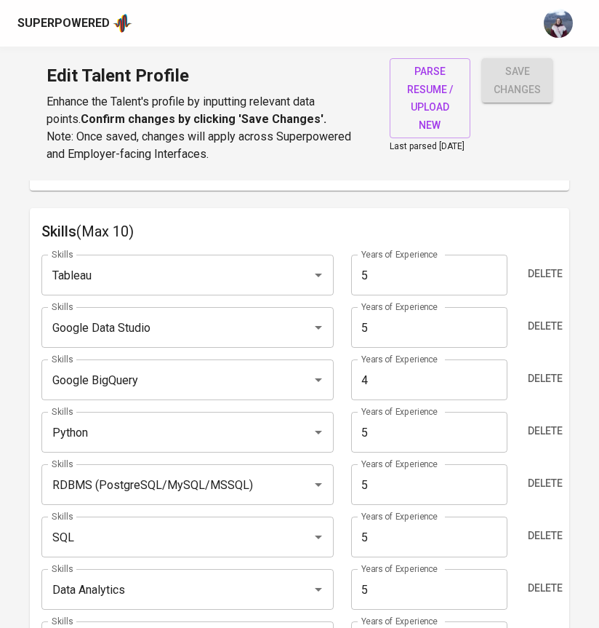
type input "Data Analytics"
type input "Looker"
type input "4"
type input "Google BigQuery"
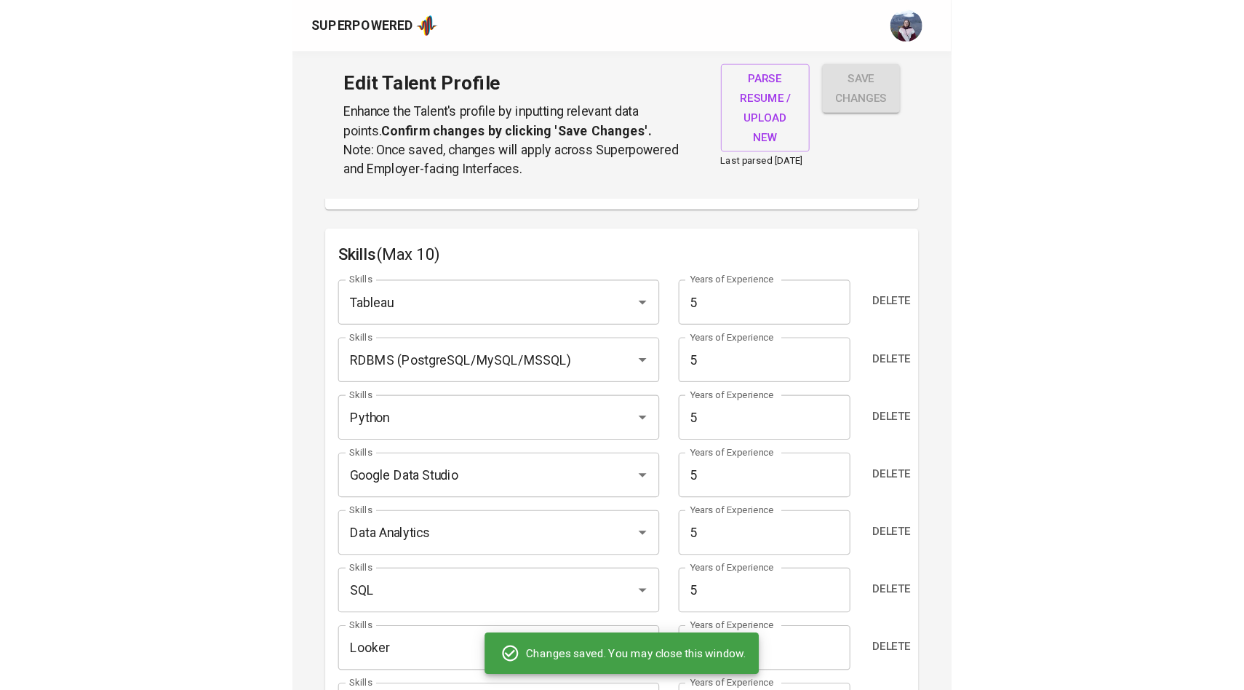
scroll to position [682, 0]
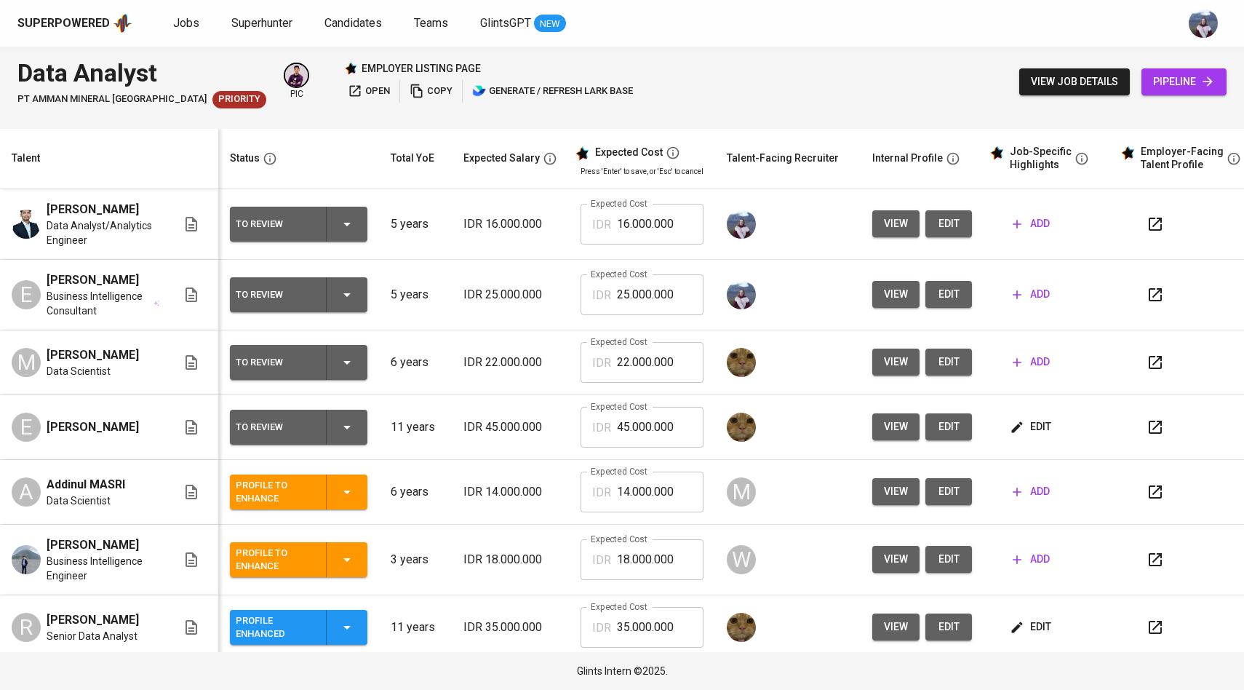
click at [884, 223] on span "view" at bounding box center [896, 224] width 24 height 18
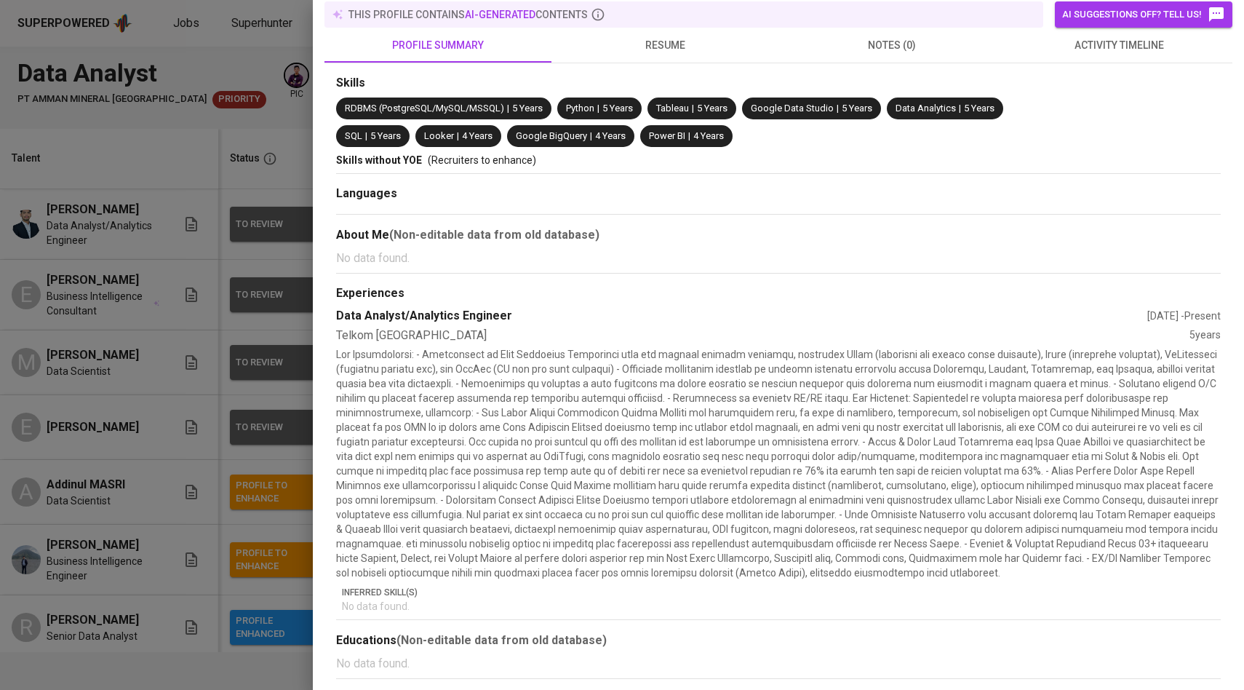
scroll to position [180, 0]
click at [228, 570] on div at bounding box center [622, 345] width 1244 height 690
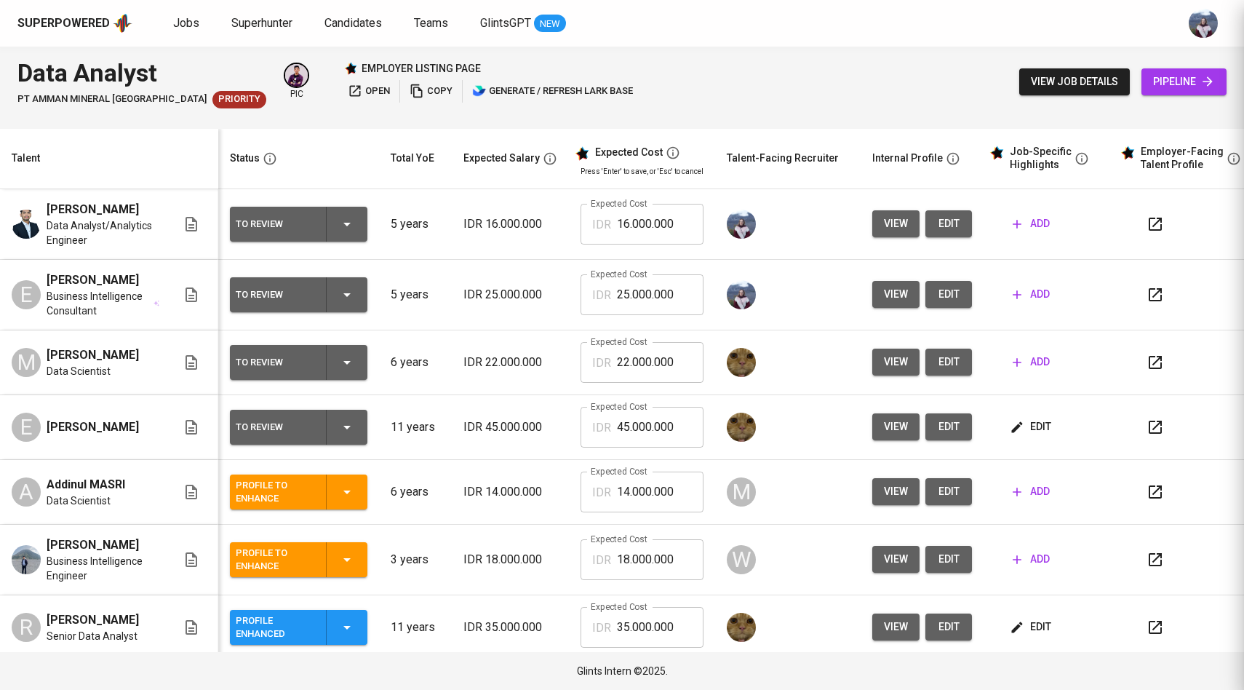
scroll to position [0, 0]
click at [943, 303] on span "edit" at bounding box center [948, 294] width 23 height 18
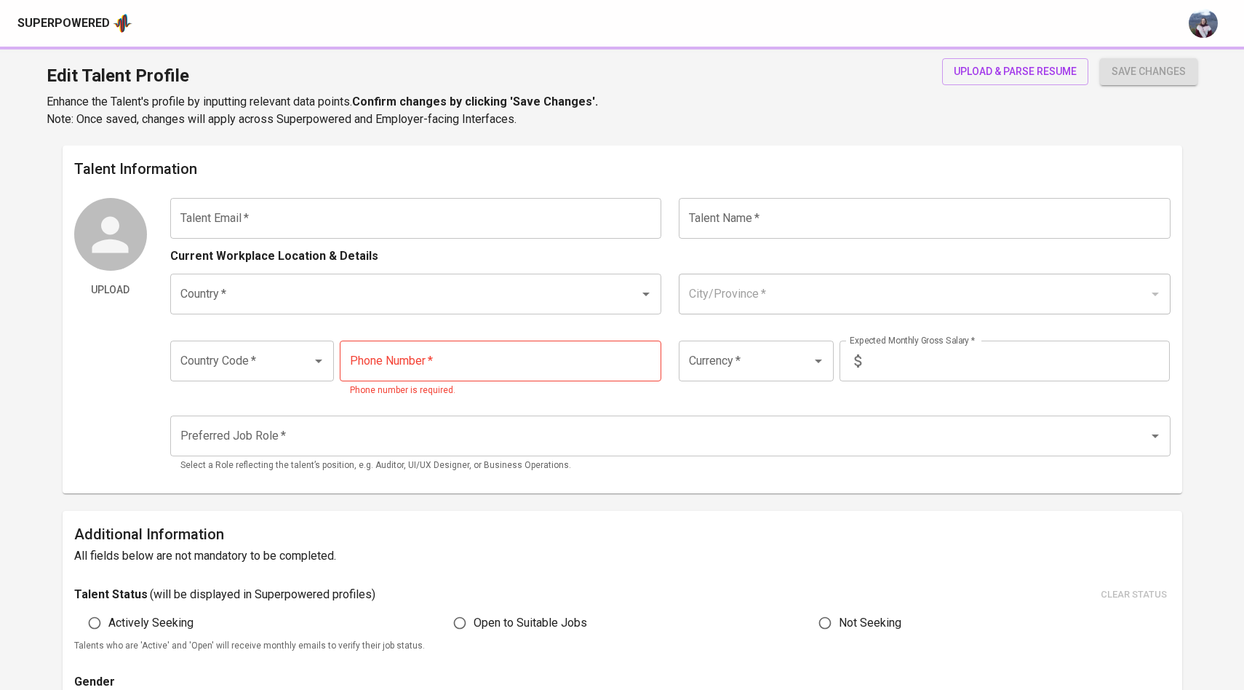
type input "[EMAIL_ADDRESS][DOMAIN_NAME]"
type input "[PERSON_NAME]"
type input "[GEOGRAPHIC_DATA]"
type input "[GEOGRAPHIC_DATA], [GEOGRAPHIC_DATA]"
type input "+62"
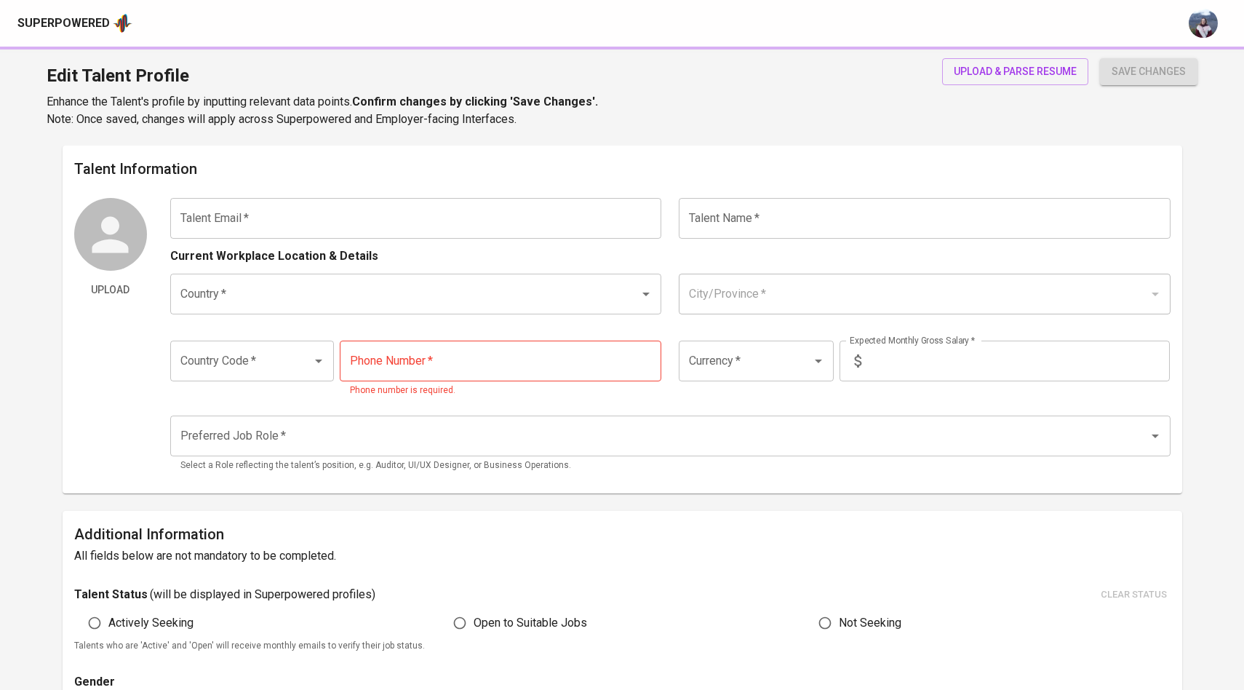
type input "[PHONE_NUMBER]"
type input "IDR"
type input "Others"
type input "5"
type input "1 Month"
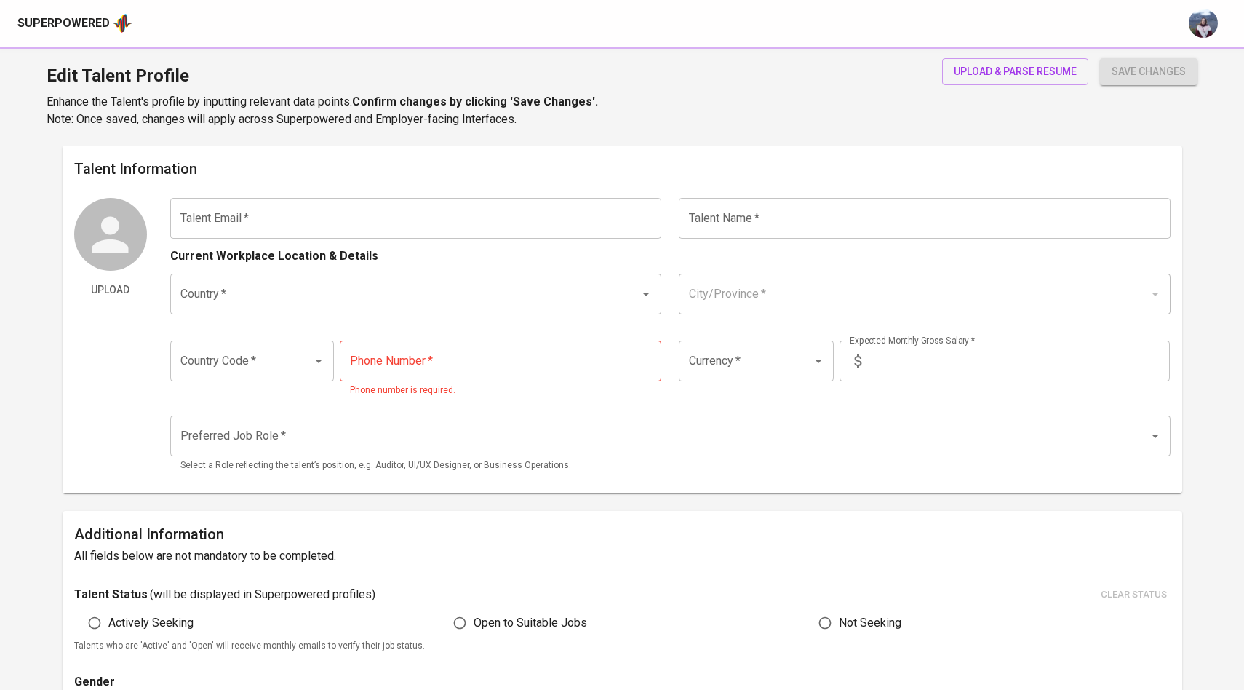
type input "[URL][DOMAIN_NAME]"
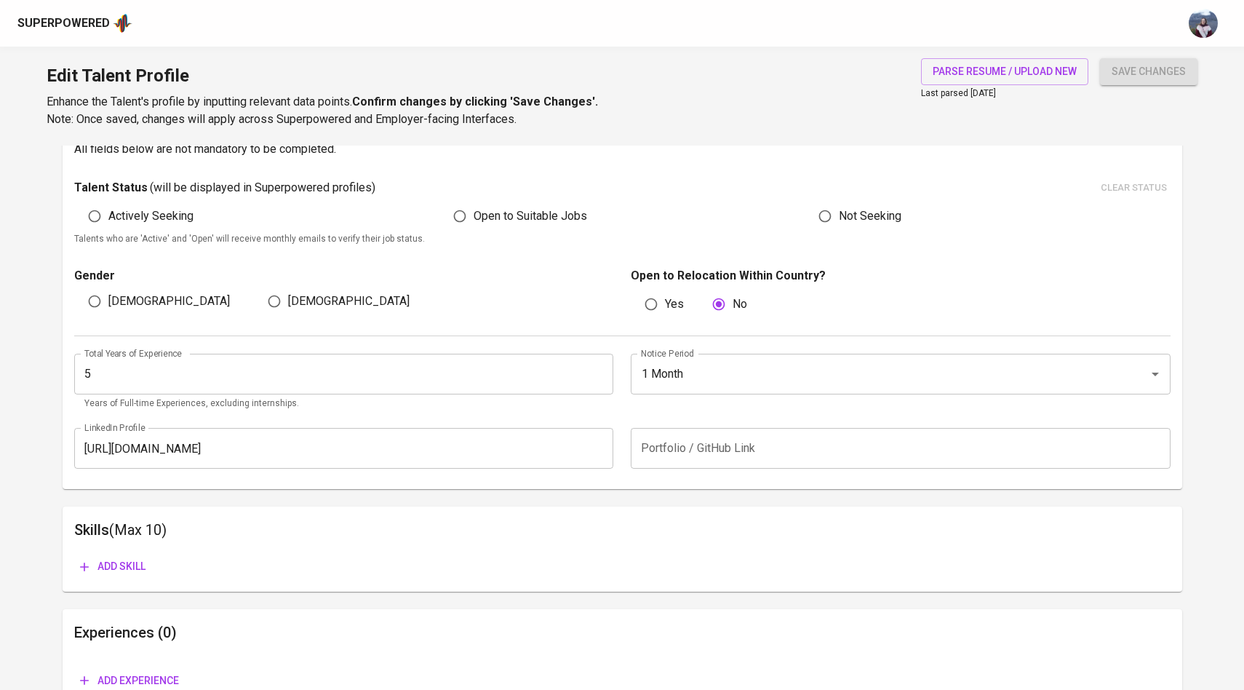
scroll to position [469, 0]
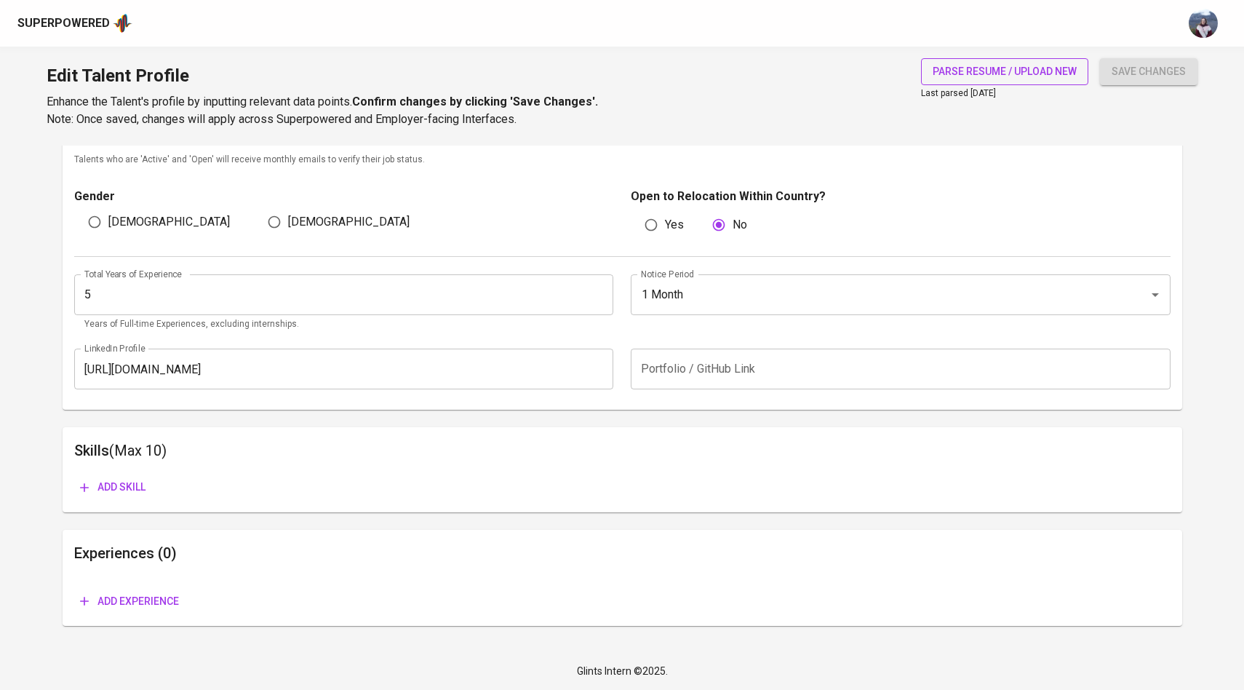
click at [975, 78] on span "parse resume / upload new" at bounding box center [1004, 72] width 144 height 18
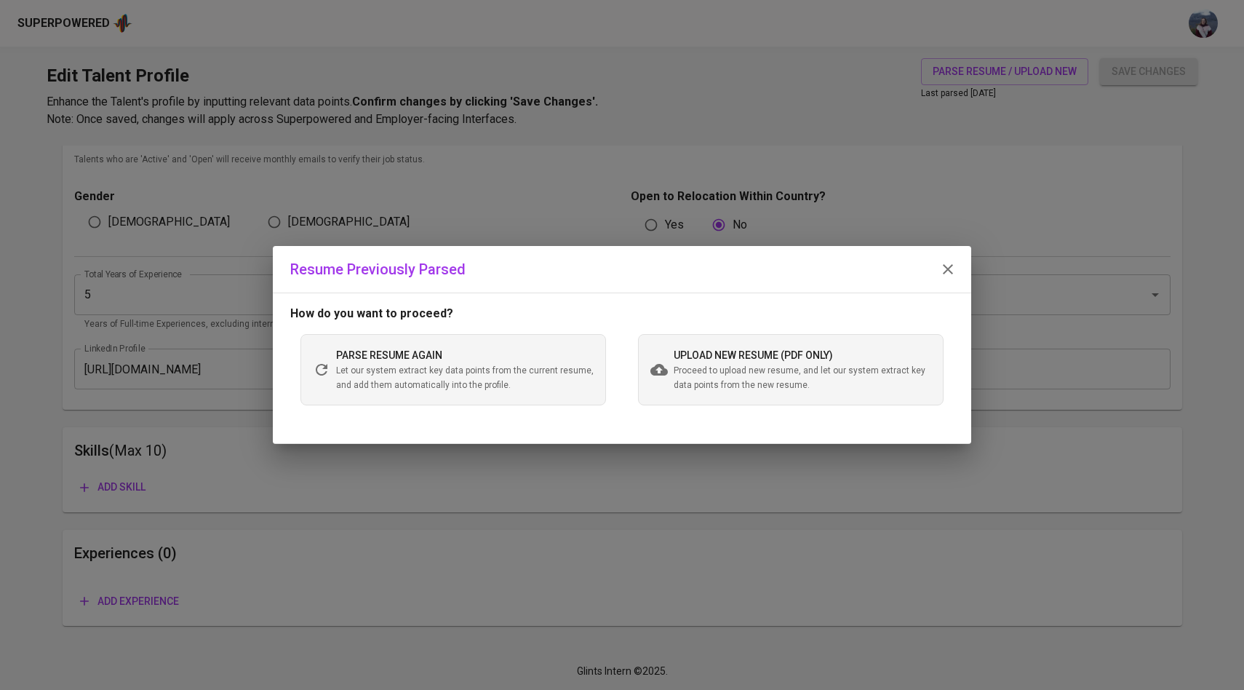
click at [731, 381] on span "Proceed to upload new resume, and let our system extract key data points from t…" at bounding box center [802, 378] width 257 height 29
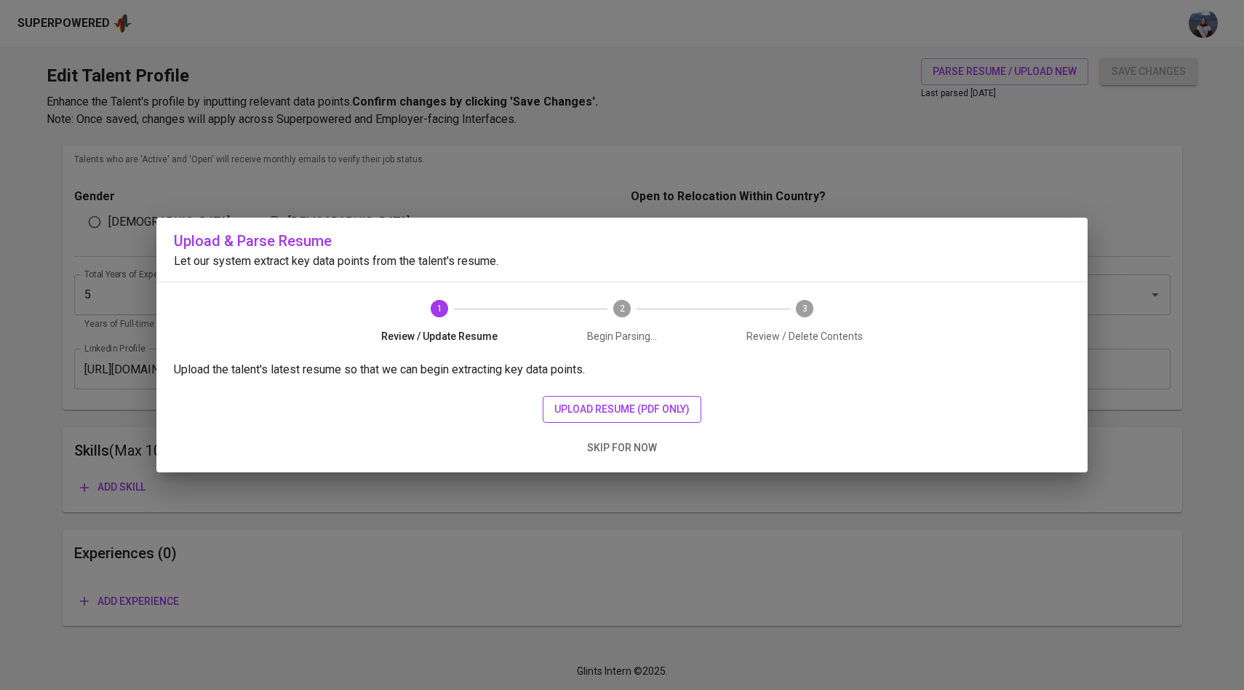
click at [668, 405] on span "upload resume (pdf only)" at bounding box center [621, 409] width 135 height 18
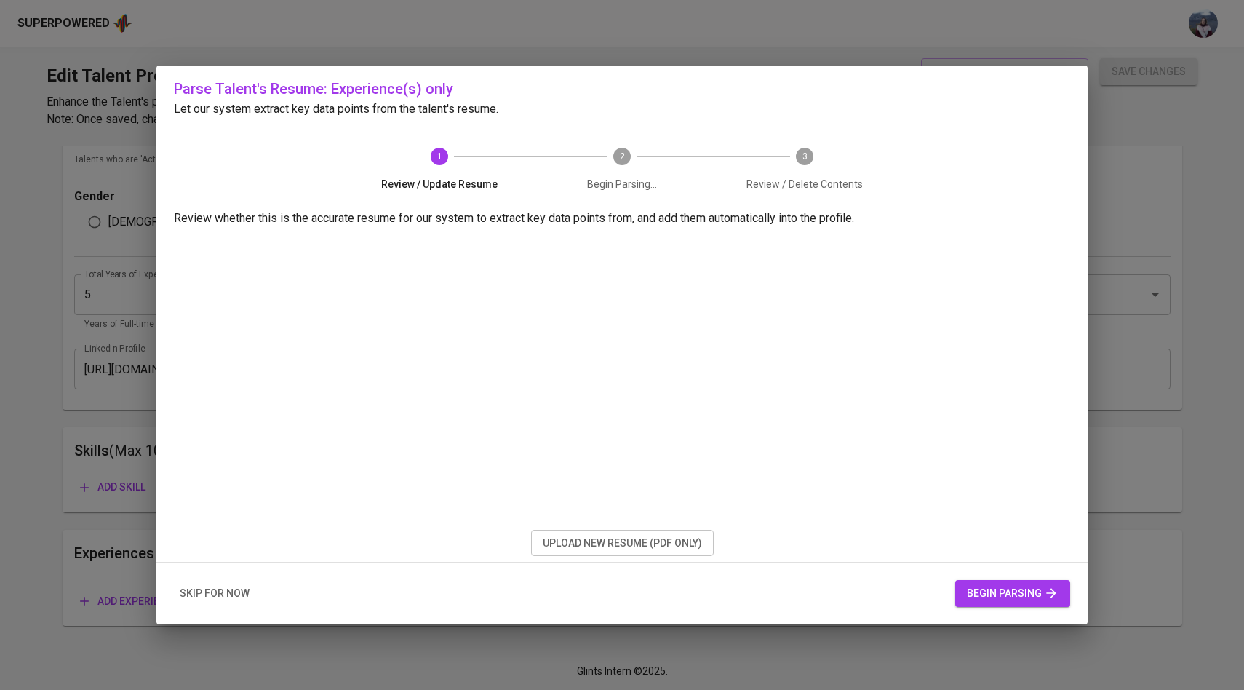
click at [983, 602] on button "begin parsing" at bounding box center [1012, 593] width 115 height 27
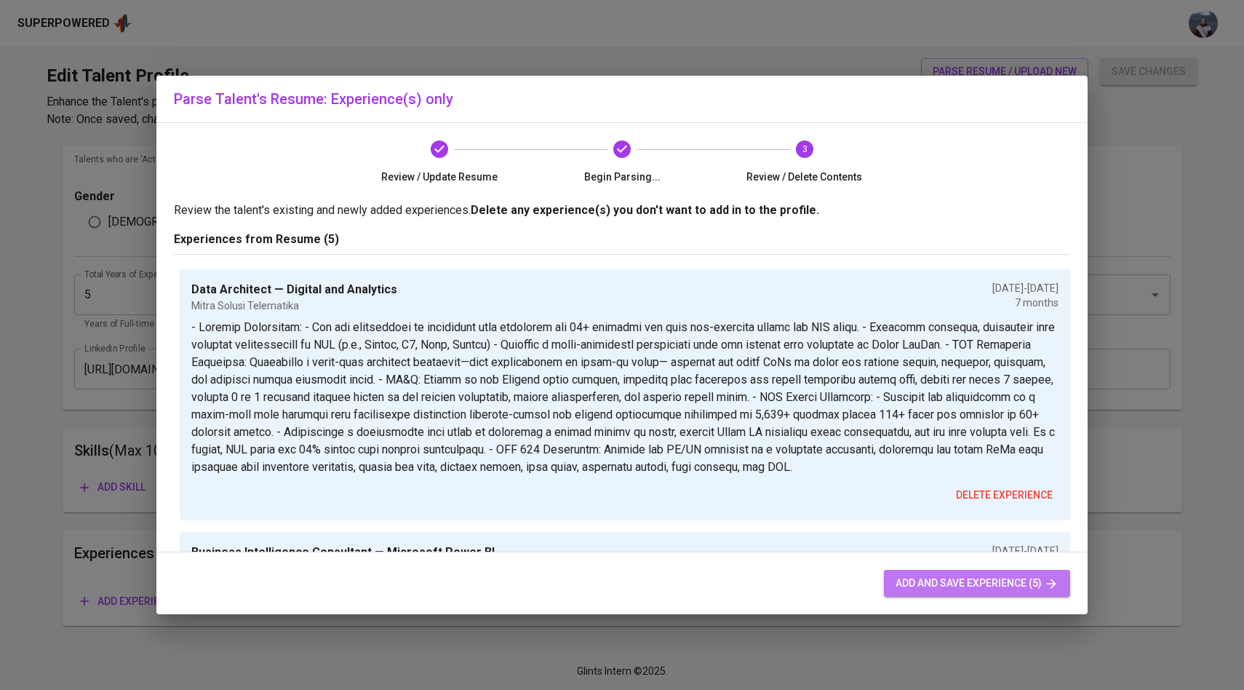
click at [1055, 586] on icon "button" at bounding box center [1051, 583] width 15 height 15
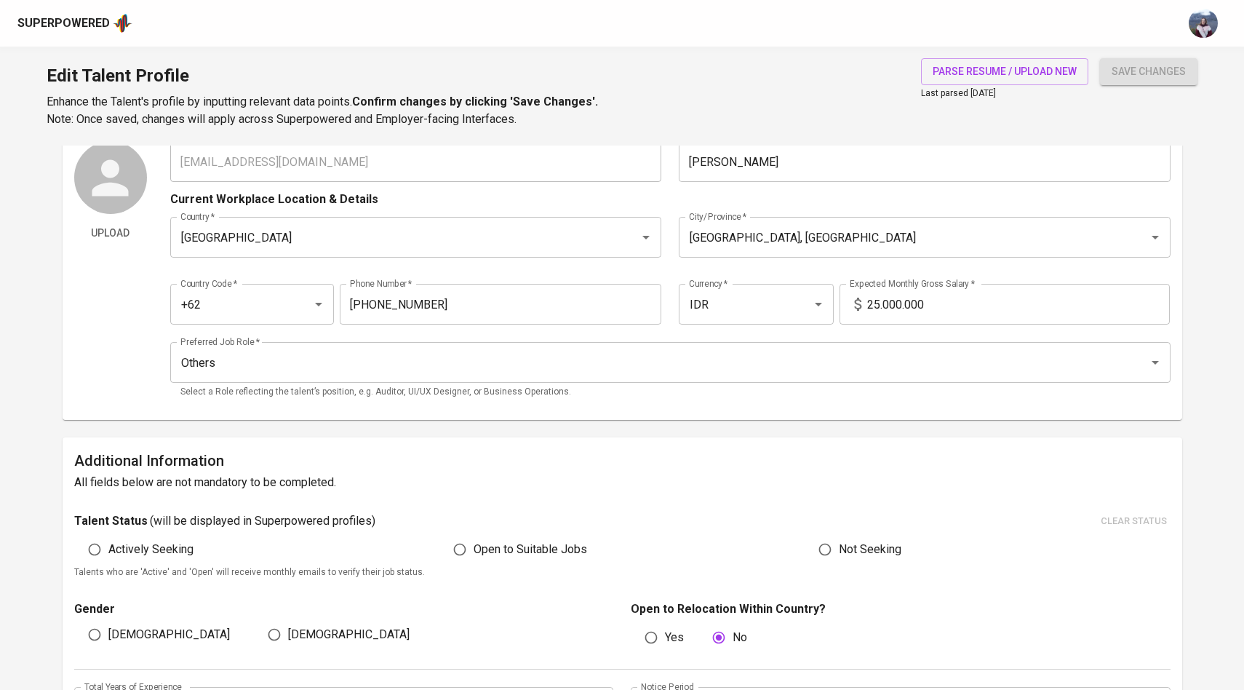
scroll to position [0, 0]
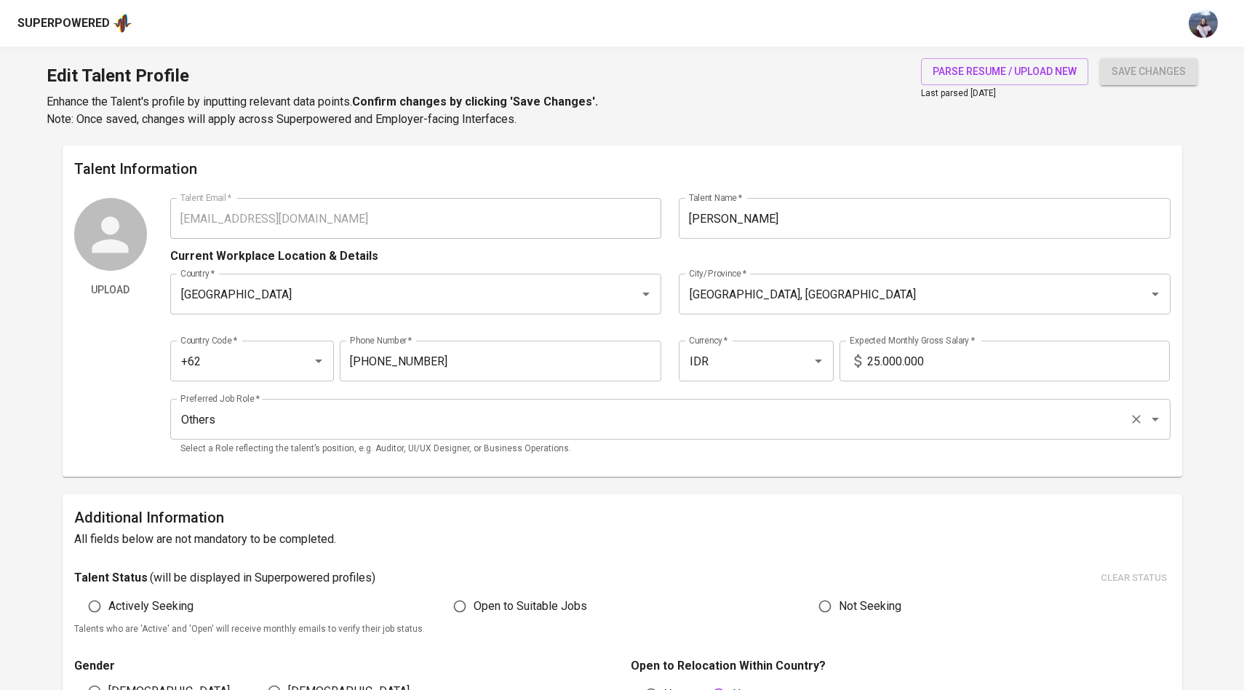
click at [703, 418] on input "Others" at bounding box center [650, 419] width 946 height 28
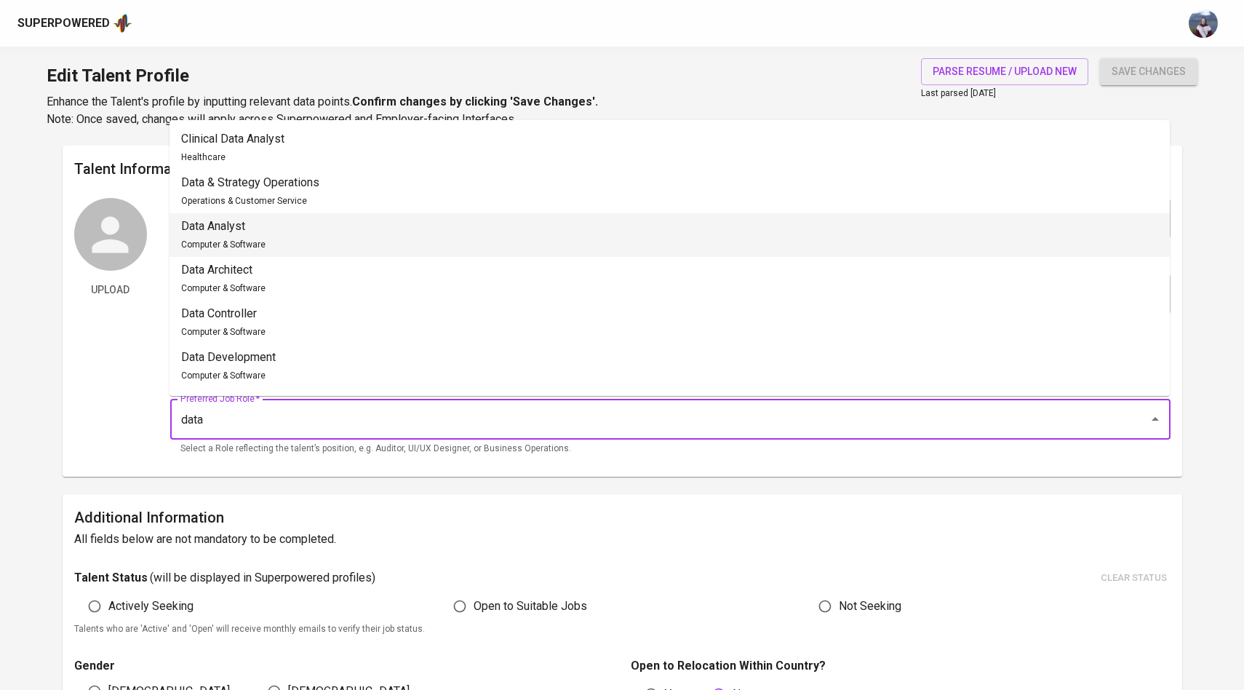
click at [684, 228] on li "Data Analyst Computer & Software" at bounding box center [669, 235] width 1000 height 44
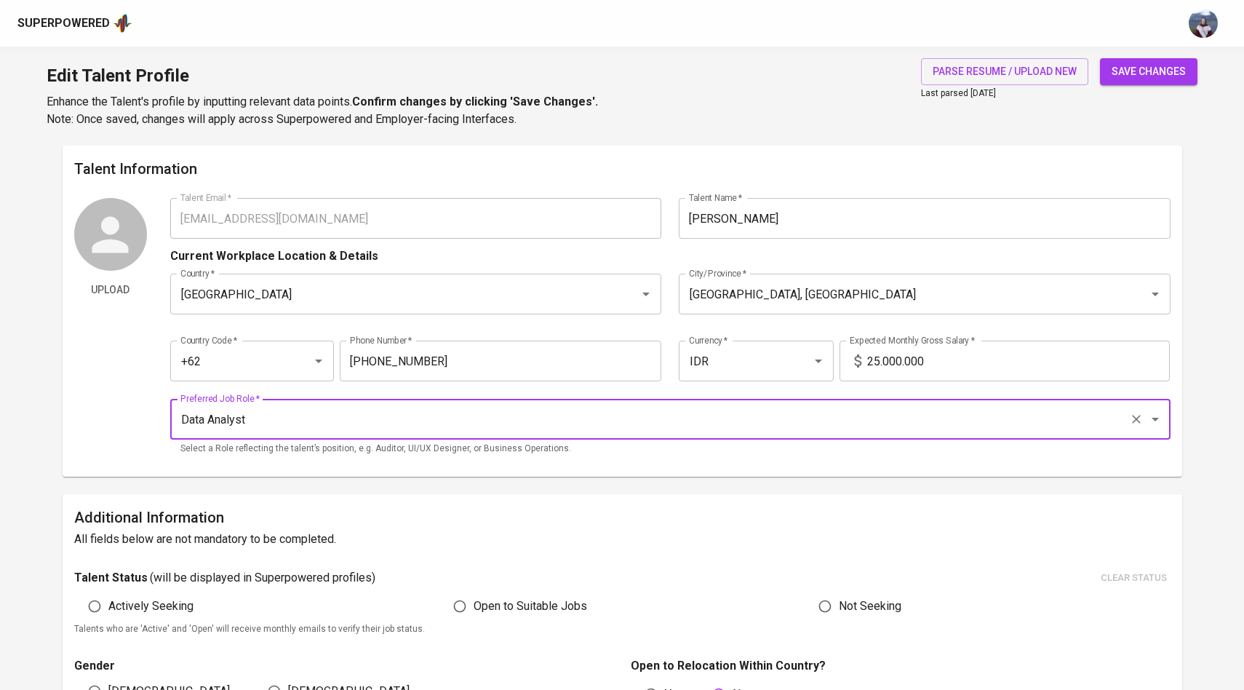
type input "Data Analyst"
click at [880, 364] on input "25.000.000" at bounding box center [1018, 360] width 303 height 41
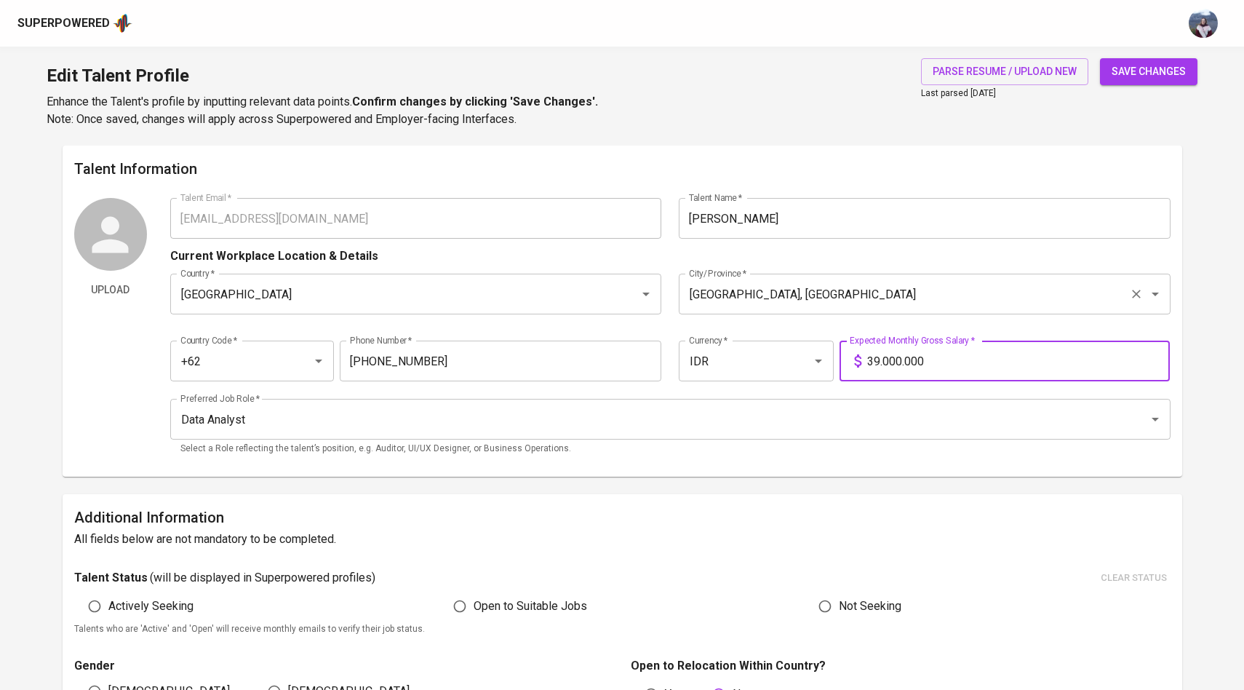
type input "39.000.000"
click at [839, 297] on input "[GEOGRAPHIC_DATA], [GEOGRAPHIC_DATA]" at bounding box center [904, 294] width 438 height 28
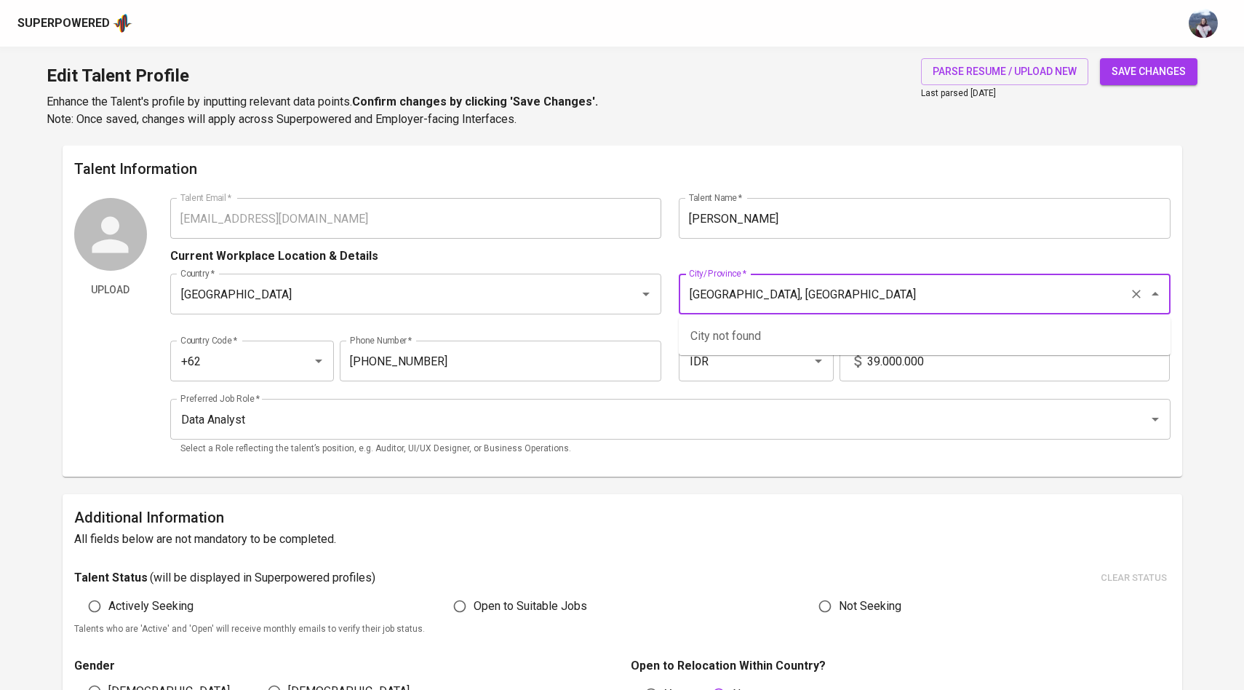
click at [1139, 288] on icon "Clear" at bounding box center [1136, 294] width 15 height 15
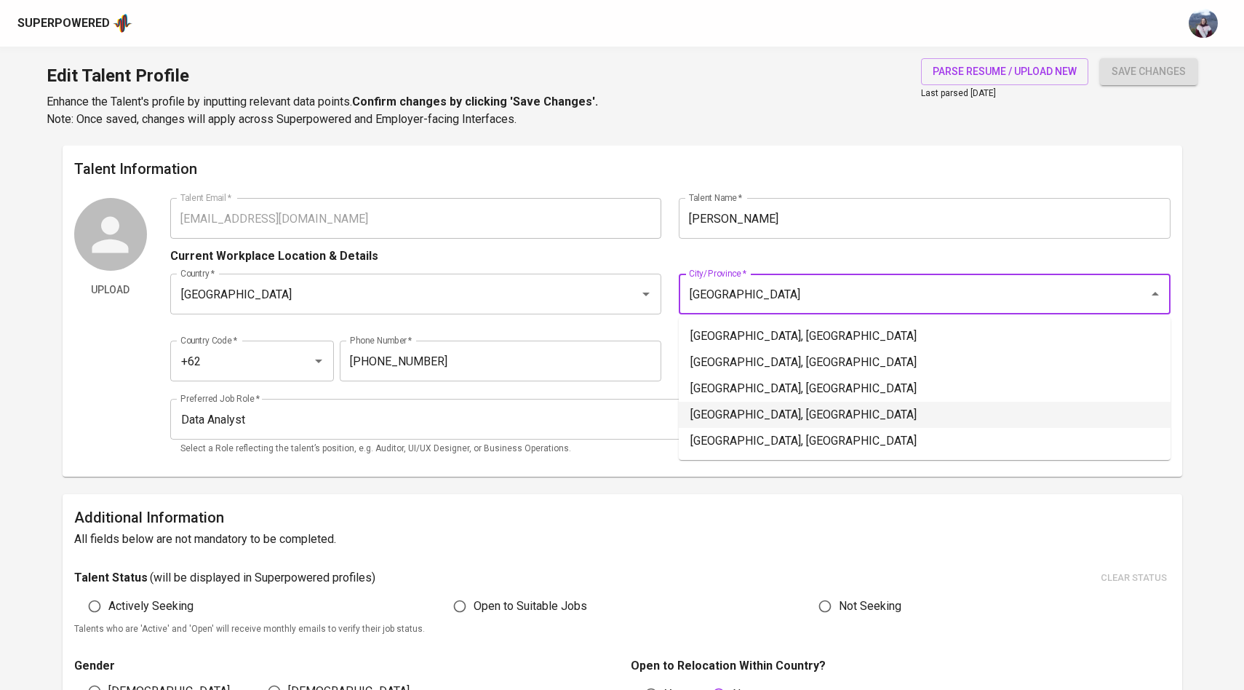
click at [897, 411] on li "[GEOGRAPHIC_DATA], [GEOGRAPHIC_DATA]" at bounding box center [925, 415] width 492 height 26
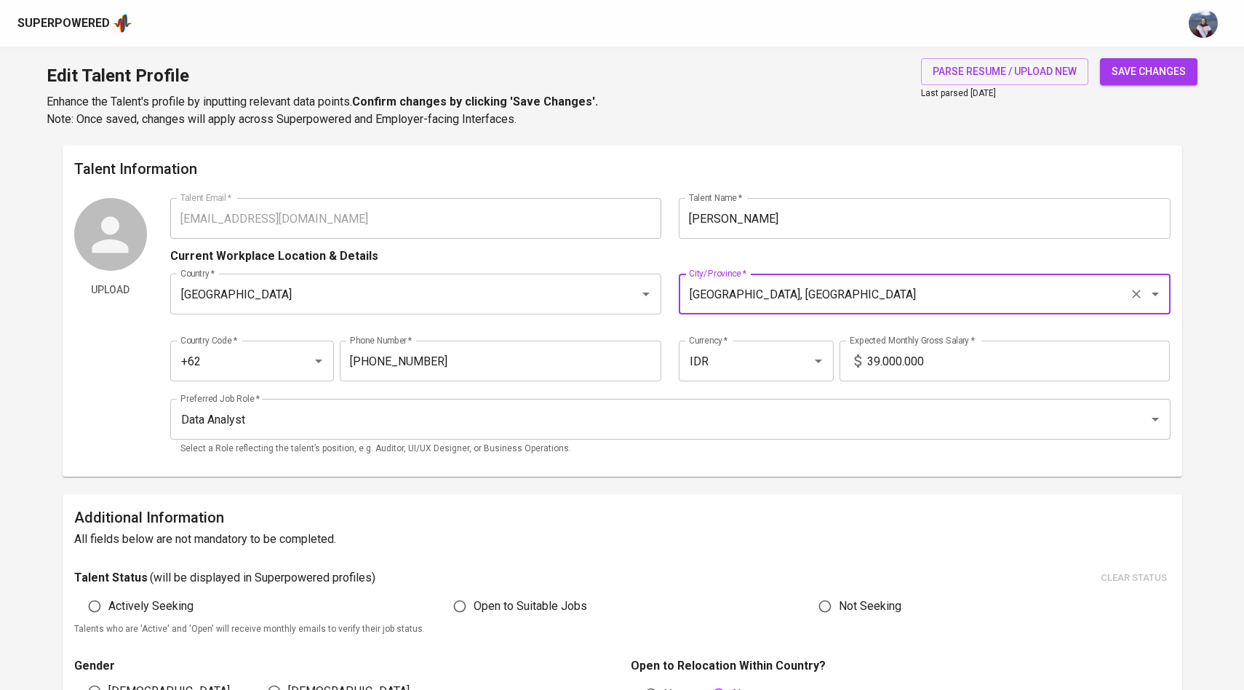
type input "[GEOGRAPHIC_DATA], [GEOGRAPHIC_DATA]"
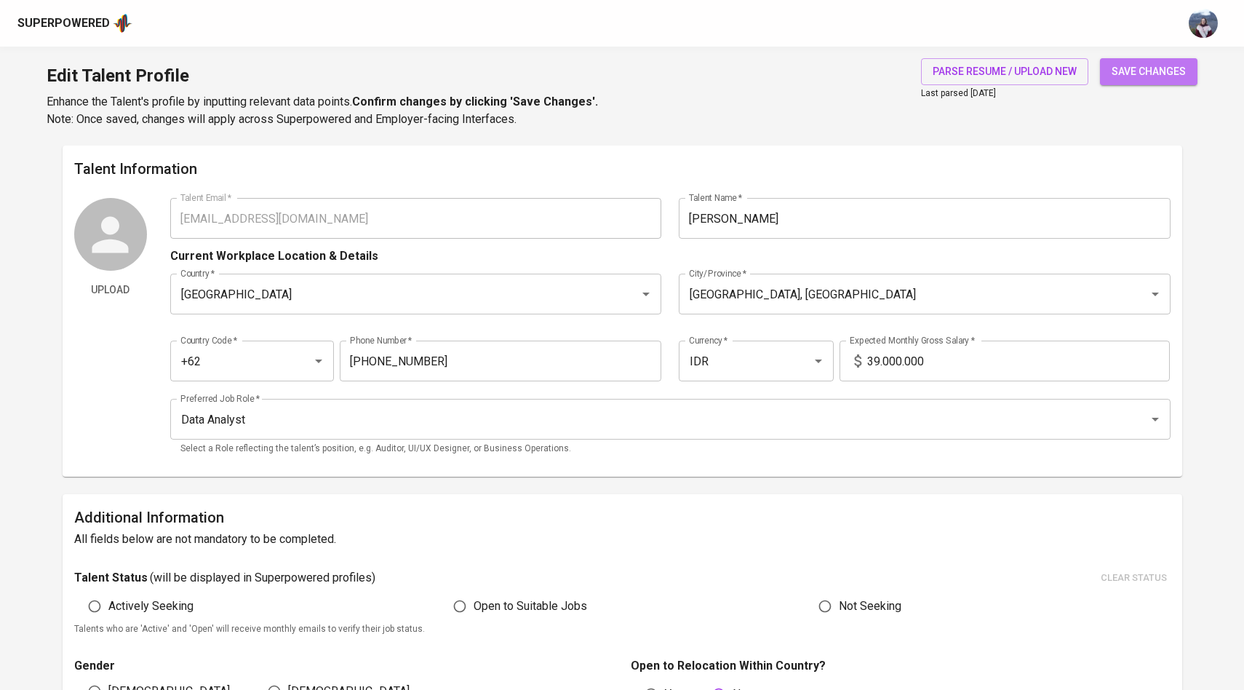
click at [1144, 64] on span "save changes" at bounding box center [1148, 72] width 74 height 18
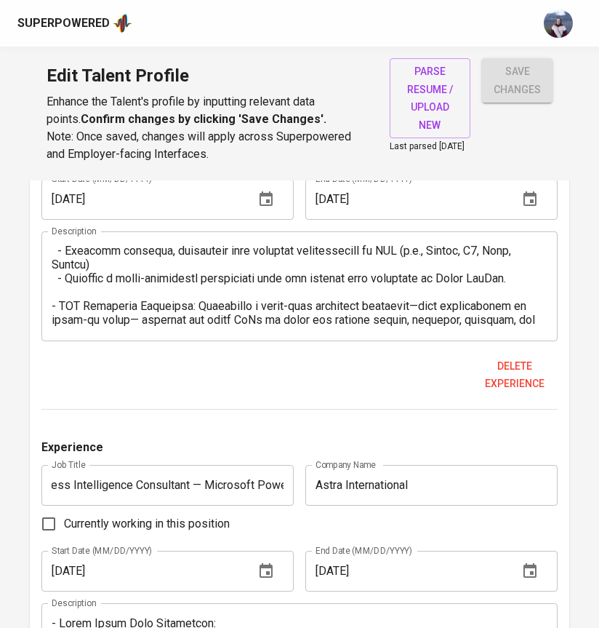
scroll to position [0, 50]
click at [436, 491] on input "Astra International" at bounding box center [431, 485] width 252 height 41
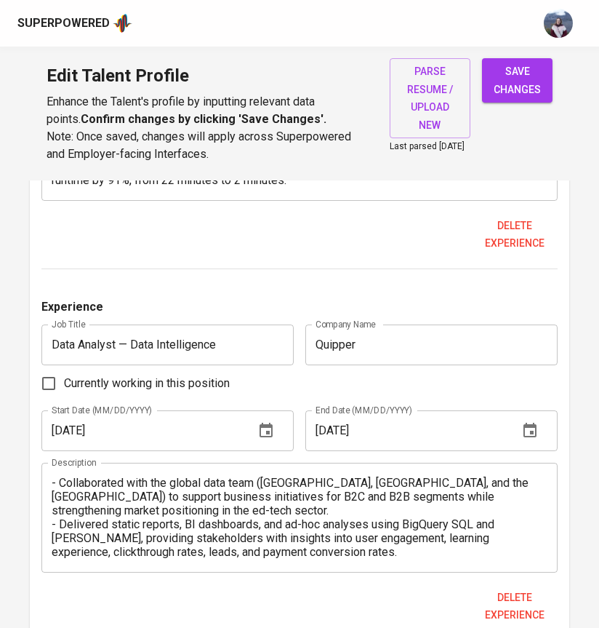
scroll to position [1919, 0]
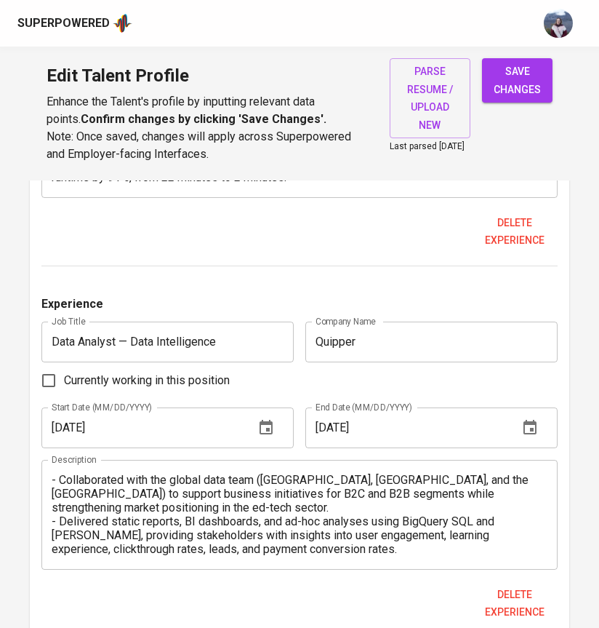
type input "Astra International (Contract)"
click at [418, 360] on input "Quipper" at bounding box center [431, 341] width 252 height 41
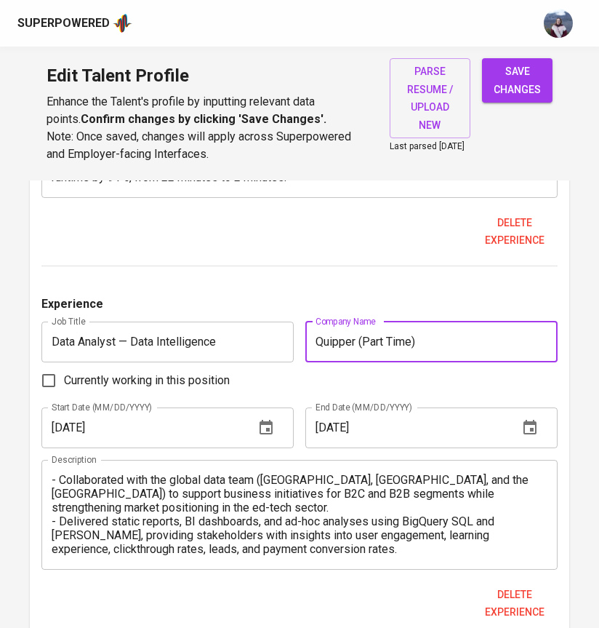
type input "Quipper (Part Time)"
click at [411, 304] on div "Experience" at bounding box center [299, 308] width 516 height 26
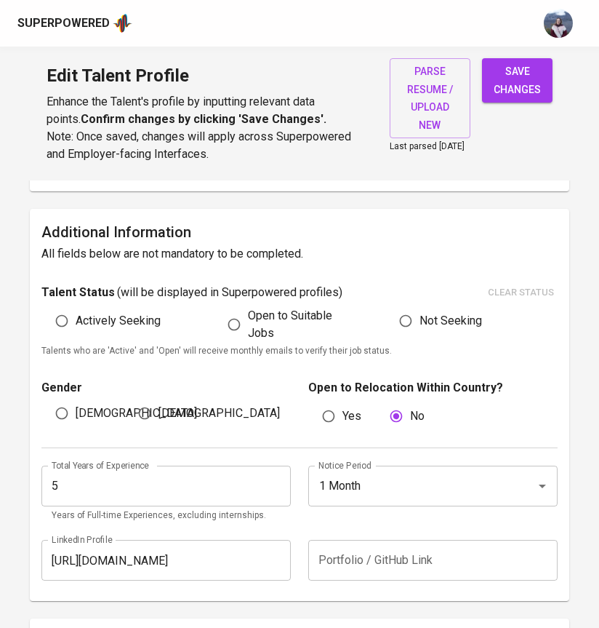
scroll to position [321, 0]
click at [524, 489] on icon "Clear" at bounding box center [523, 485] width 9 height 9
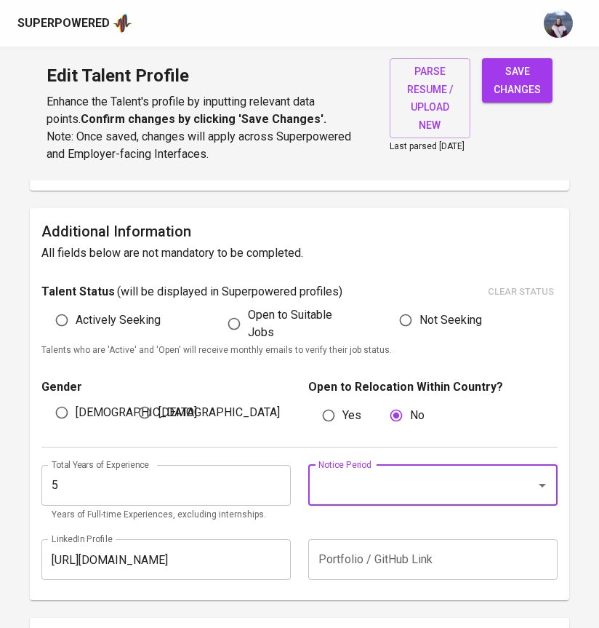
click at [477, 489] on input "Notice Period" at bounding box center [413, 485] width 196 height 28
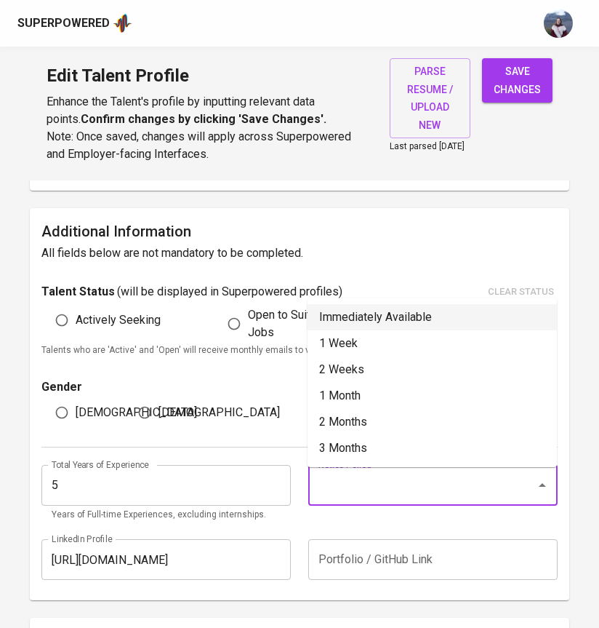
click at [439, 313] on li "Immediately Available" at bounding box center [432, 317] width 249 height 26
type input "Immediately Available"
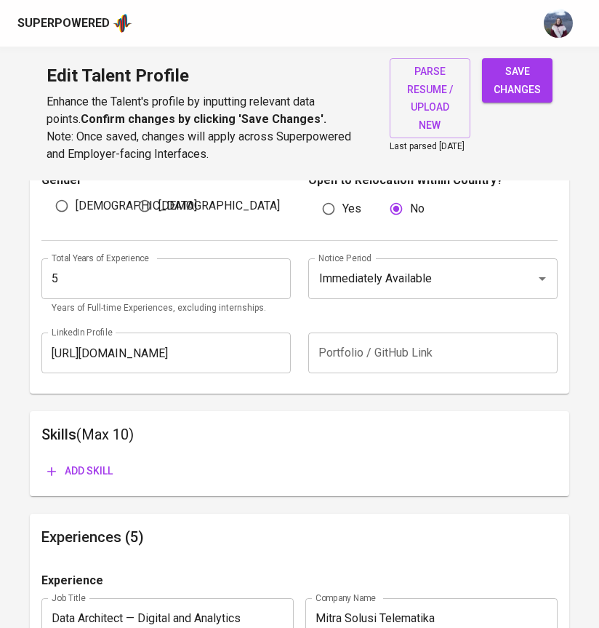
scroll to position [525, 0]
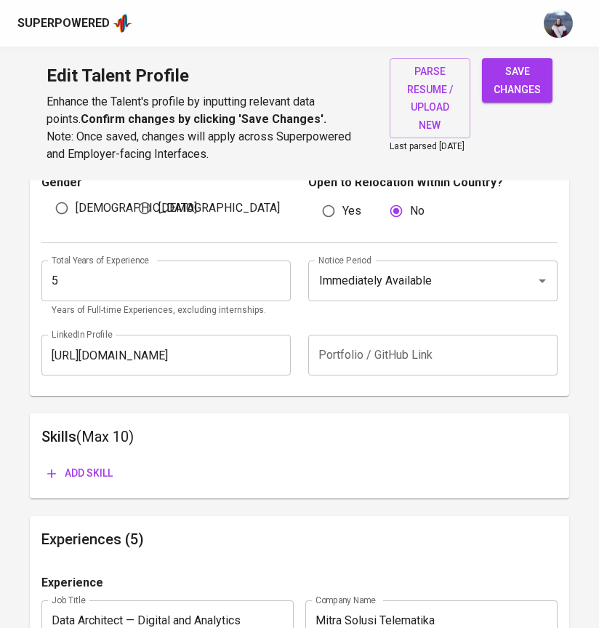
click at [100, 471] on span "Add skill" at bounding box center [79, 473] width 65 height 18
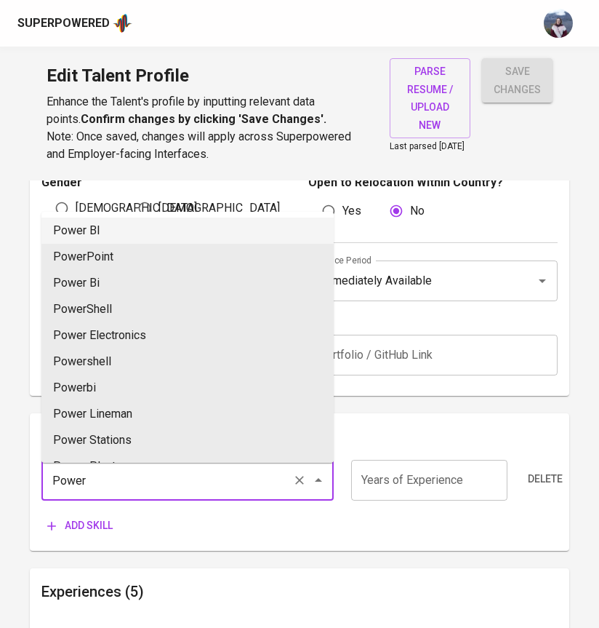
click at [192, 239] on li "Power BI" at bounding box center [187, 230] width 292 height 26
type input "Power BI"
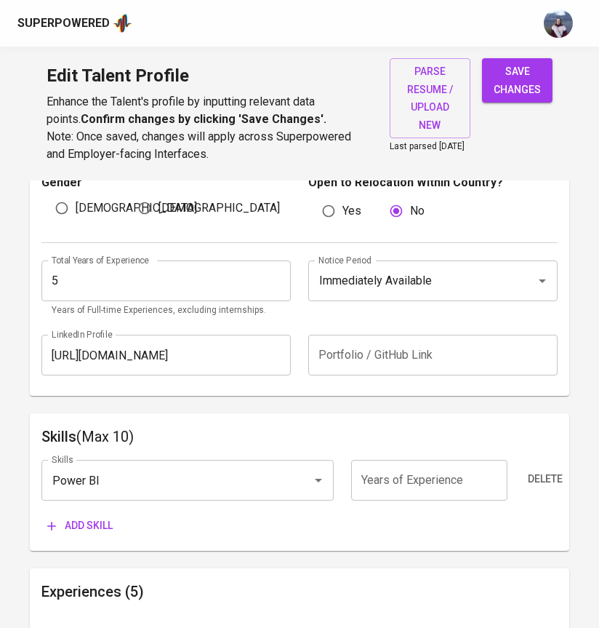
click at [452, 490] on input "number" at bounding box center [429, 480] width 156 height 41
type input "6"
type input "5"
click at [57, 533] on icon "button" at bounding box center [51, 526] width 15 height 15
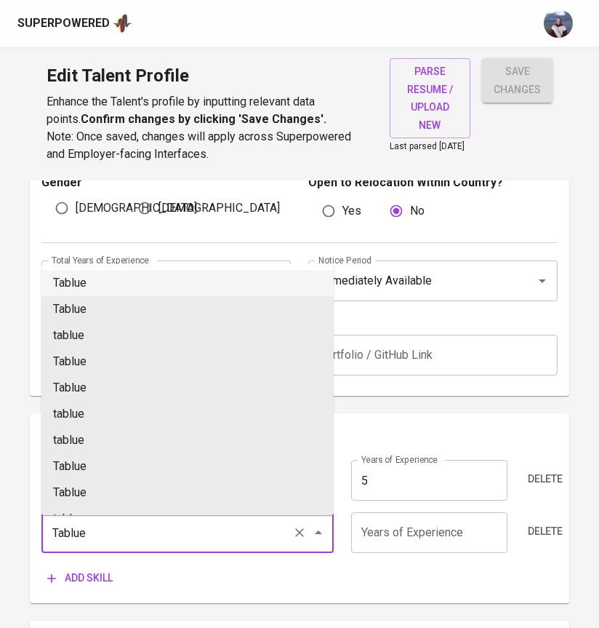
click at [121, 290] on li "Tablue" at bounding box center [187, 283] width 292 height 26
type input "Tablue"
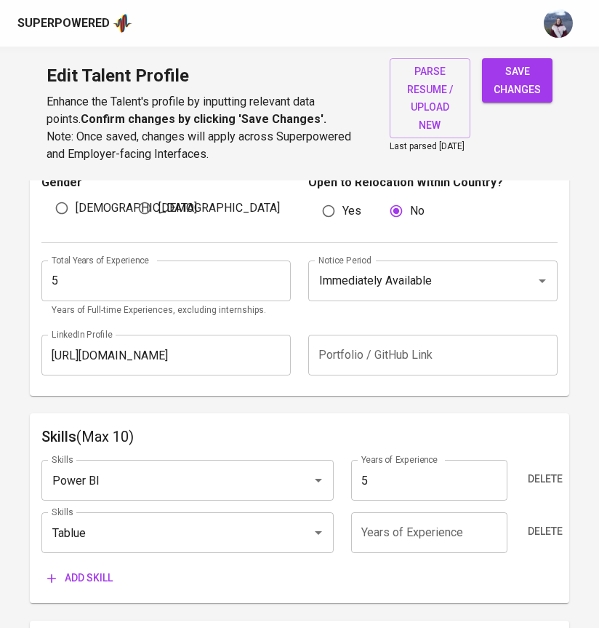
click at [398, 526] on input "number" at bounding box center [429, 532] width 156 height 41
type input "1"
click at [89, 583] on span "Add skill" at bounding box center [79, 578] width 65 height 18
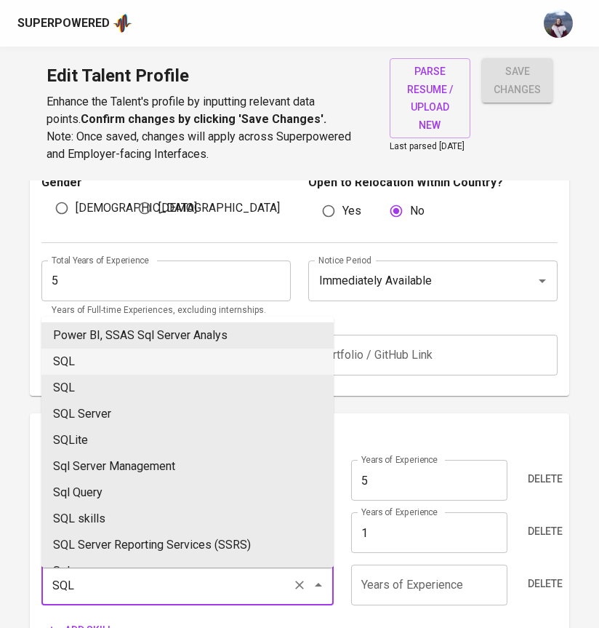
click at [121, 364] on li "SQL" at bounding box center [187, 361] width 292 height 26
type input "SQL"
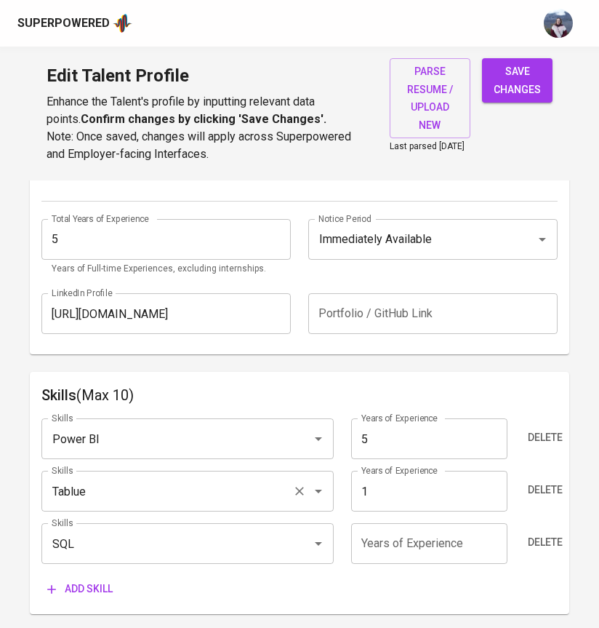
scroll to position [572, 0]
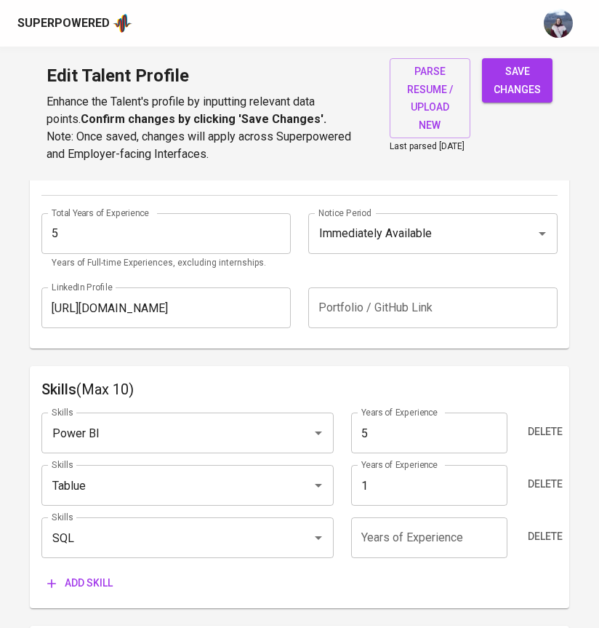
click at [67, 587] on span "Add skill" at bounding box center [79, 583] width 65 height 18
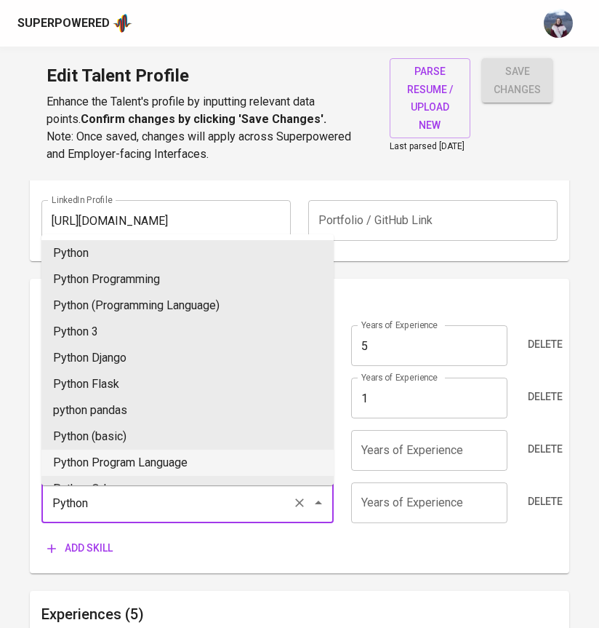
scroll to position [714, 0]
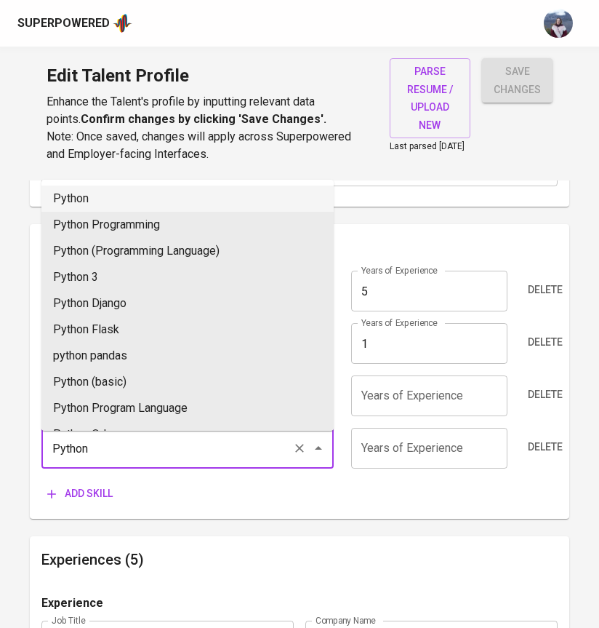
click at [161, 199] on li "Python" at bounding box center [187, 198] width 292 height 26
type input "Python"
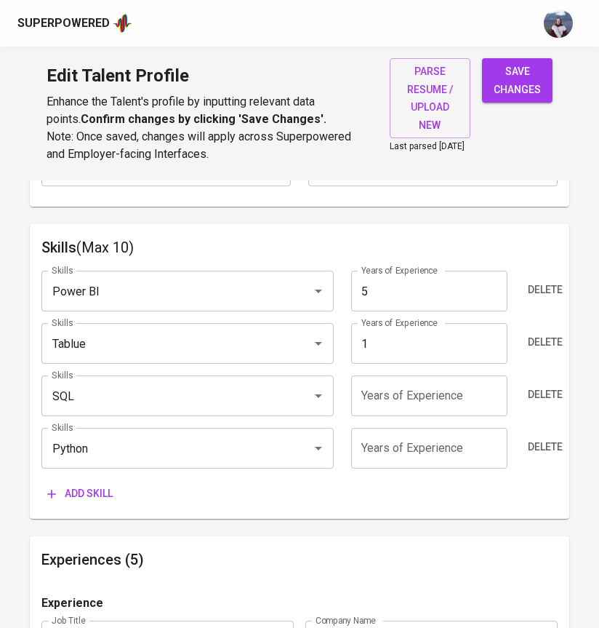
click at [388, 452] on input "number" at bounding box center [429, 448] width 156 height 41
type input "3"
click at [340, 497] on div "Add skill" at bounding box center [299, 493] width 516 height 27
click at [87, 496] on span "Add skill" at bounding box center [79, 493] width 65 height 18
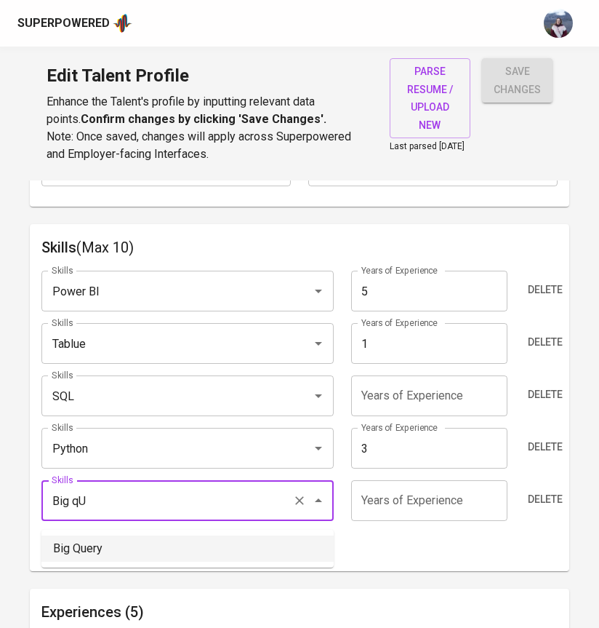
click at [92, 548] on li "Big Query" at bounding box center [187, 548] width 292 height 26
type input "Big Query"
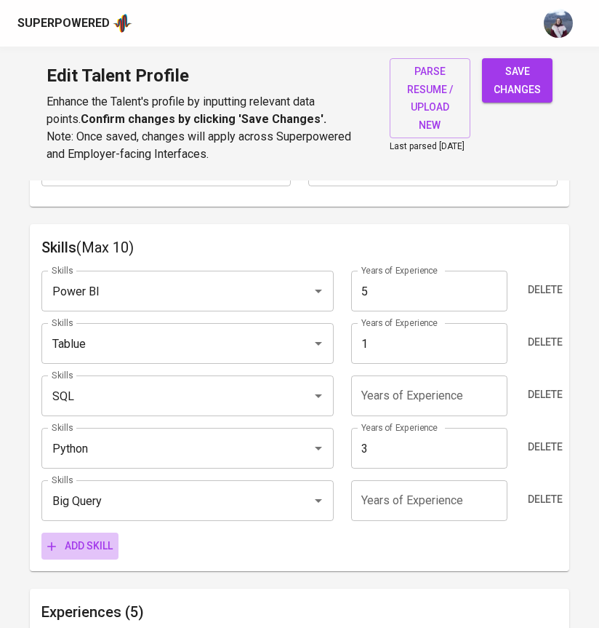
click at [92, 547] on span "Add skill" at bounding box center [79, 546] width 65 height 18
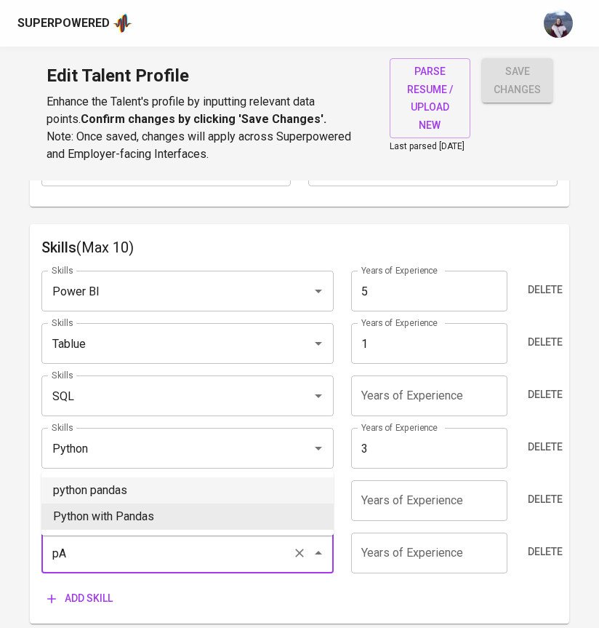
type input "p"
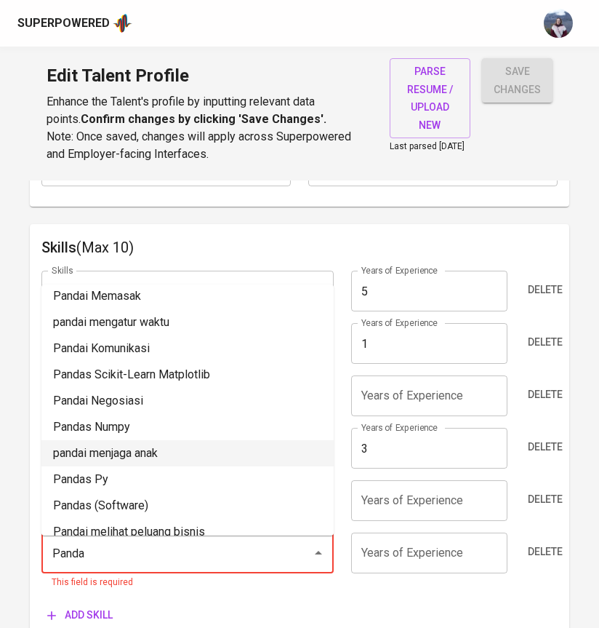
scroll to position [149, 0]
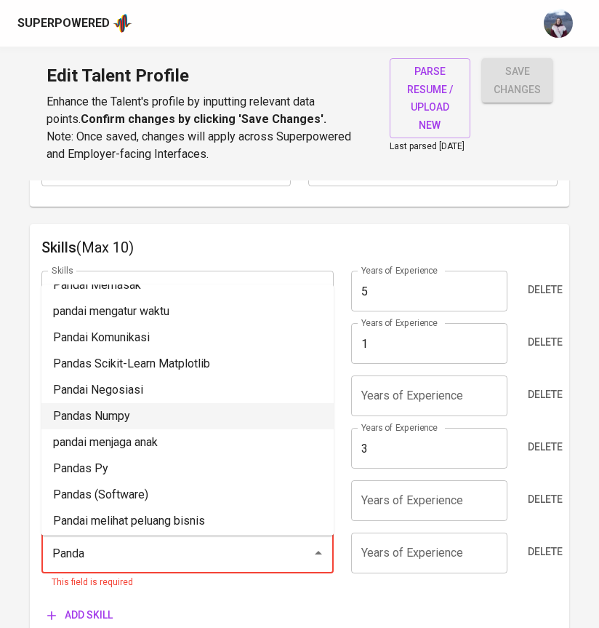
click at [129, 412] on li "Pandas Numpy" at bounding box center [187, 416] width 292 height 26
type input "Pandas Numpy"
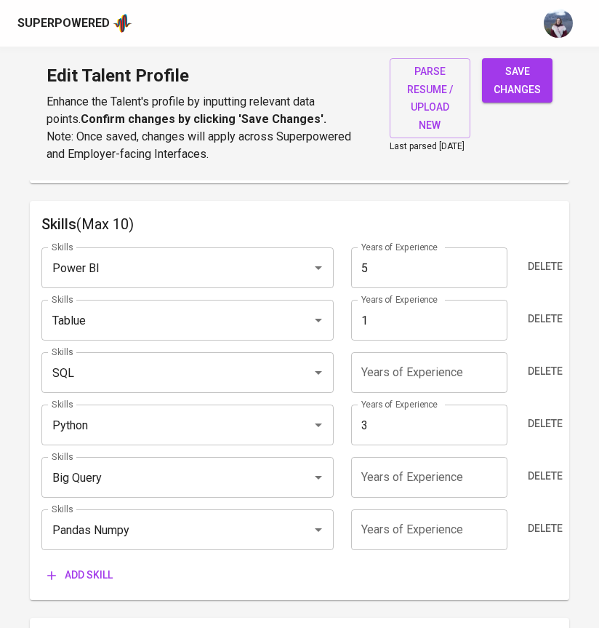
scroll to position [743, 0]
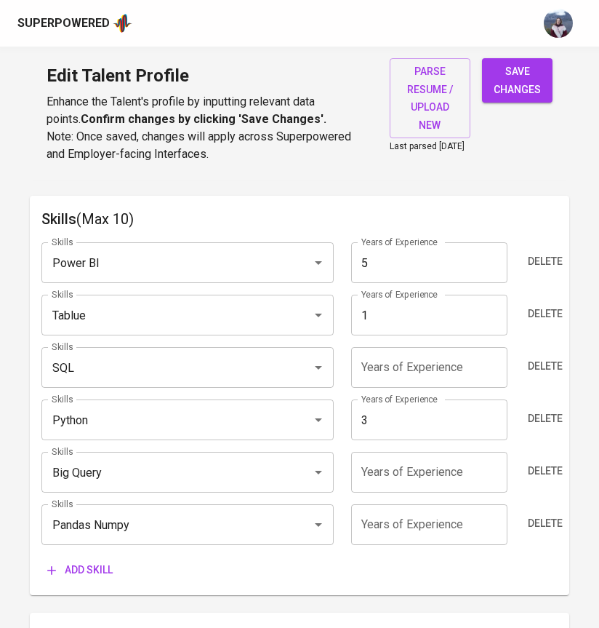
click at [402, 533] on input "number" at bounding box center [429, 524] width 156 height 41
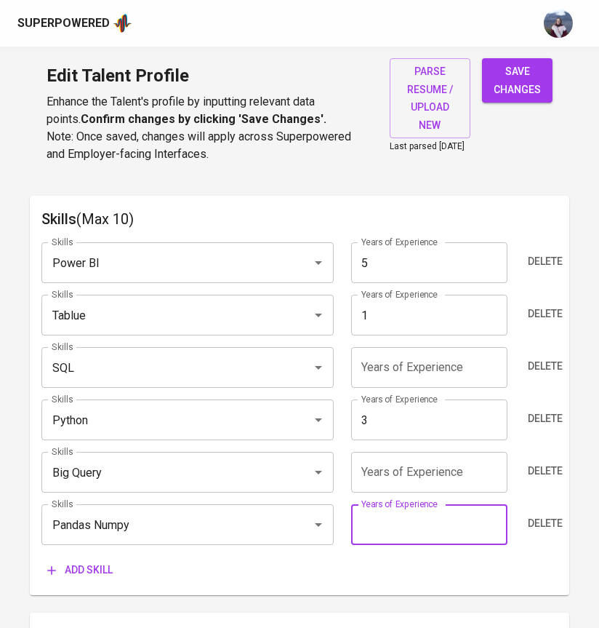
click at [86, 579] on span "Add skill" at bounding box center [79, 570] width 65 height 18
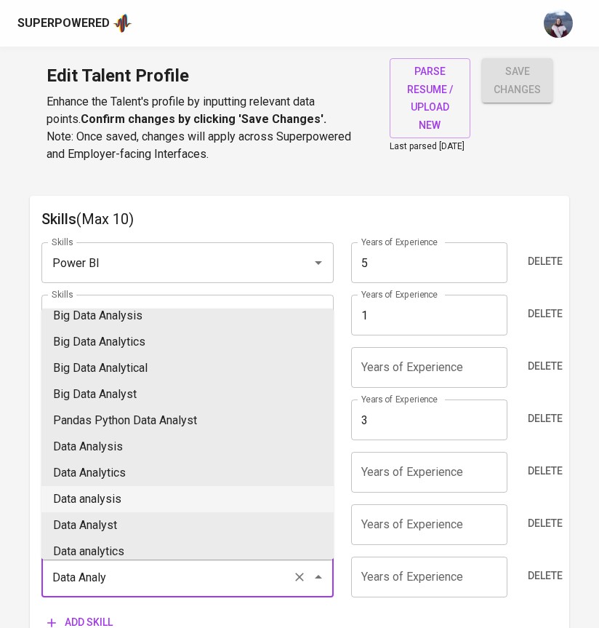
scroll to position [116, 0]
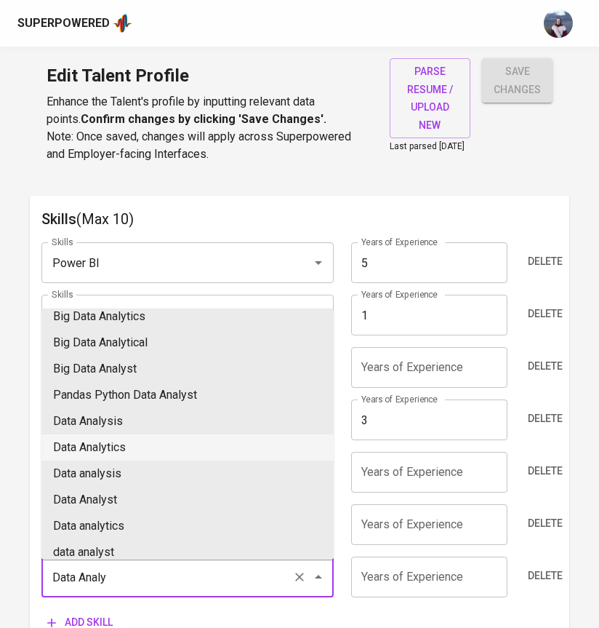
click at [163, 453] on li "Data Analytics" at bounding box center [187, 447] width 292 height 26
type input "Data Analytics"
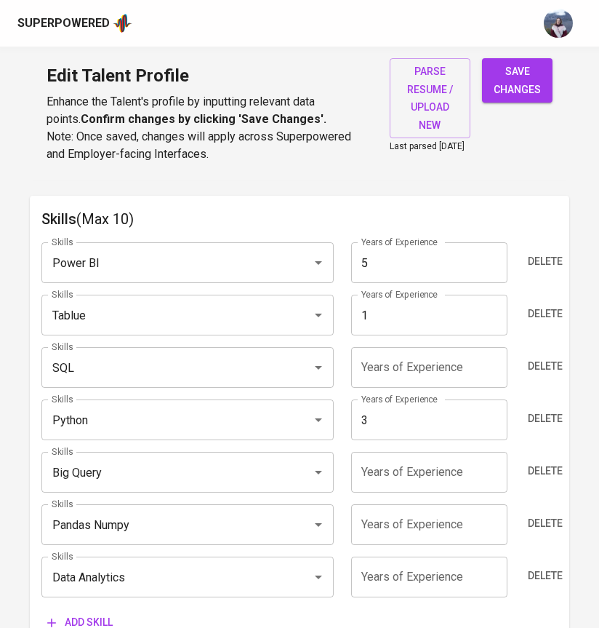
click at [388, 585] on input "number" at bounding box center [429, 576] width 156 height 41
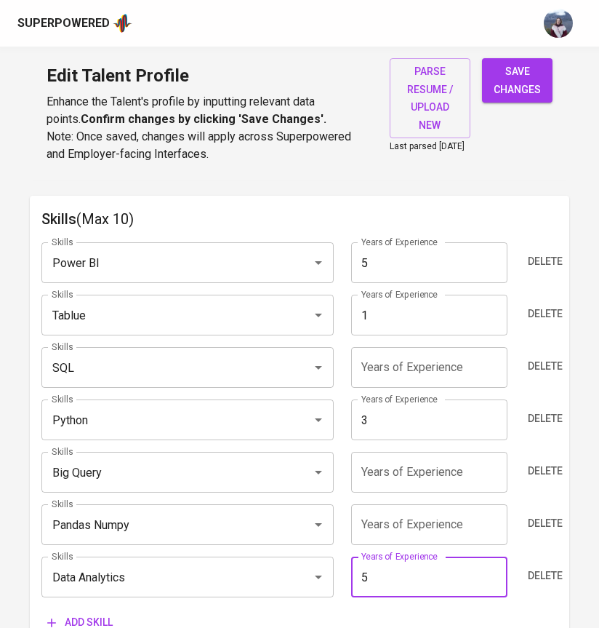
type input "5"
click at [396, 530] on input "number" at bounding box center [429, 524] width 156 height 41
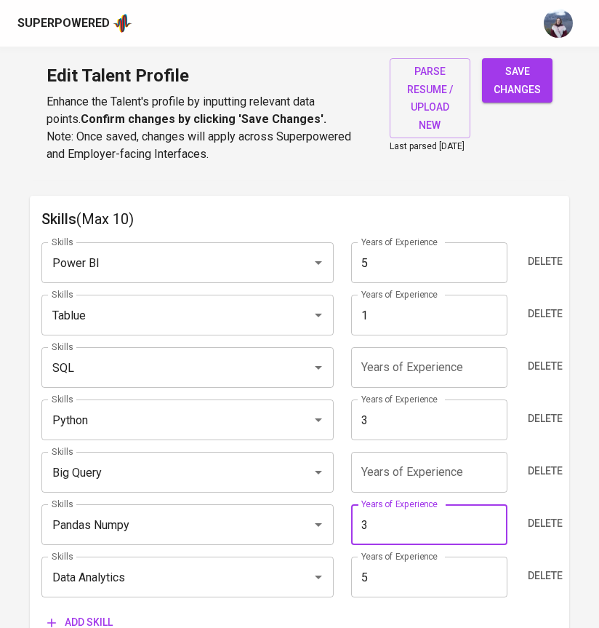
type input "3"
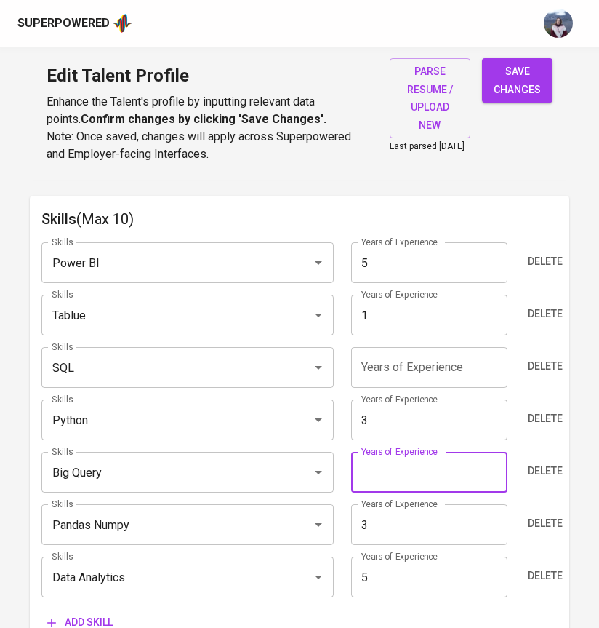
click at [386, 468] on input "number" at bounding box center [429, 472] width 156 height 41
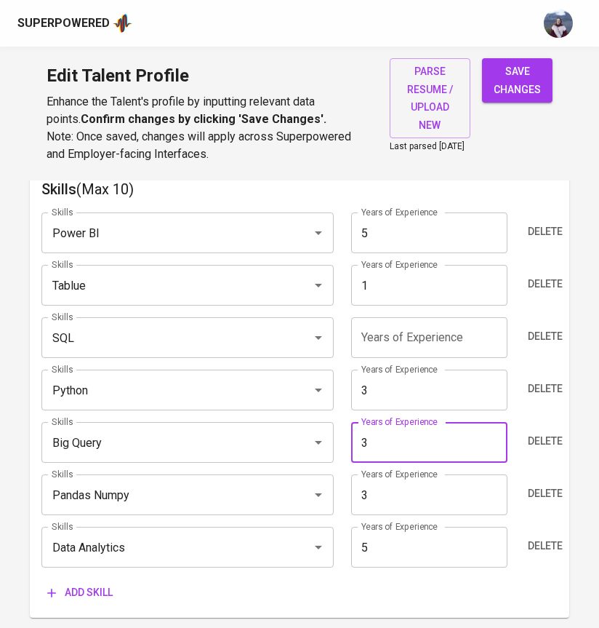
scroll to position [785, 0]
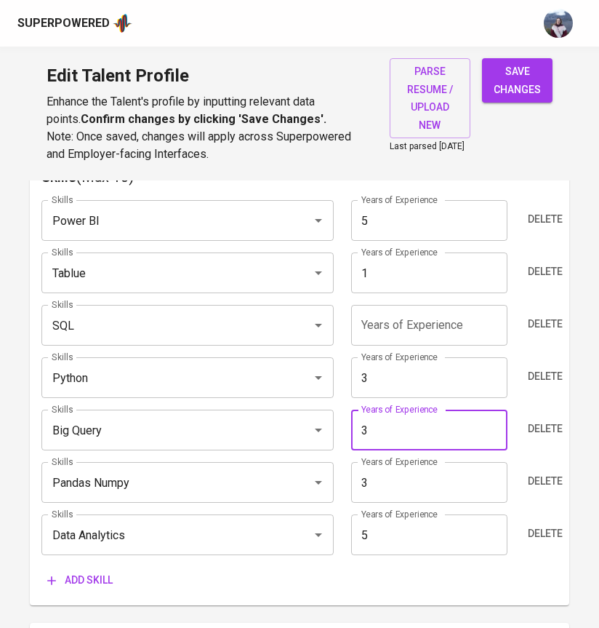
type input "3"
click at [381, 324] on input "number" at bounding box center [429, 325] width 156 height 41
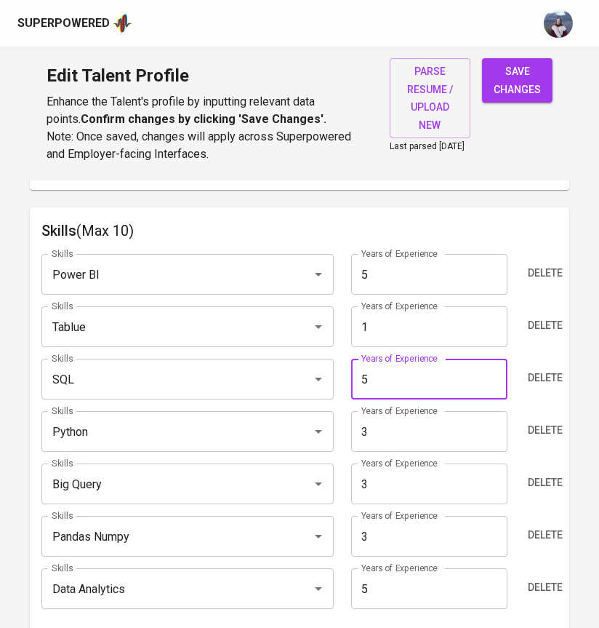
type input "5"
click at [343, 252] on div "Skills Power BI Skills Years of Experience 5 Years of Experience Delete Skills …" at bounding box center [299, 444] width 516 height 405
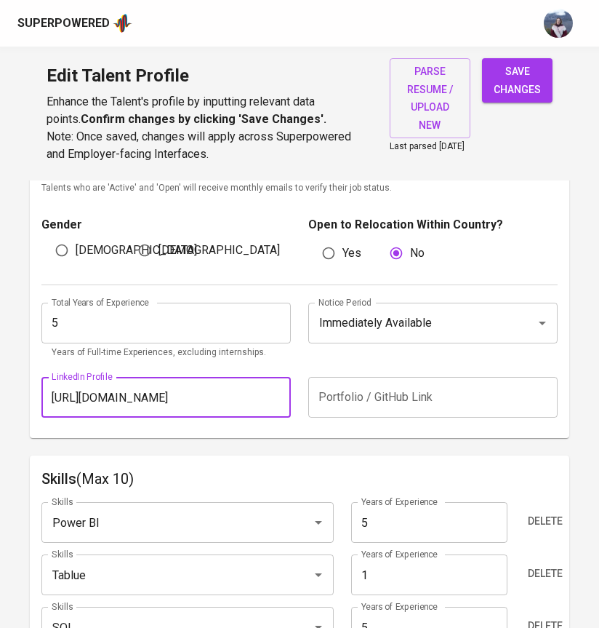
scroll to position [0, 14]
drag, startPoint x: 52, startPoint y: 410, endPoint x: 378, endPoint y: 413, distance: 325.9
click at [378, 413] on div "LinkedIn Profile https://www.linkedin.com/in/elgaabdurahman/ LinkedIn Profile P…" at bounding box center [299, 397] width 516 height 58
click at [345, 438] on div "Additional Information All fields below are not mandatory to be completed. Tale…" at bounding box center [300, 242] width 540 height 393
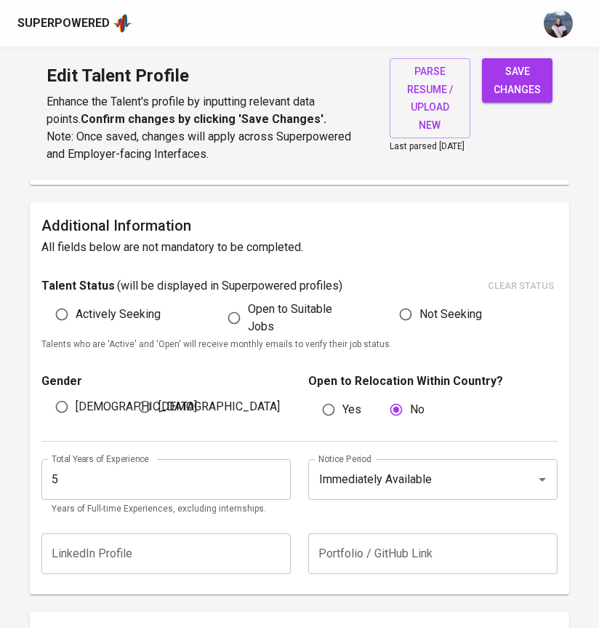
scroll to position [321, 0]
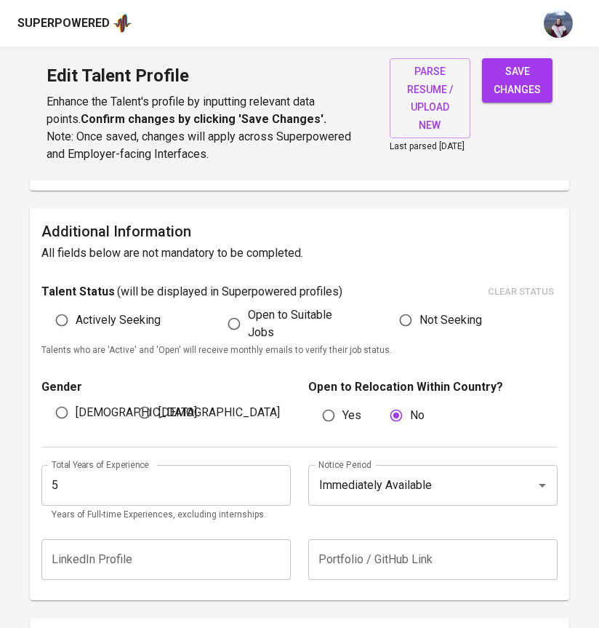
click at [502, 95] on span "save changes" at bounding box center [517, 81] width 47 height 36
type input "Data Analytics"
type input "SQL"
type input "5"
type input "Power BI"
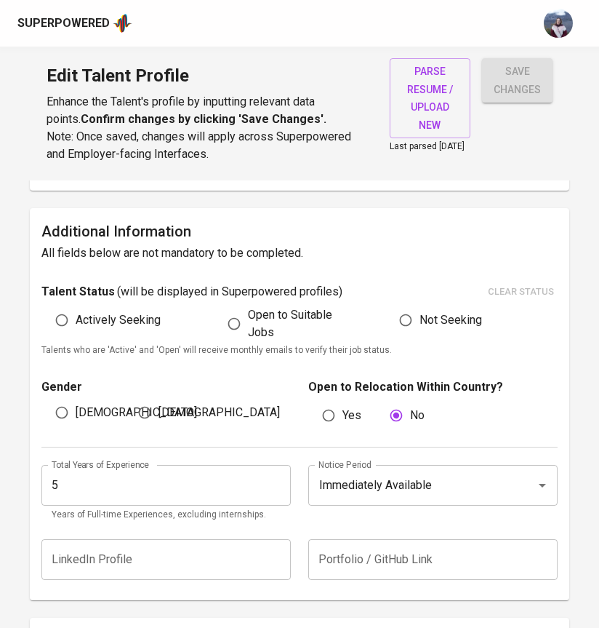
type input "Pandas Numpy"
type input "Big Query"
type input "Tablue"
type input "1"
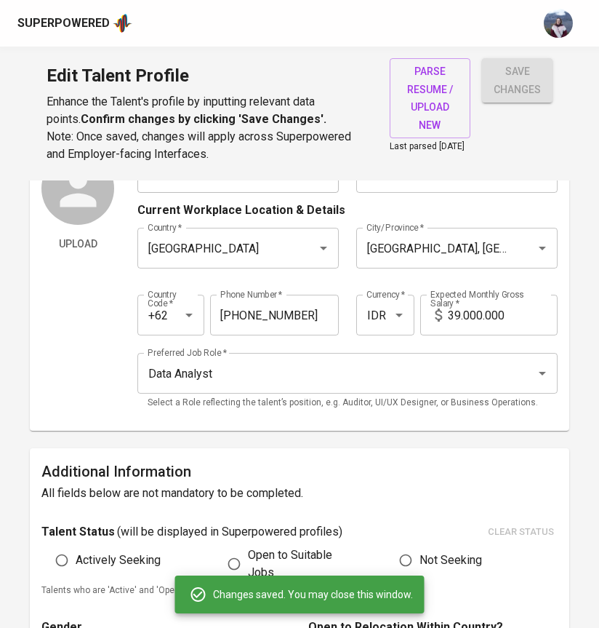
scroll to position [78, 0]
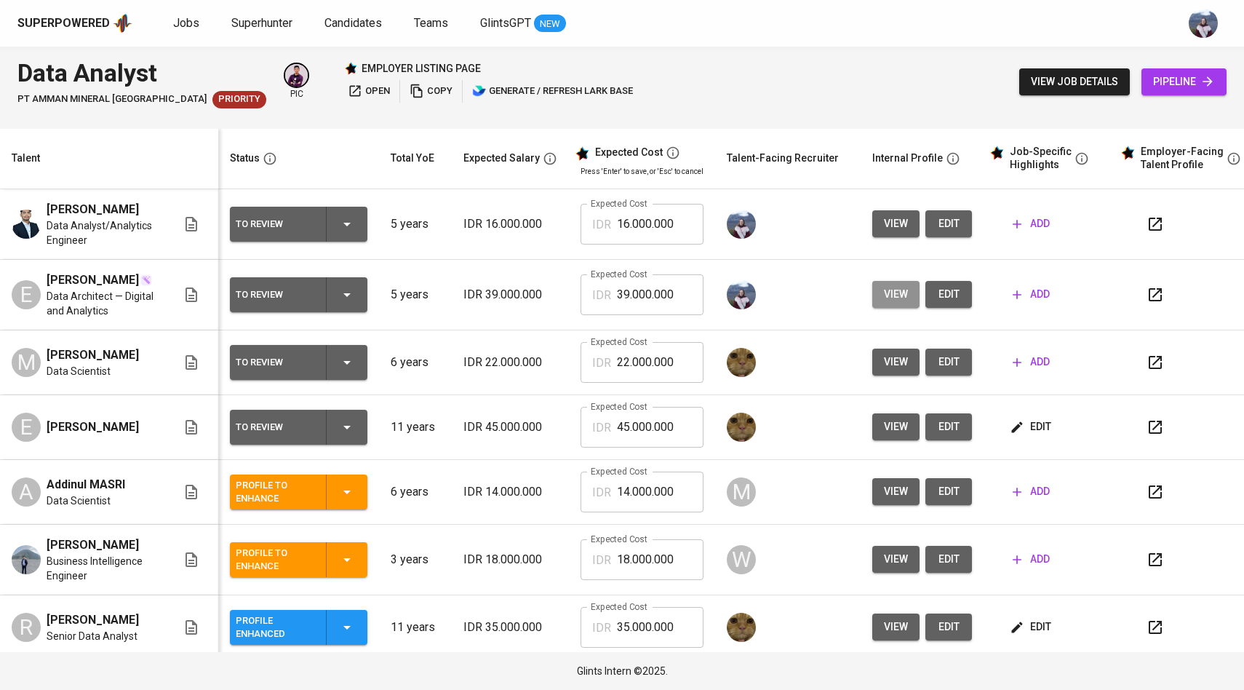
click at [895, 303] on span "view" at bounding box center [896, 294] width 24 height 18
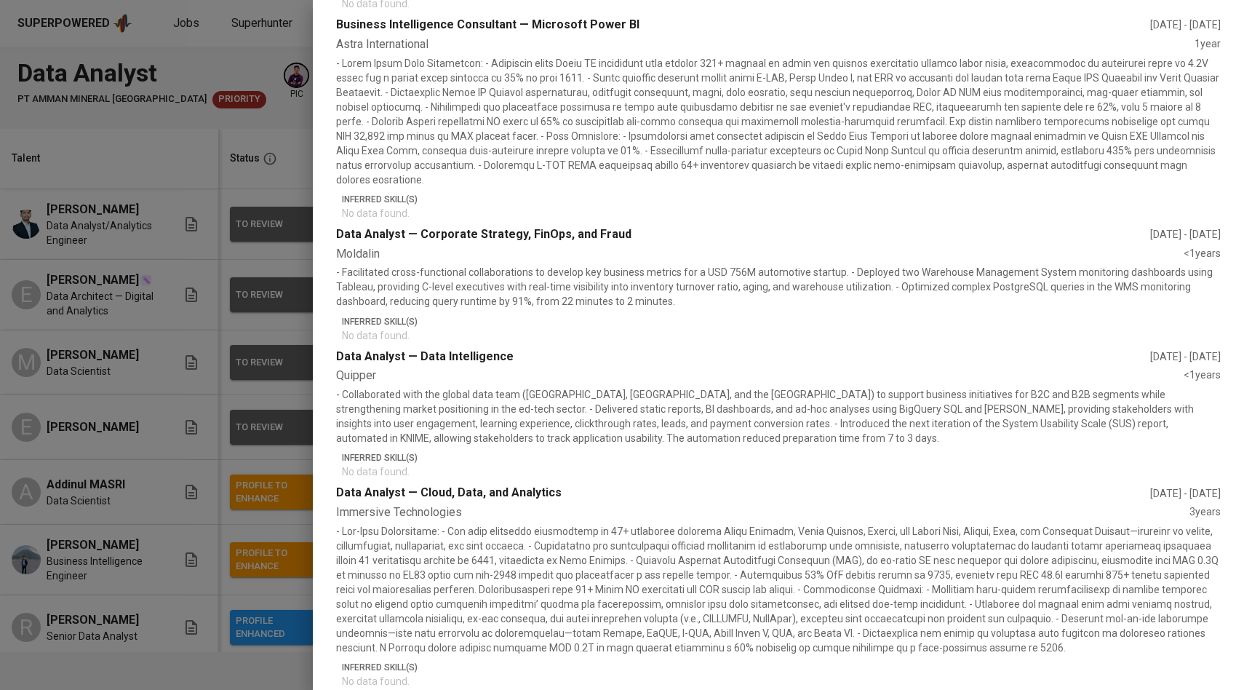
scroll to position [611, 0]
